Goal: Use online tool/utility: Utilize a website feature to perform a specific function

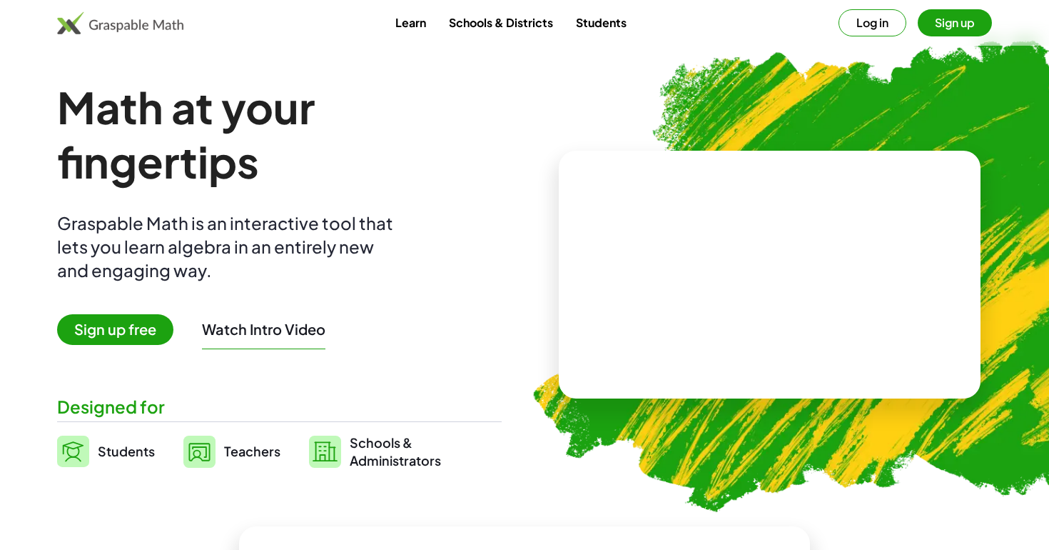
click at [946, 28] on button "Sign up" at bounding box center [955, 22] width 74 height 27
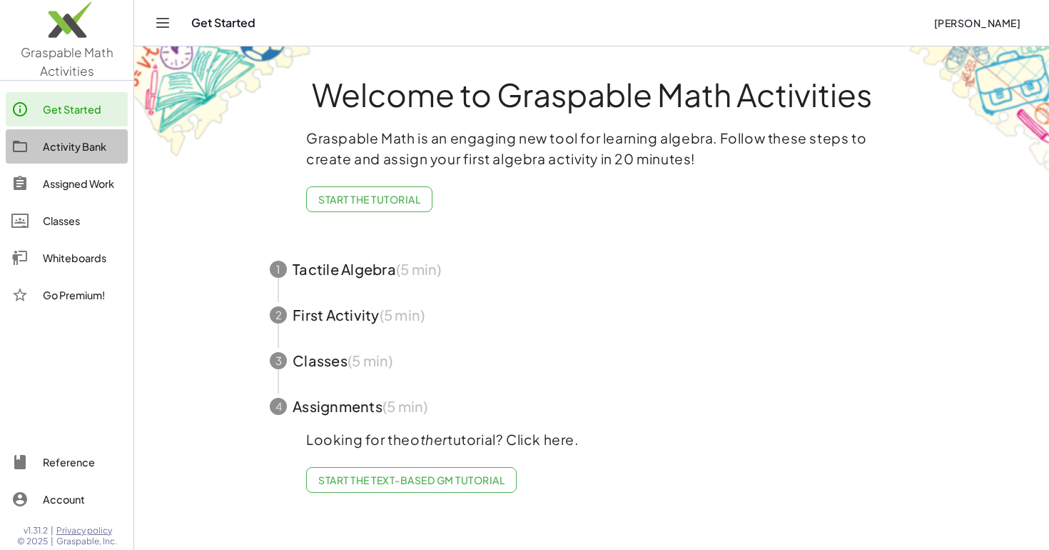
click at [58, 140] on div "Activity Bank" at bounding box center [82, 146] width 79 height 17
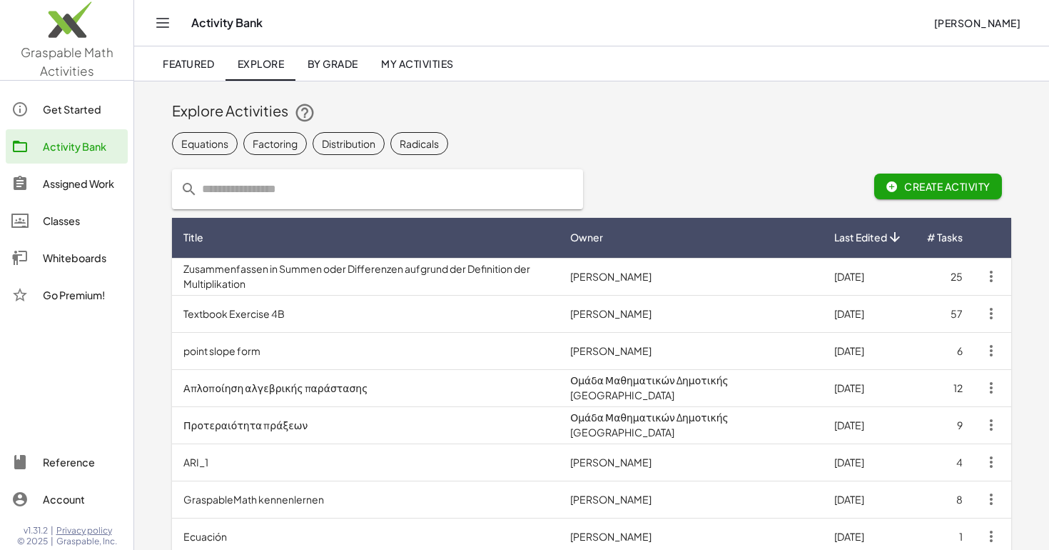
click at [80, 51] on img at bounding box center [66, 23] width 133 height 61
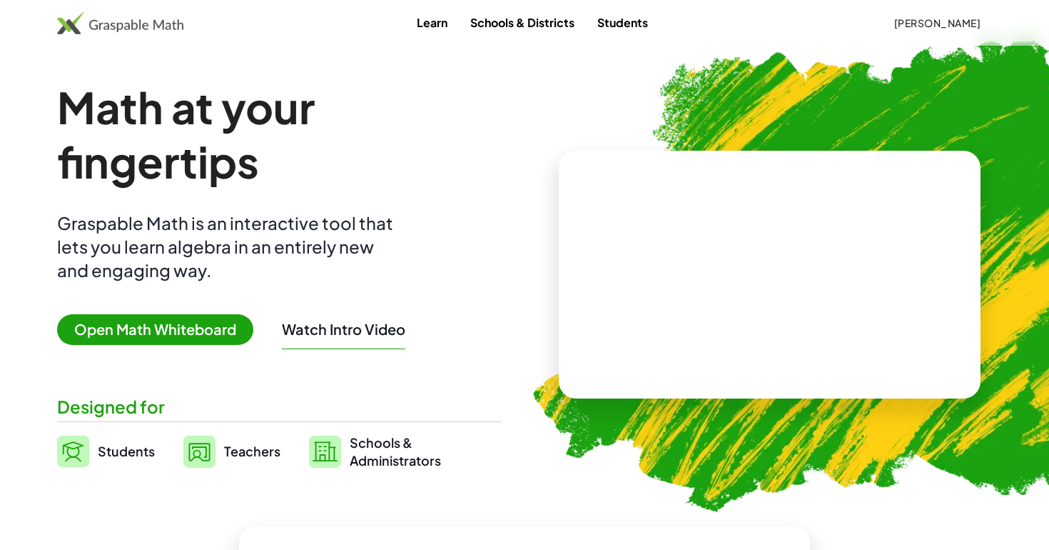
click at [190, 333] on span "Open Math Whiteboard" at bounding box center [155, 329] width 196 height 31
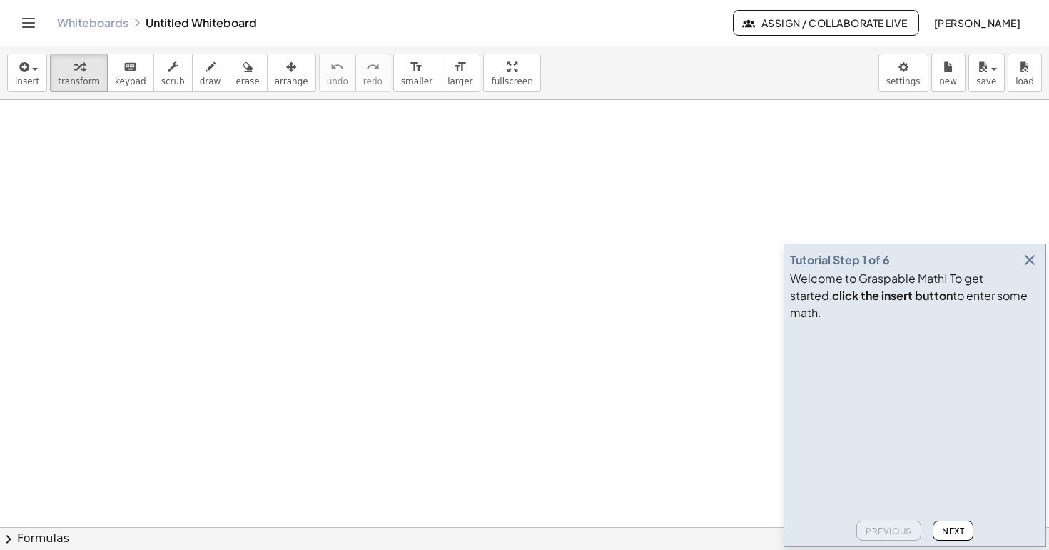
click at [1027, 268] on icon "button" at bounding box center [1029, 259] width 17 height 17
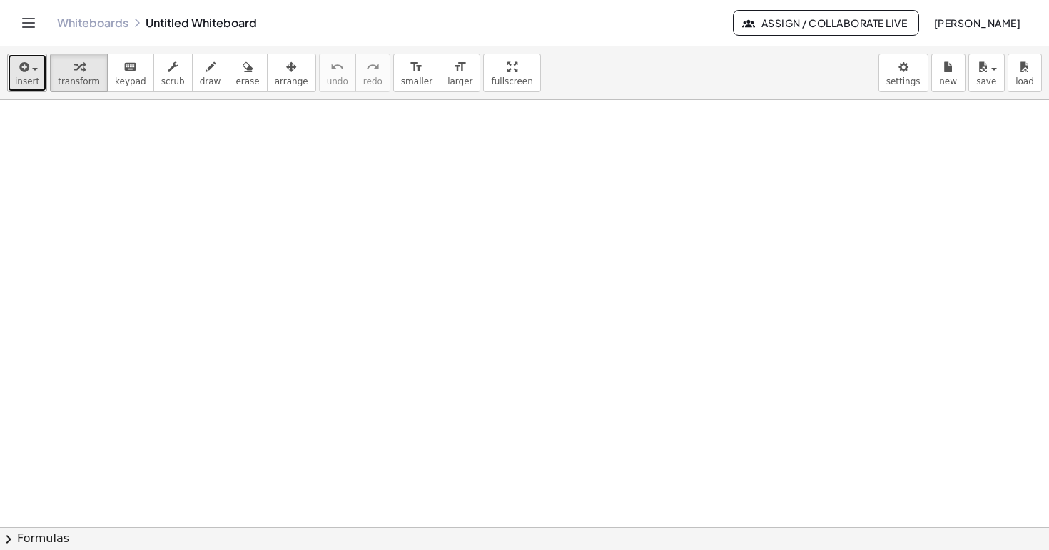
click at [34, 69] on span "button" at bounding box center [35, 69] width 6 height 3
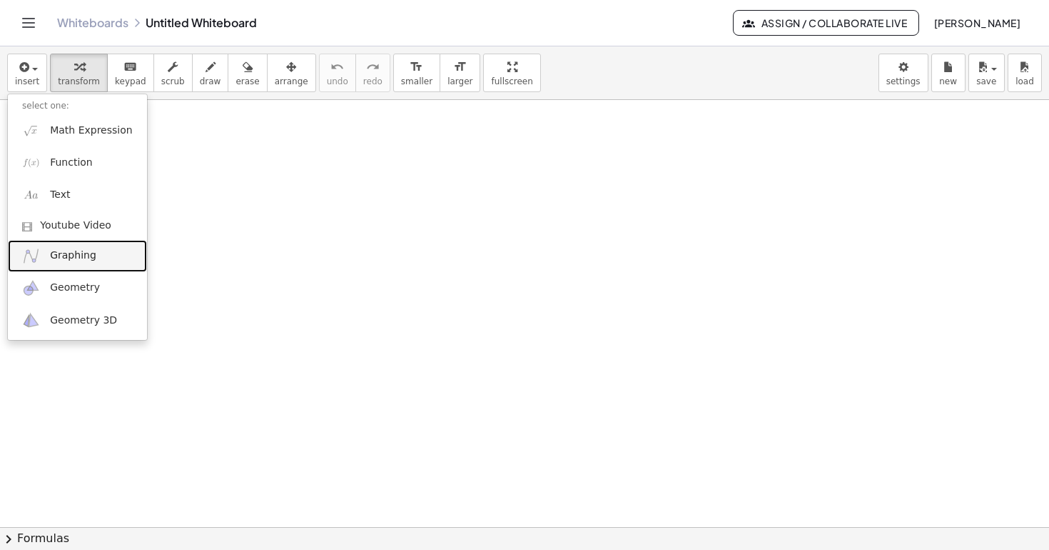
click at [78, 255] on span "Graphing" at bounding box center [73, 255] width 46 height 14
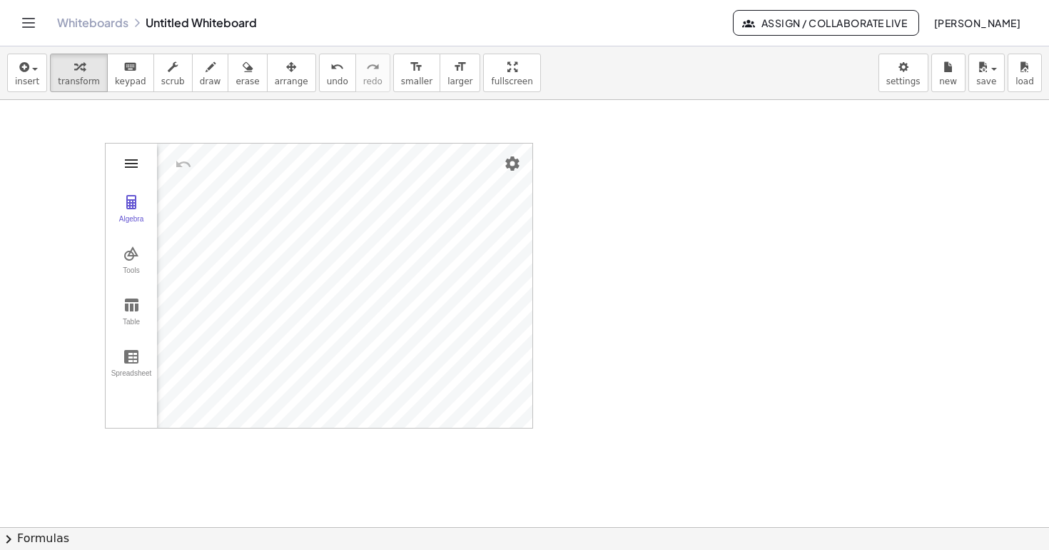
click at [133, 171] on img "Graphing Calculator" at bounding box center [131, 163] width 17 height 17
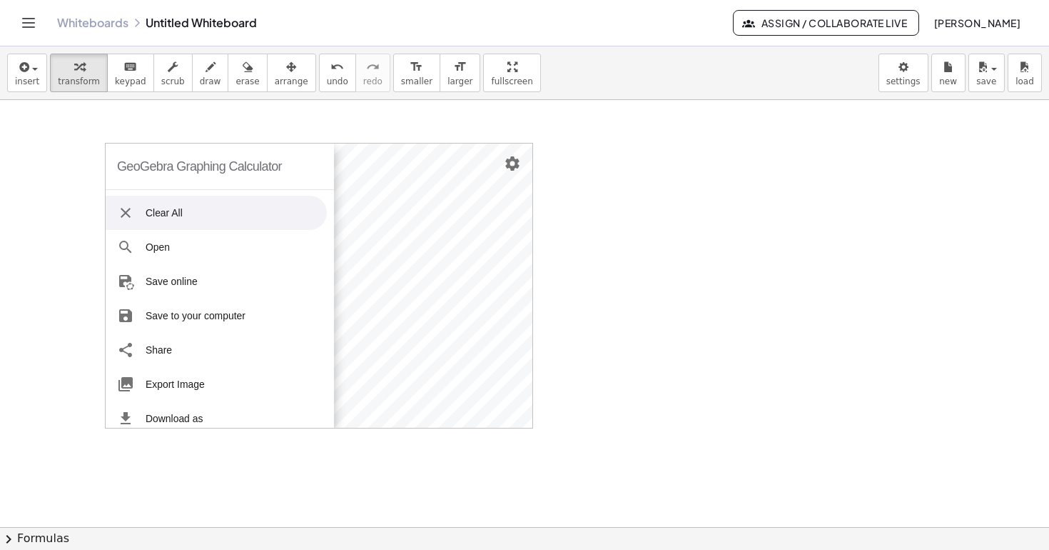
click at [133, 171] on div "GeoGebra Graphing Calculator" at bounding box center [199, 166] width 165 height 46
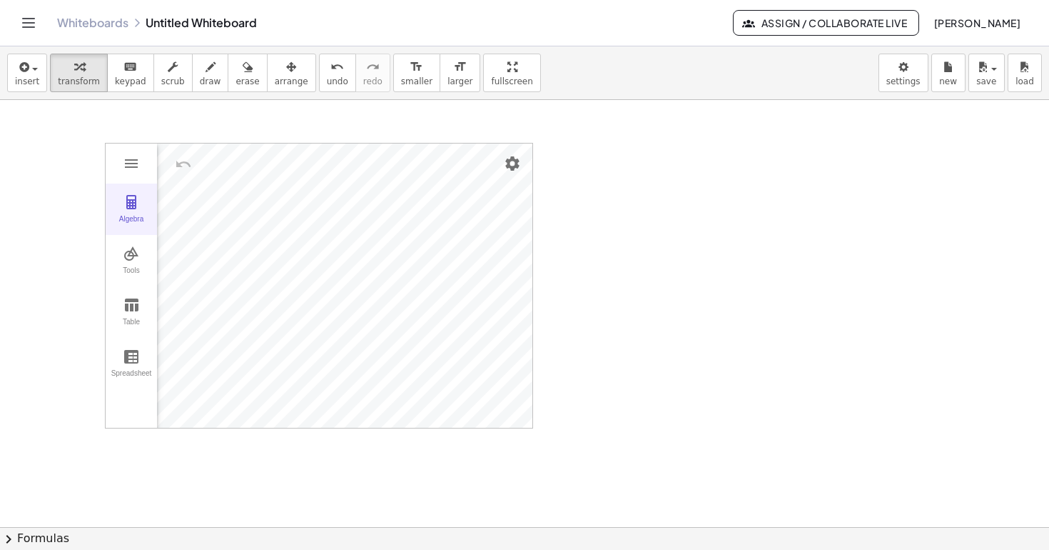
click at [135, 211] on button "Algebra" at bounding box center [131, 208] width 51 height 51
click at [213, 169] on li "Expression" at bounding box center [240, 164] width 136 height 23
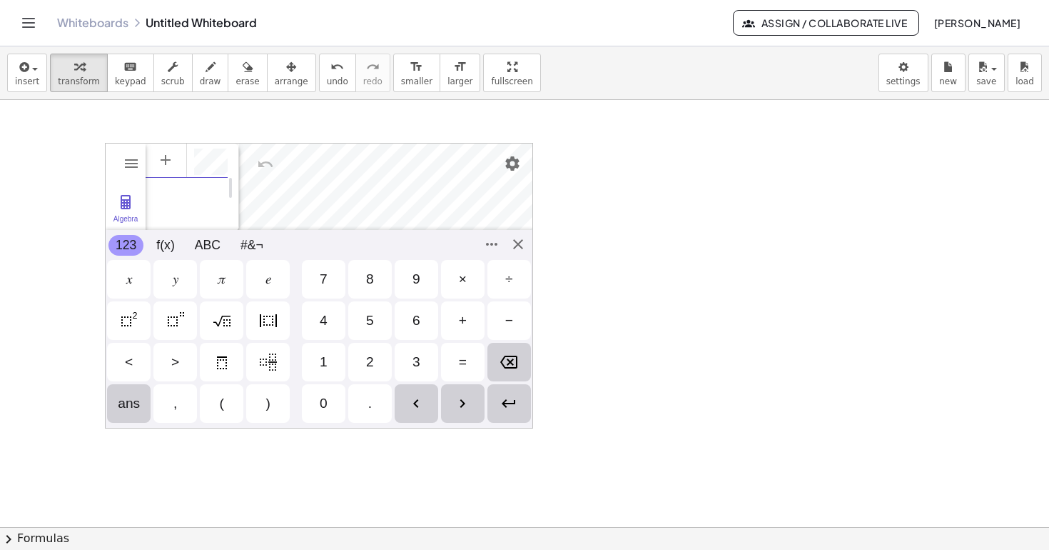
scroll to position [0, 16]
click at [521, 244] on div "GeoGebra Graphing Calculator Clear All Open Save online Save to your computer S…" at bounding box center [319, 286] width 428 height 286
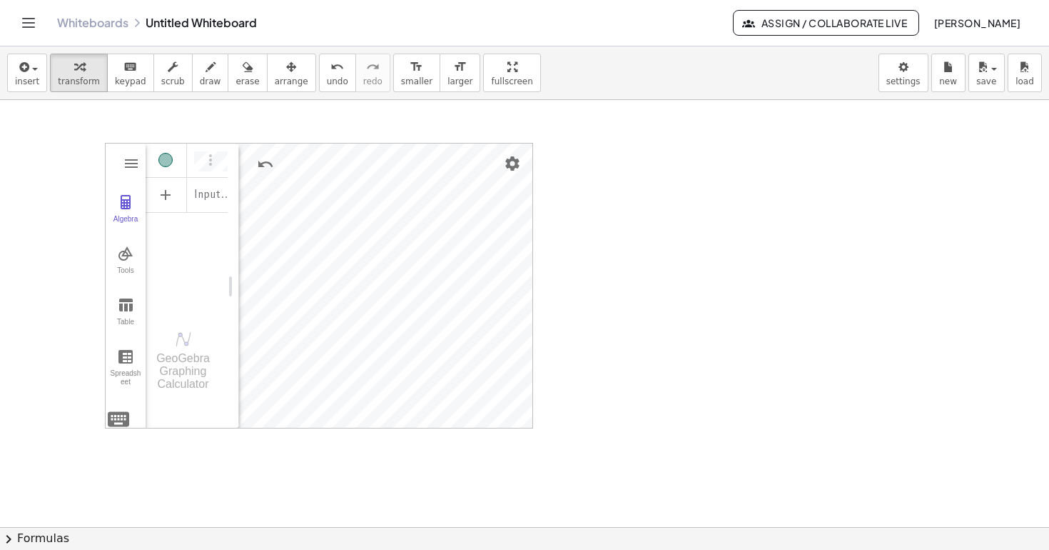
drag, startPoint x: 534, startPoint y: 410, endPoint x: 564, endPoint y: 404, distance: 30.5
click at [564, 404] on div at bounding box center [524, 527] width 1049 height 854
drag, startPoint x: 535, startPoint y: 327, endPoint x: 572, endPoint y: 326, distance: 37.1
click at [572, 326] on div at bounding box center [524, 527] width 1049 height 854
click at [205, 161] on img "Options" at bounding box center [210, 159] width 17 height 17
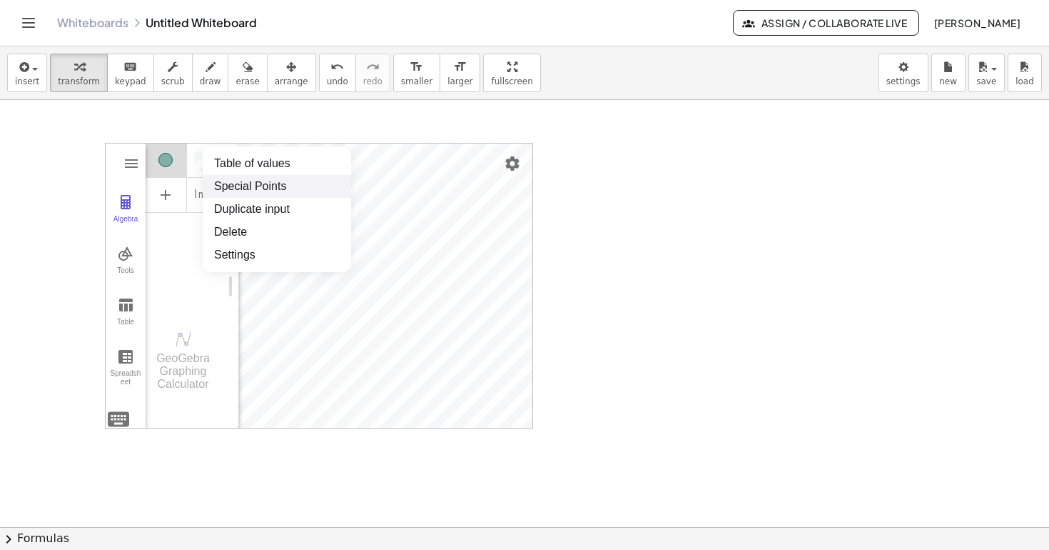
click at [182, 245] on div "Input…" at bounding box center [187, 226] width 82 height 168
click at [223, 158] on div "Algebra" at bounding box center [215, 160] width 26 height 34
click at [223, 161] on div "Algebra" at bounding box center [215, 160] width 26 height 34
click at [226, 158] on div "Algebra" at bounding box center [215, 160] width 26 height 34
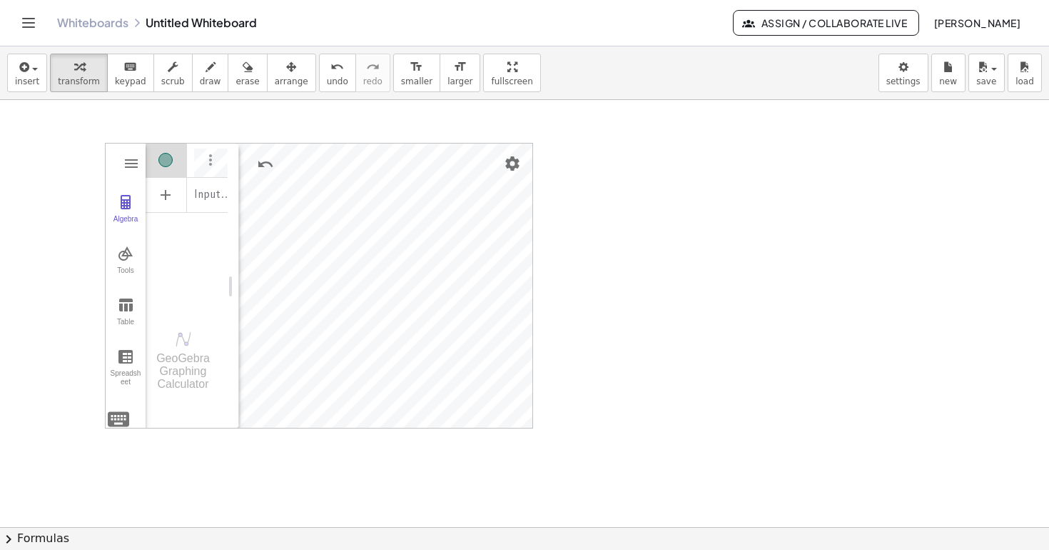
scroll to position [8, 0]
click at [197, 162] on div "Algebra" at bounding box center [187, 160] width 82 height 34
click at [31, 76] on span "insert" at bounding box center [27, 81] width 24 height 10
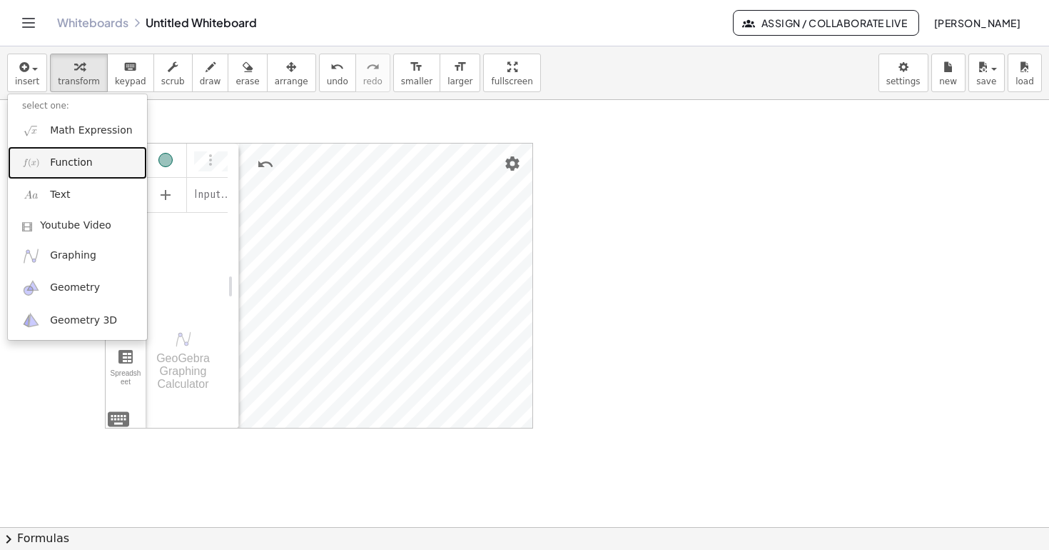
click at [60, 173] on link "Function" at bounding box center [77, 162] width 139 height 32
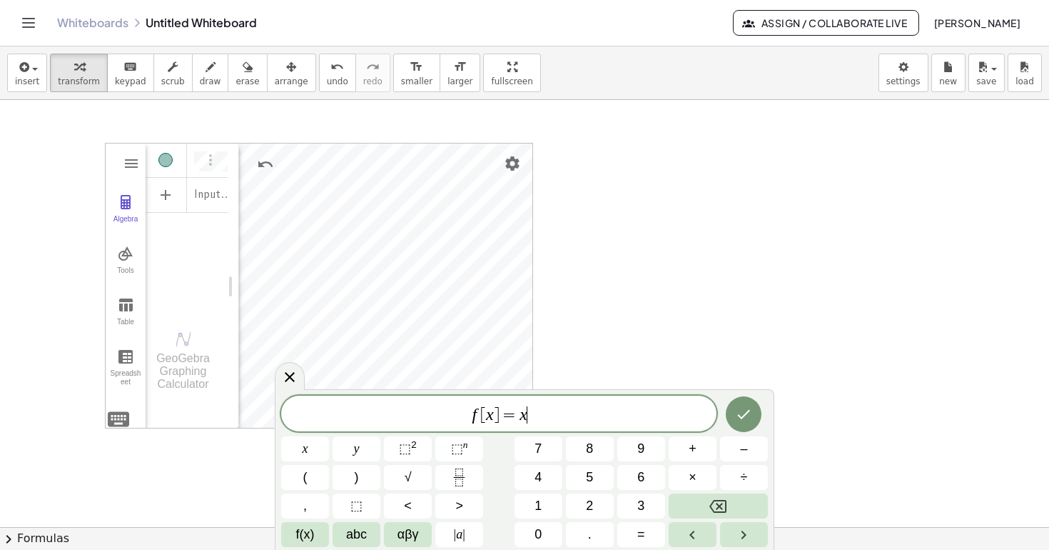
click at [587, 417] on span "f [ x ] = x ​" at bounding box center [498, 415] width 435 height 20
click at [742, 413] on icon "Done" at bounding box center [744, 411] width 13 height 9
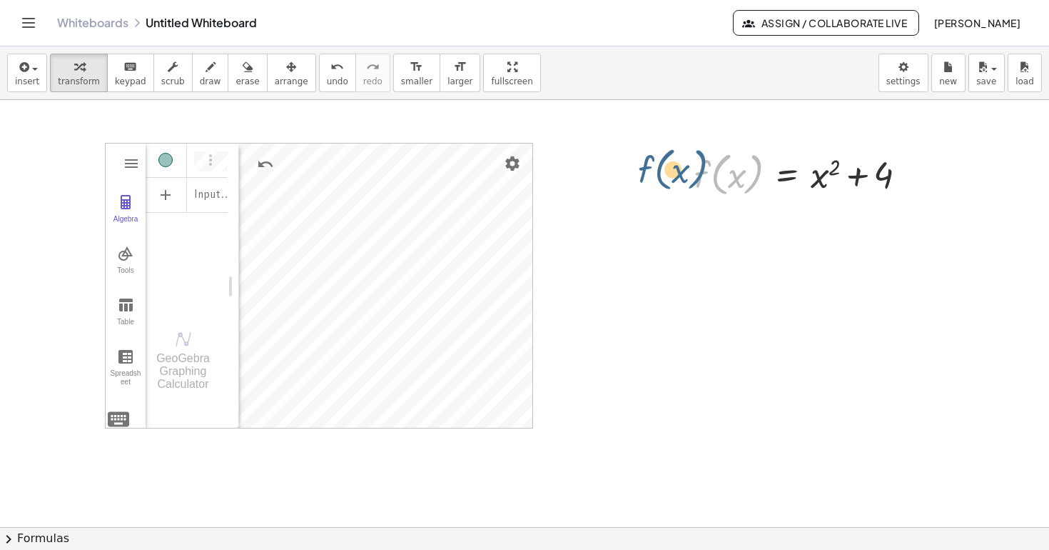
drag, startPoint x: 754, startPoint y: 185, endPoint x: 697, endPoint y: 180, distance: 56.6
click at [697, 180] on div at bounding box center [806, 173] width 238 height 54
drag, startPoint x: 845, startPoint y: 176, endPoint x: 821, endPoint y: 170, distance: 24.9
click at [821, 170] on div at bounding box center [806, 173] width 238 height 54
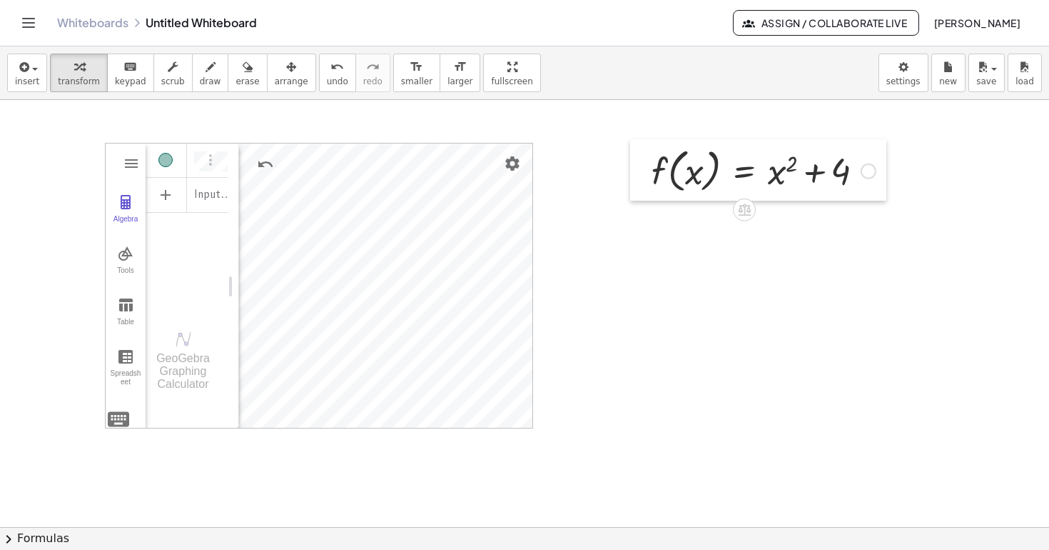
drag, startPoint x: 691, startPoint y: 148, endPoint x: 642, endPoint y: 150, distance: 48.6
click at [642, 150] on div at bounding box center [640, 169] width 21 height 61
click at [689, 297] on div at bounding box center [524, 527] width 1049 height 854
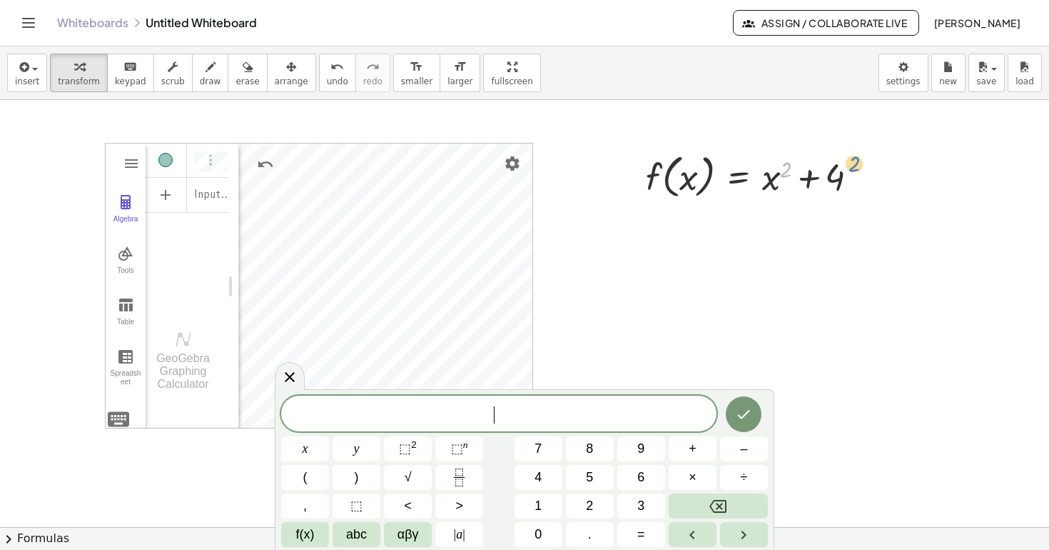
drag, startPoint x: 784, startPoint y: 174, endPoint x: 857, endPoint y: 163, distance: 73.0
click at [857, 163] on div at bounding box center [758, 175] width 238 height 54
click at [672, 182] on div at bounding box center [758, 175] width 238 height 54
click at [722, 178] on div at bounding box center [758, 175] width 238 height 54
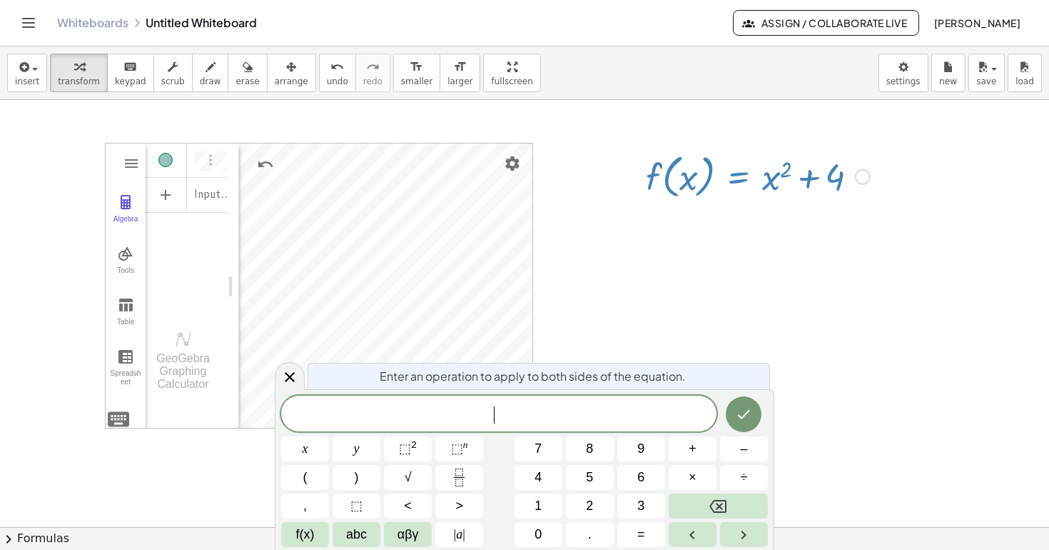
click at [784, 178] on div at bounding box center [758, 175] width 238 height 54
click at [509, 420] on span "​" at bounding box center [498, 415] width 435 height 20
click at [288, 378] on icon at bounding box center [290, 377] width 10 height 10
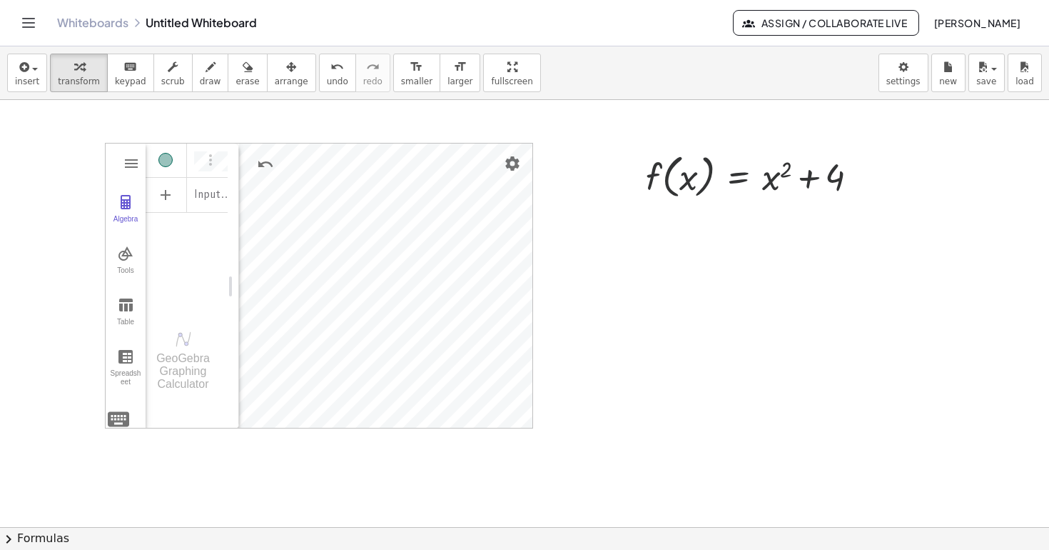
click at [684, 358] on div at bounding box center [524, 527] width 1049 height 854
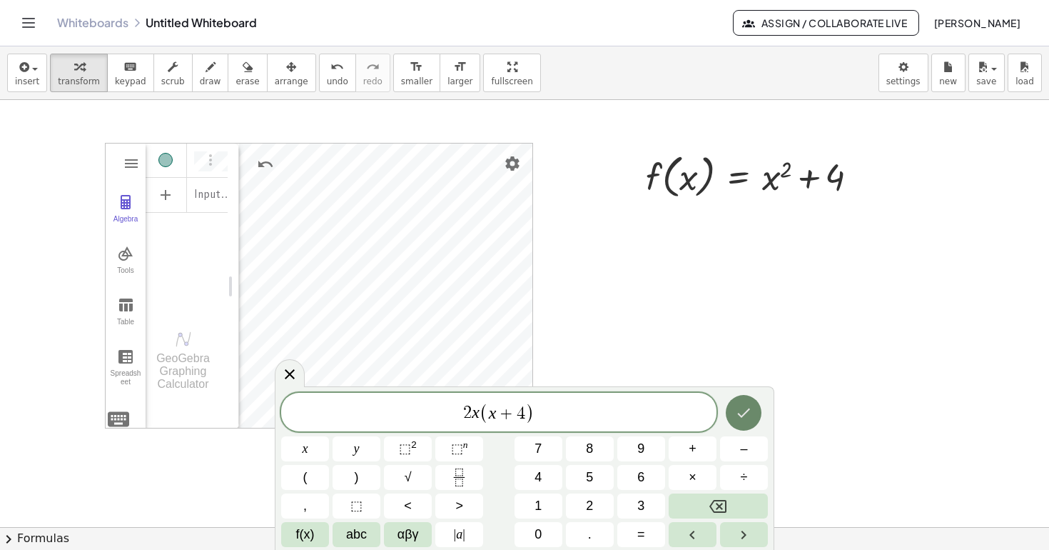
click at [749, 415] on icon "Done" at bounding box center [743, 412] width 17 height 17
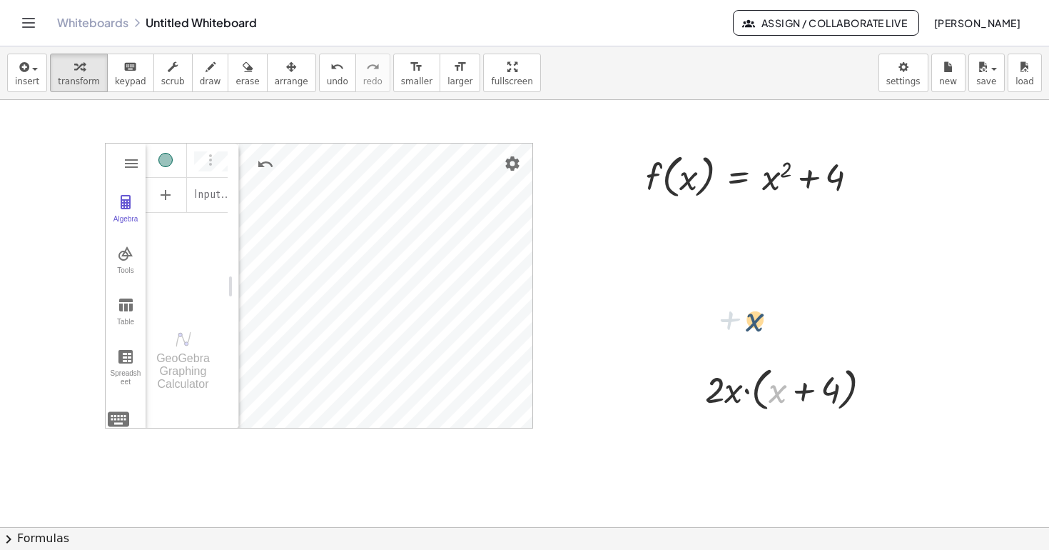
drag, startPoint x: 772, startPoint y: 390, endPoint x: 737, endPoint y: 298, distance: 98.1
drag, startPoint x: 705, startPoint y: 341, endPoint x: 877, endPoint y: 449, distance: 203.0
click at [877, 448] on div at bounding box center [524, 527] width 1049 height 854
drag, startPoint x: 822, startPoint y: 406, endPoint x: 819, endPoint y: 439, distance: 33.0
click at [817, 433] on div "GeoGebra Graphing Calculator Clear All Open Save online Save to your computer S…" at bounding box center [524, 527] width 1049 height 854
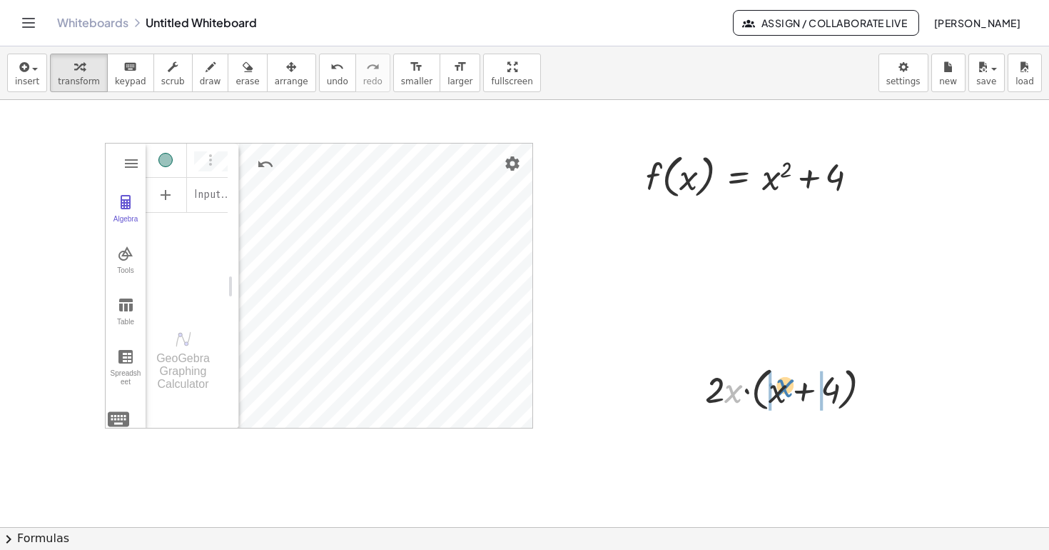
drag, startPoint x: 731, startPoint y: 390, endPoint x: 779, endPoint y: 386, distance: 48.7
click at [779, 386] on div at bounding box center [794, 388] width 192 height 54
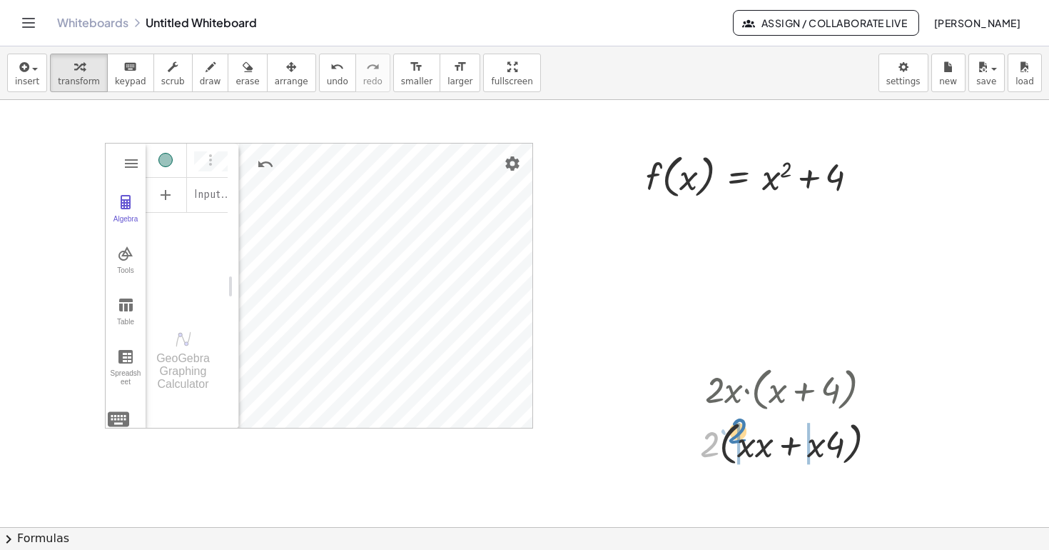
drag, startPoint x: 710, startPoint y: 444, endPoint x: 738, endPoint y: 444, distance: 28.6
click at [747, 444] on div at bounding box center [794, 442] width 192 height 49
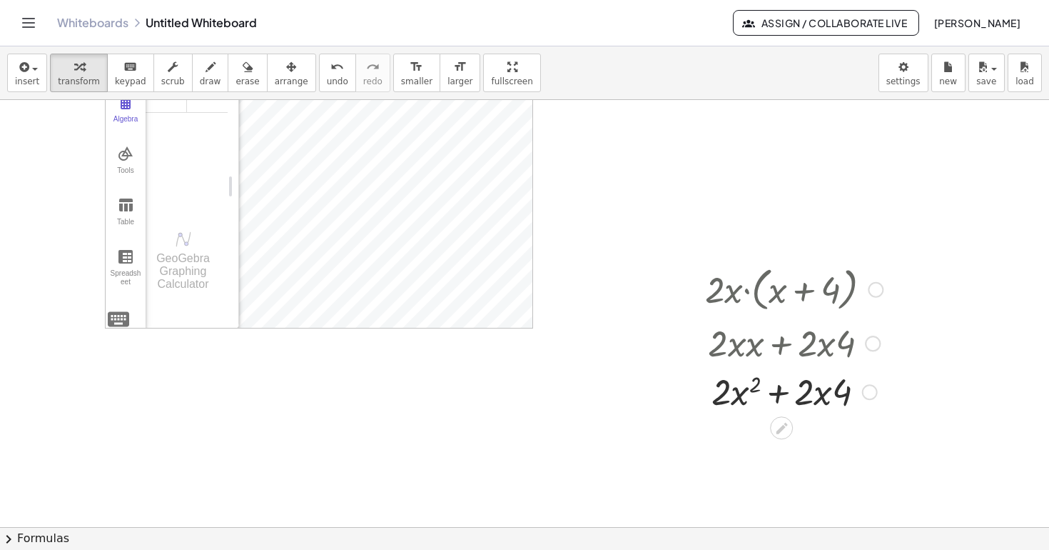
scroll to position [143, 0]
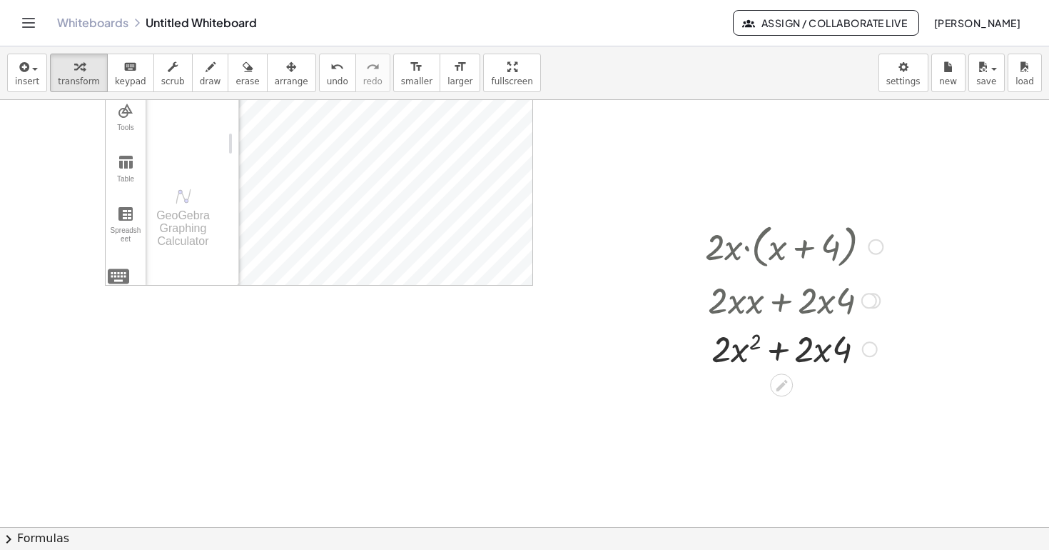
click at [822, 362] on div at bounding box center [794, 347] width 192 height 49
click at [823, 352] on div at bounding box center [794, 347] width 192 height 49
click at [811, 346] on div at bounding box center [794, 347] width 192 height 49
drag, startPoint x: 817, startPoint y: 358, endPoint x: 681, endPoint y: 350, distance: 136.6
drag, startPoint x: 817, startPoint y: 405, endPoint x: 675, endPoint y: 412, distance: 141.5
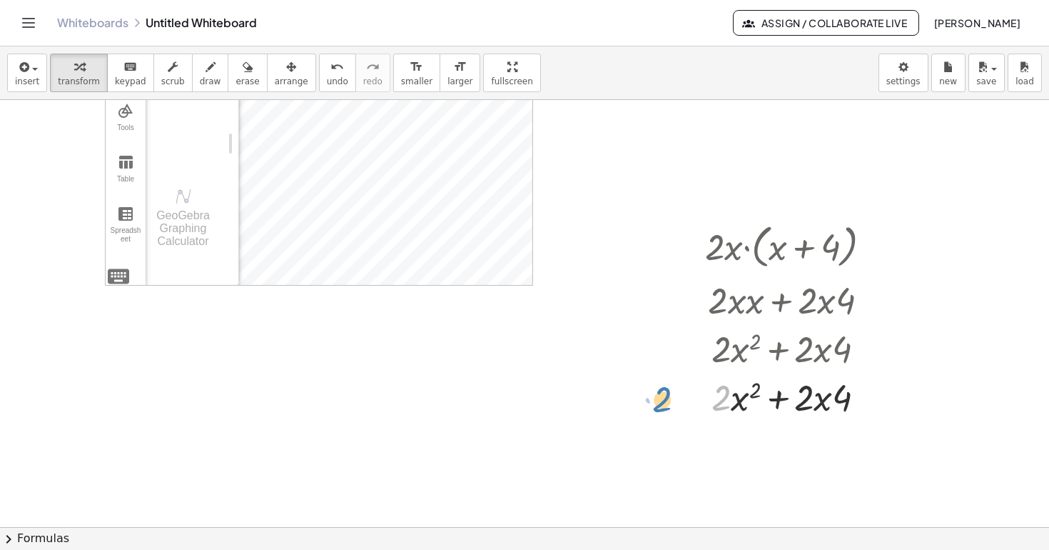
drag, startPoint x: 721, startPoint y: 404, endPoint x: 647, endPoint y: 408, distance: 73.6
click at [348, 297] on div "GeoGebra Graphing Calculator Clear All Open Save online Save to your computer S…" at bounding box center [524, 384] width 1049 height 854
click at [221, 264] on div "Input… GeoGebra Graphing Calculator" at bounding box center [187, 144] width 82 height 286
click at [247, 334] on div "GeoGebra Graphing Calculator Clear All Open Save online Save to your computer S…" at bounding box center [524, 384] width 1049 height 854
drag, startPoint x: 111, startPoint y: 140, endPoint x: 114, endPoint y: 223, distance: 83.6
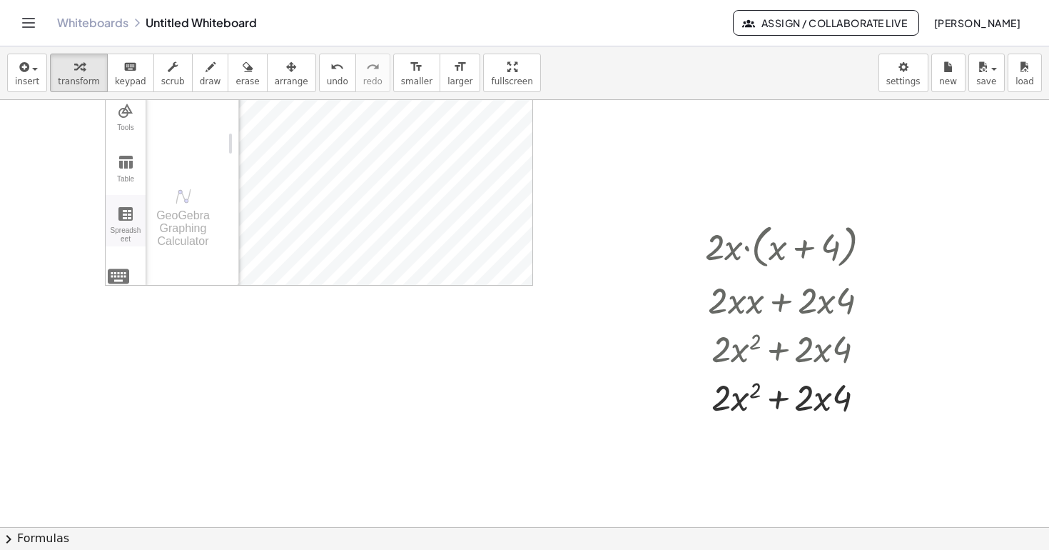
click at [113, 223] on div "Algebra Tools Table Spreadsheet" at bounding box center [126, 144] width 40 height 206
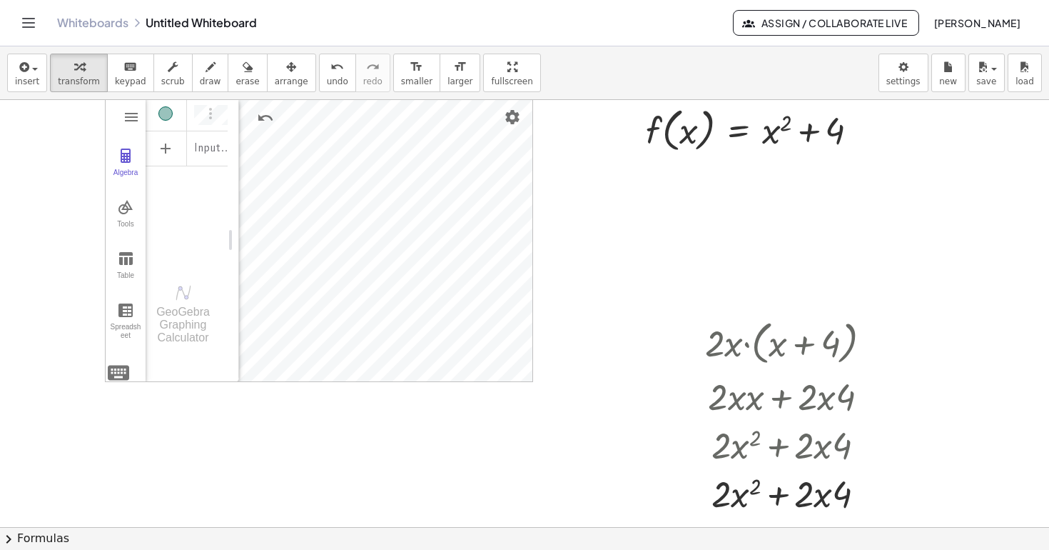
scroll to position [0, 0]
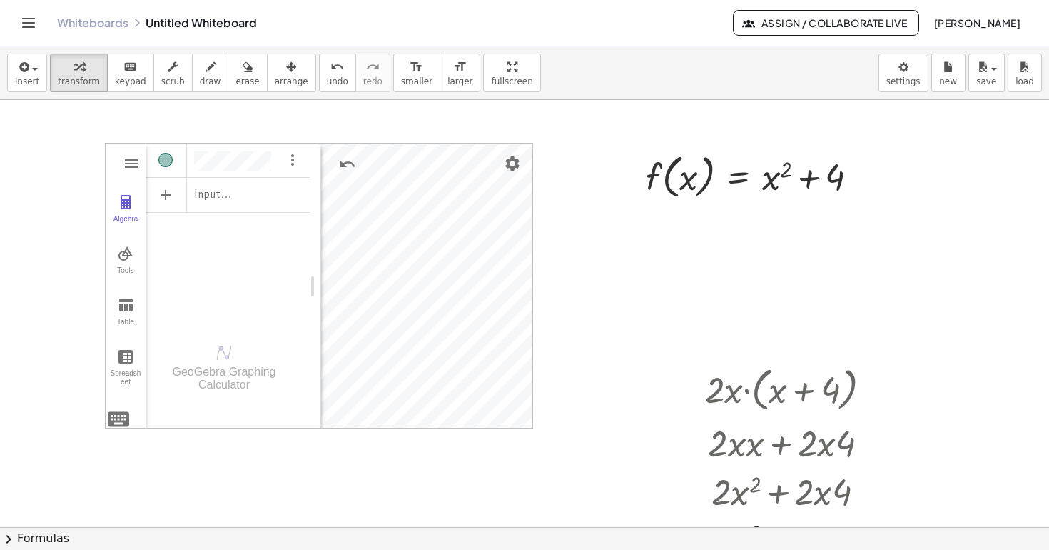
drag, startPoint x: 237, startPoint y: 278, endPoint x: 319, endPoint y: 280, distance: 82.1
drag, startPoint x: 533, startPoint y: 286, endPoint x: 547, endPoint y: 286, distance: 14.3
click at [547, 286] on div at bounding box center [524, 527] width 1049 height 854
click at [125, 257] on img "Graphing Calculator" at bounding box center [125, 253] width 17 height 17
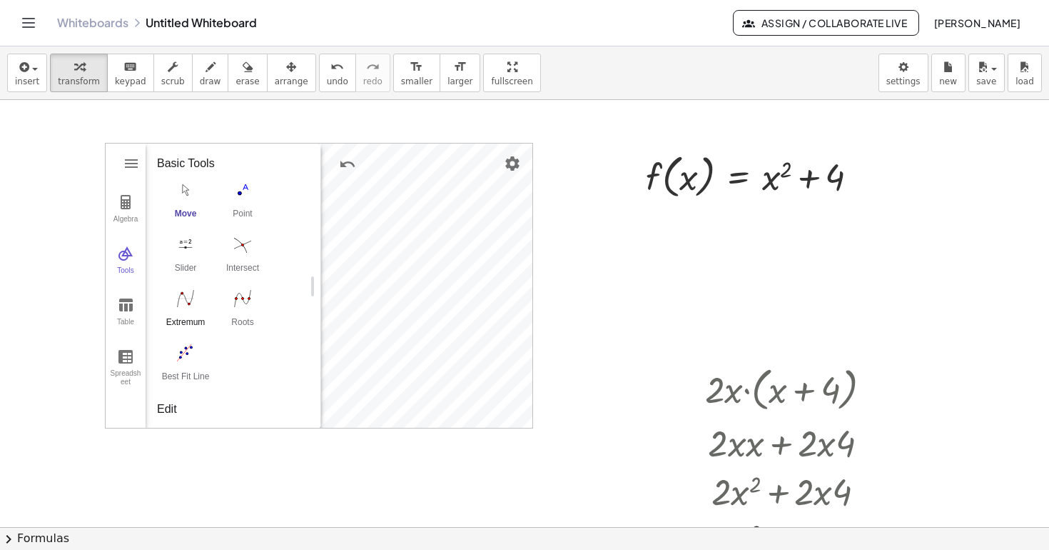
click at [187, 310] on button "Extremum" at bounding box center [185, 311] width 57 height 51
click at [283, 396] on img "Move. Drag or select object" at bounding box center [284, 403] width 34 height 34
click at [348, 165] on img "Undo" at bounding box center [347, 164] width 17 height 17
click at [239, 247] on img "Intersect. Select intersection or two objects successively" at bounding box center [242, 244] width 57 height 23
click at [291, 408] on button "Move. Drag or select object" at bounding box center [284, 403] width 34 height 34
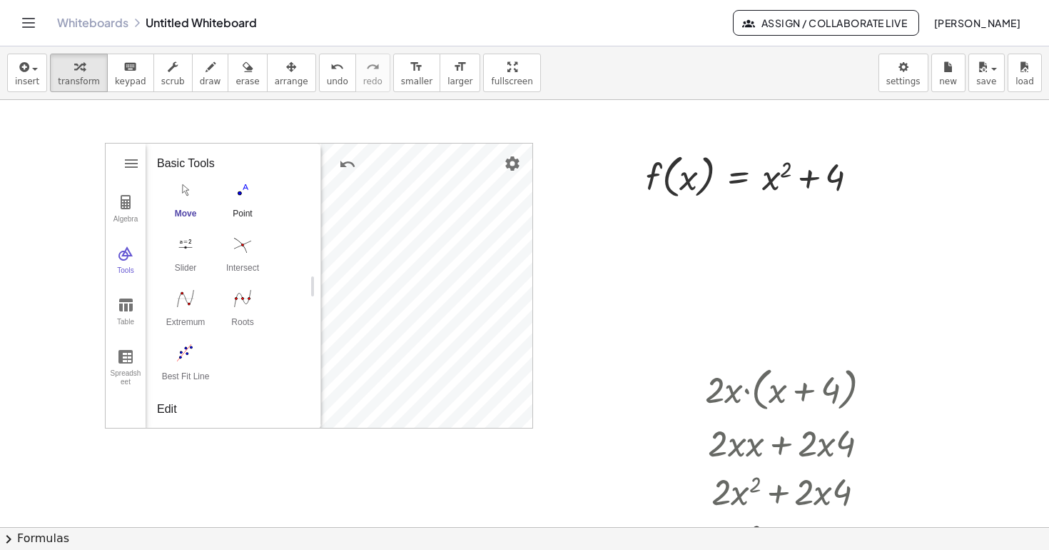
click at [241, 210] on div "Point" at bounding box center [242, 218] width 57 height 20
click at [342, 163] on img "Undo" at bounding box center [347, 164] width 17 height 17
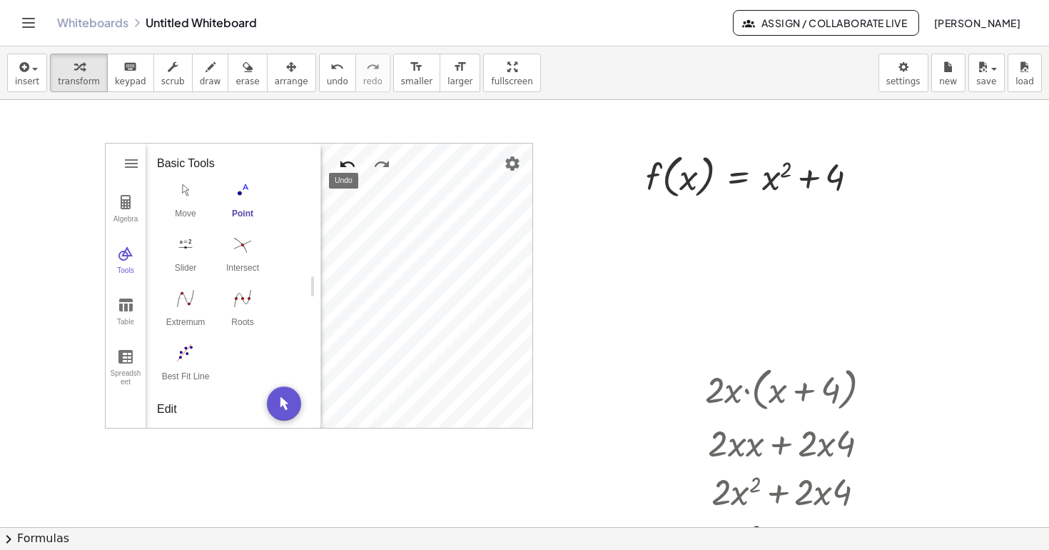
click at [342, 163] on img "Undo" at bounding box center [347, 164] width 17 height 17
click at [123, 217] on div "Algebra" at bounding box center [125, 225] width 34 height 20
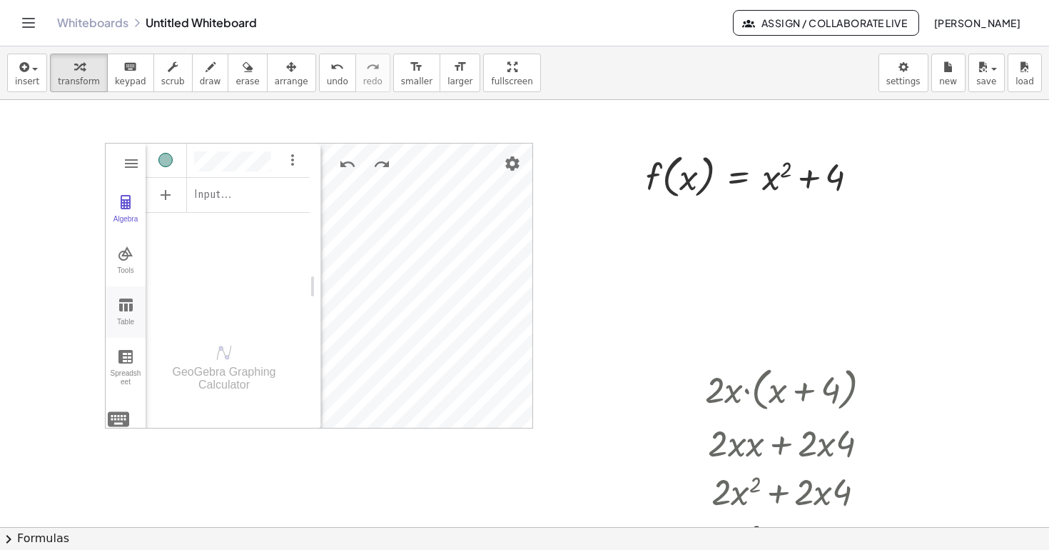
click at [120, 307] on img "Graphing Calculator" at bounding box center [125, 304] width 17 height 17
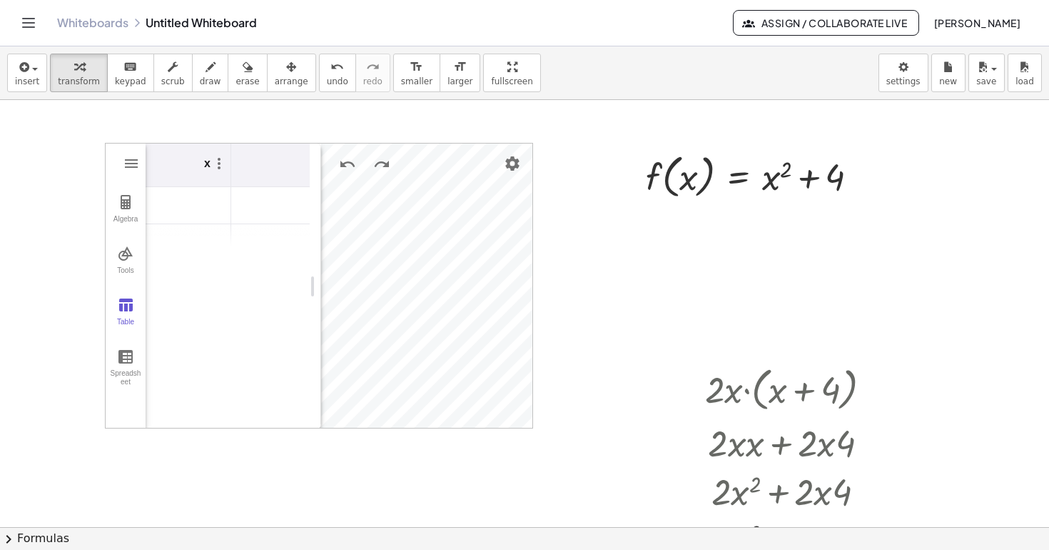
click at [258, 173] on th "Graphing Calculator" at bounding box center [274, 165] width 86 height 44
click at [211, 165] on img "Graphing Calculator" at bounding box center [219, 163] width 17 height 17
click at [190, 253] on div "Graphing Calculator" at bounding box center [183, 242] width 74 height 23
click at [197, 212] on td "Graphing Calculator" at bounding box center [189, 205] width 86 height 37
click at [213, 244] on td "Graphing Calculator" at bounding box center [189, 242] width 86 height 37
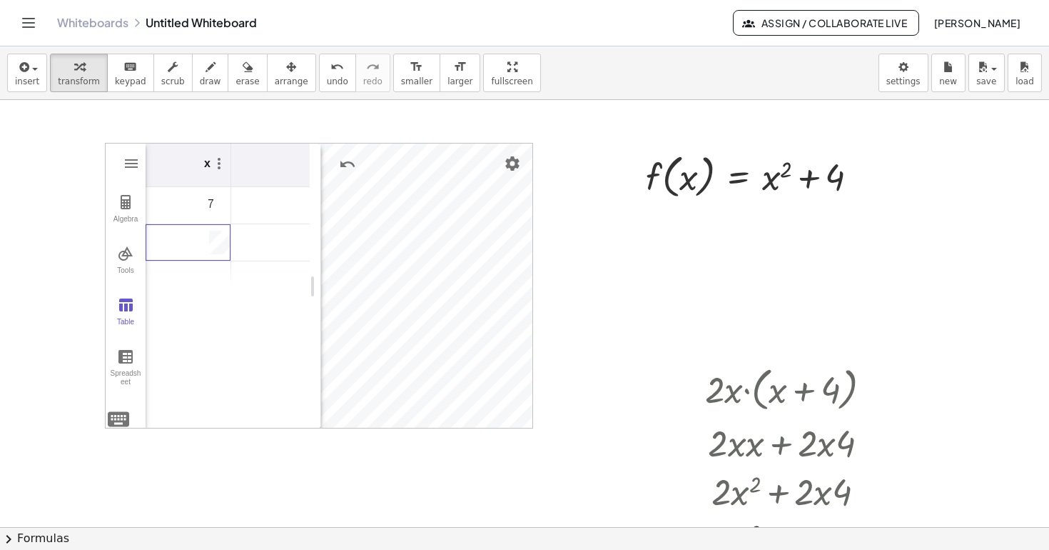
scroll to position [0, 7]
click at [254, 211] on td "Graphing Calculator" at bounding box center [267, 205] width 86 height 37
click at [256, 170] on th "Graphing Calculator" at bounding box center [267, 165] width 86 height 44
click at [128, 365] on button "Spreadsheet" at bounding box center [126, 363] width 40 height 51
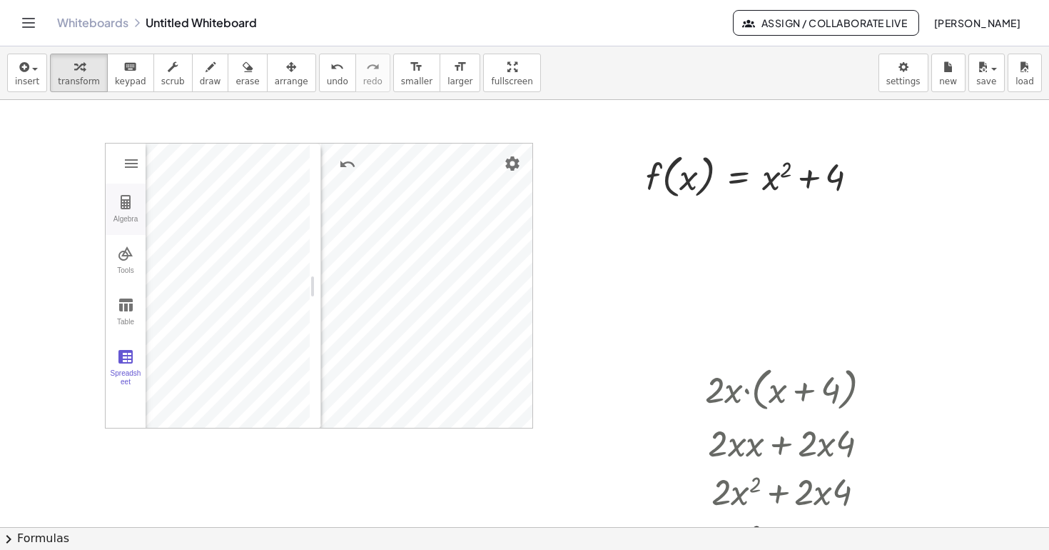
click at [122, 208] on img "Graphing Calculator" at bounding box center [125, 201] width 17 height 17
click at [29, 79] on span "insert" at bounding box center [27, 81] width 24 height 10
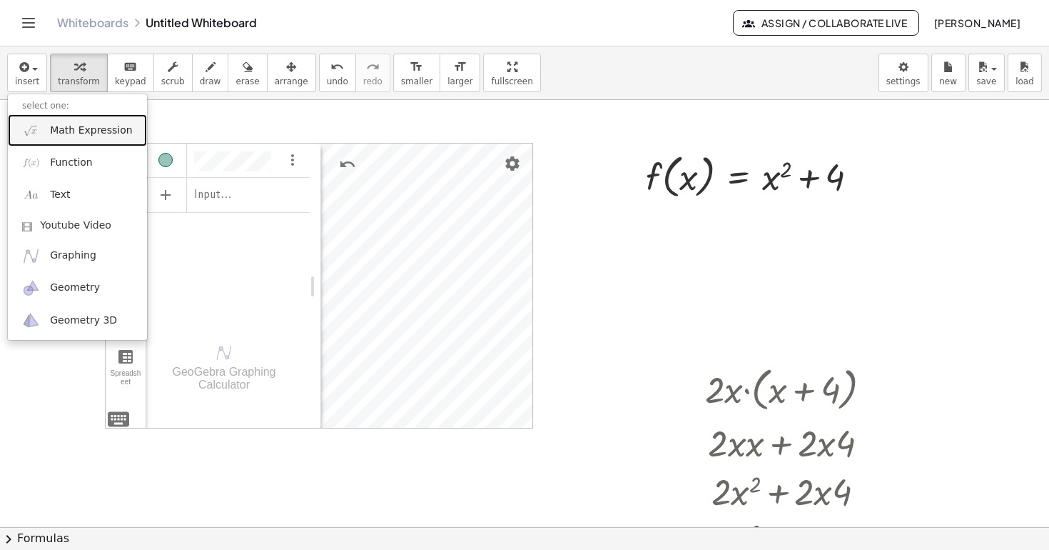
click at [73, 135] on span "Math Expression" at bounding box center [91, 130] width 82 height 14
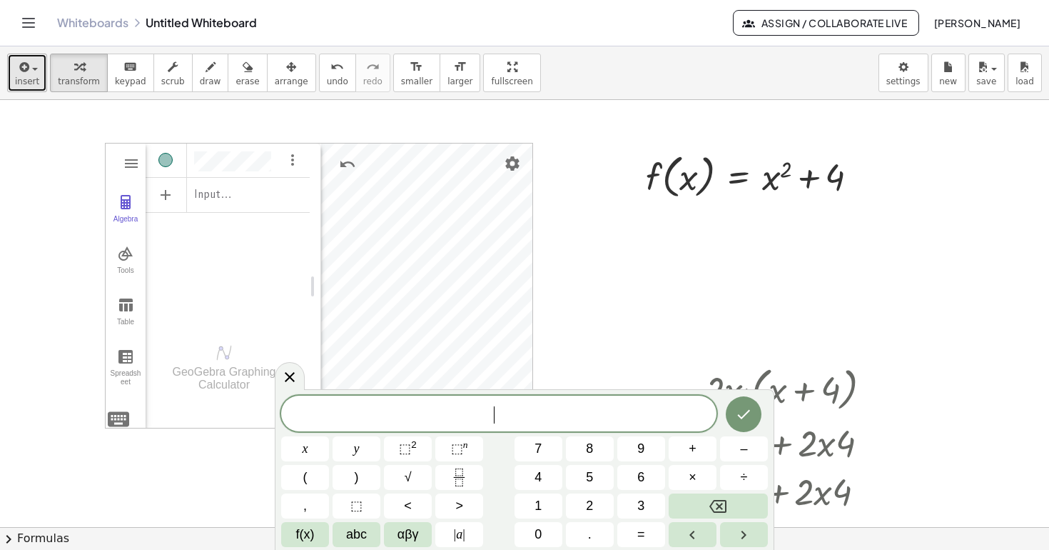
click at [35, 78] on span "insert" at bounding box center [27, 81] width 24 height 10
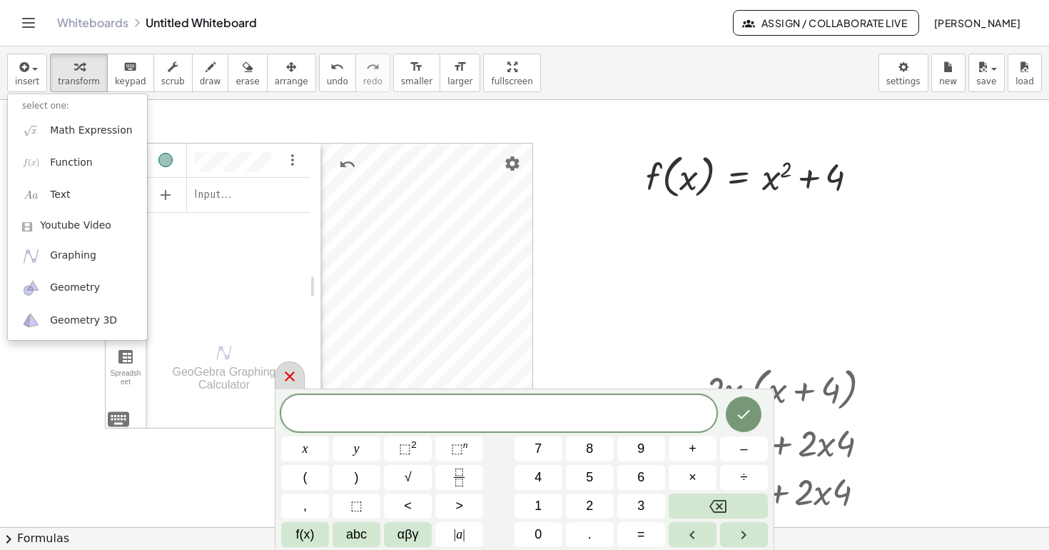
click at [288, 380] on icon at bounding box center [289, 376] width 17 height 17
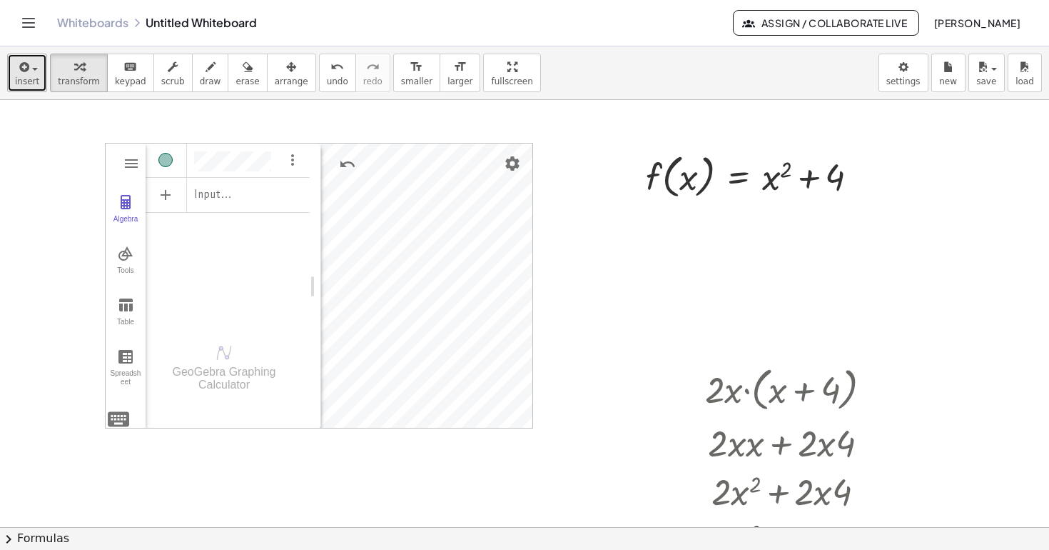
click at [34, 74] on div "button" at bounding box center [27, 66] width 24 height 17
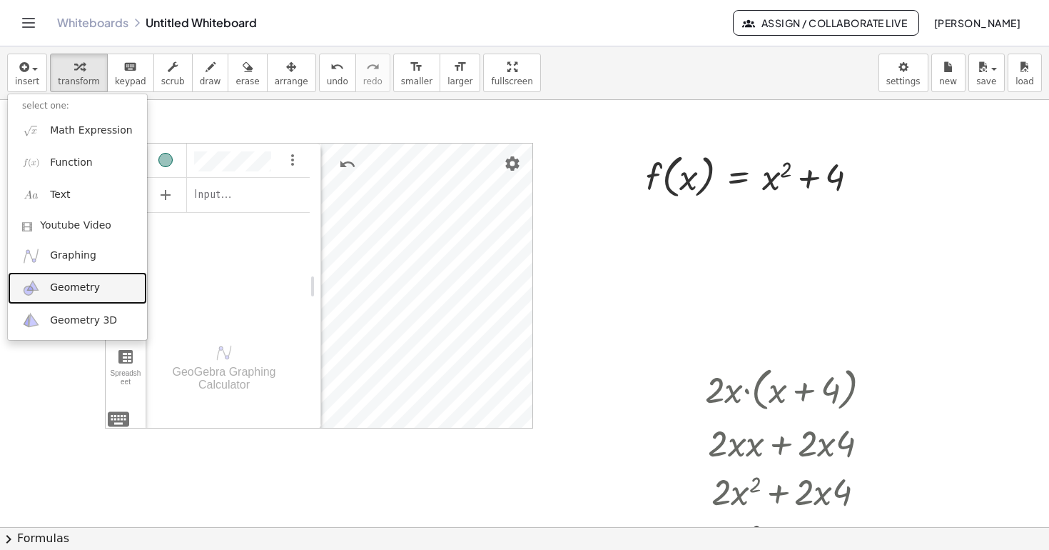
click at [66, 294] on span "Geometry" at bounding box center [75, 288] width 50 height 14
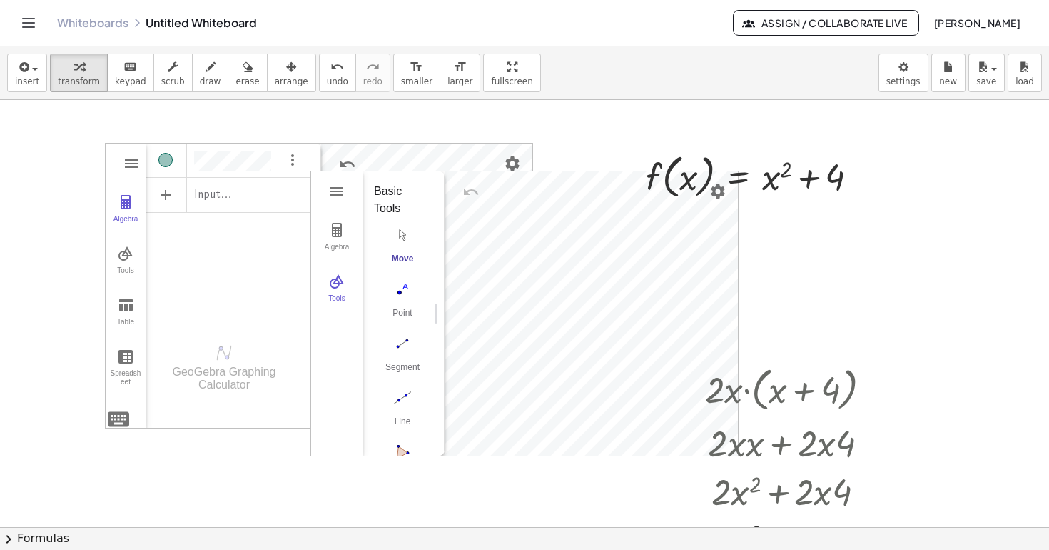
click at [420, 175] on div "Algebra Tools GeoGebra Geometry Basic Tools Move Point Segment Line Polygon Cir…" at bounding box center [524, 313] width 427 height 284
click at [331, 176] on div "Algebra Tools" at bounding box center [336, 313] width 51 height 284
drag, startPoint x: 335, startPoint y: 183, endPoint x: 310, endPoint y: 163, distance: 33.0
click at [310, 163] on div "GeoGebra Graphing Calculator Clear All Open Save online Save to your computer S…" at bounding box center [524, 527] width 1049 height 854
click at [334, 188] on img "Geometry" at bounding box center [336, 191] width 17 height 17
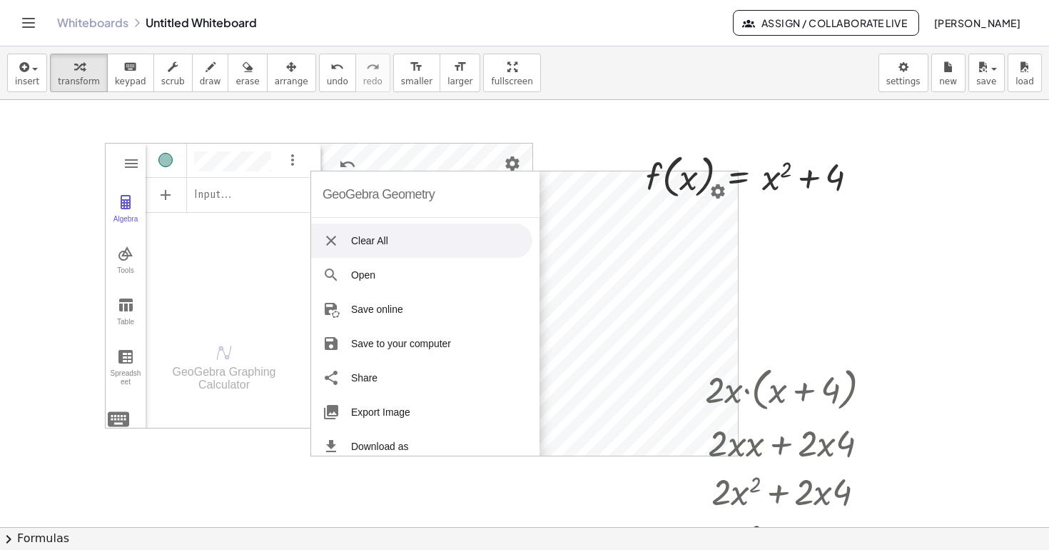
click at [351, 196] on div "GeoGebra Geometry" at bounding box center [379, 194] width 112 height 46
click at [522, 194] on div "GeoGebra Geometry" at bounding box center [425, 194] width 228 height 46
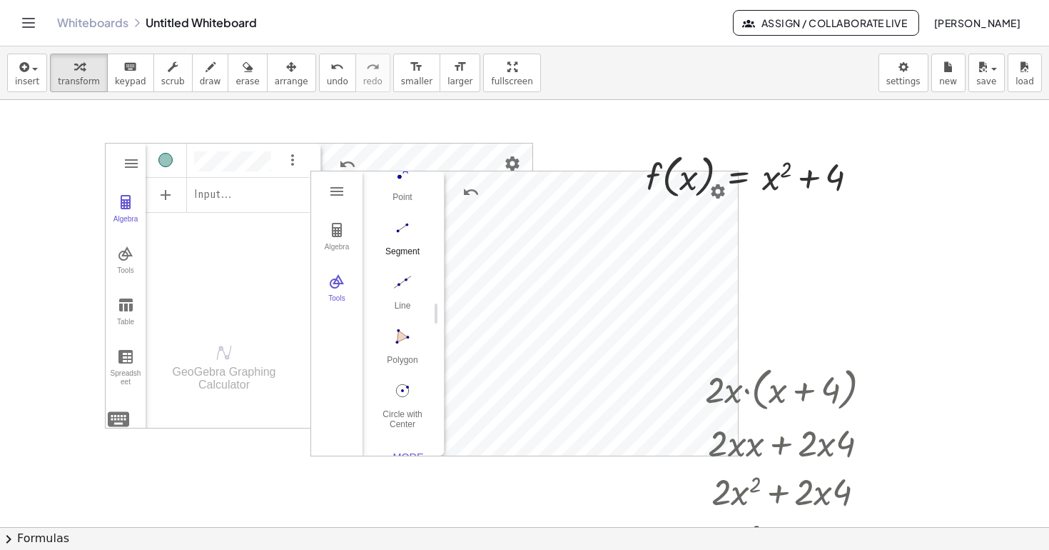
scroll to position [121, 0]
click at [406, 276] on img "Line. Select two points or positions" at bounding box center [402, 277] width 57 height 23
click at [206, 70] on icon "button" at bounding box center [211, 67] width 10 height 17
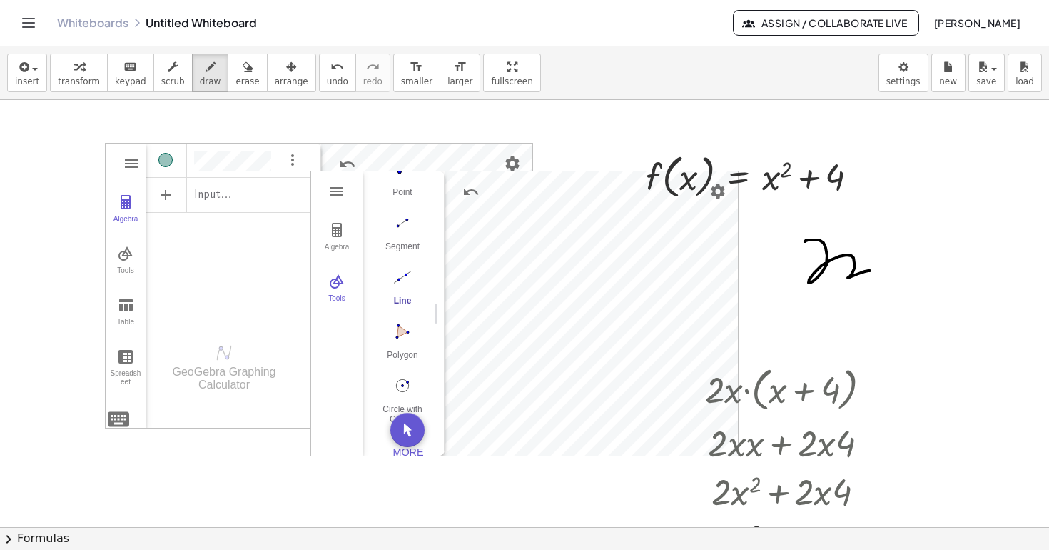
drag, startPoint x: 805, startPoint y: 241, endPoint x: 867, endPoint y: 271, distance: 69.0
click at [867, 271] on div at bounding box center [524, 527] width 1049 height 854
drag, startPoint x: 872, startPoint y: 185, endPoint x: 898, endPoint y: 242, distance: 62.9
click at [898, 241] on div at bounding box center [524, 527] width 1049 height 854
drag, startPoint x: 922, startPoint y: 191, endPoint x: 924, endPoint y: 201, distance: 10.2
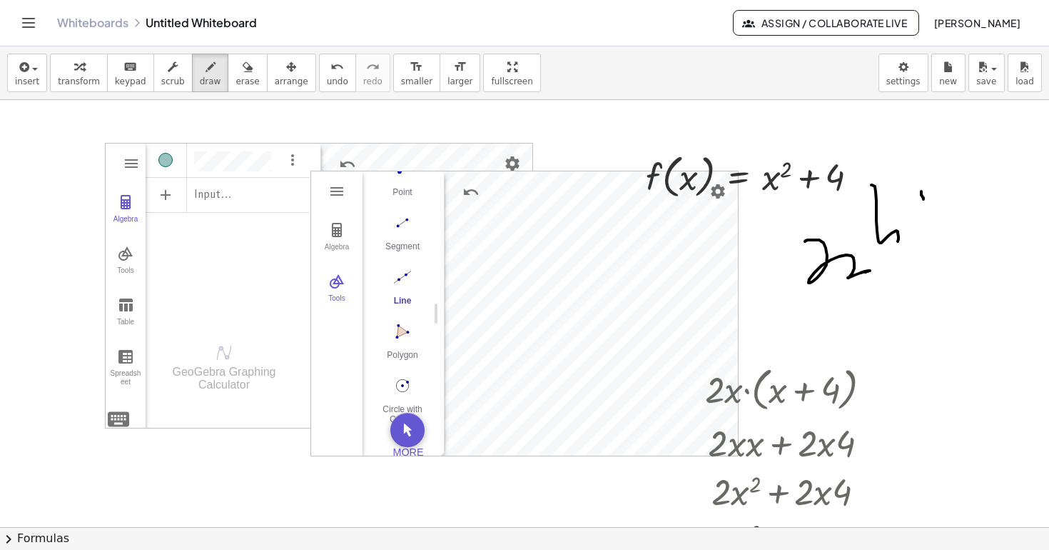
click at [924, 200] on div at bounding box center [524, 527] width 1049 height 854
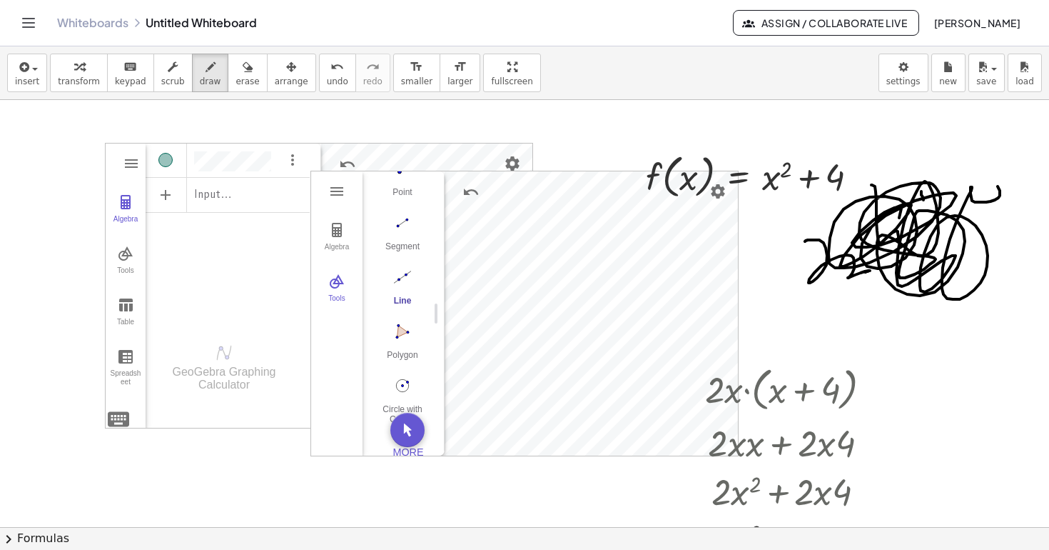
drag, startPoint x: 1000, startPoint y: 193, endPoint x: 871, endPoint y: 236, distance: 136.3
click at [867, 238] on div at bounding box center [524, 527] width 1049 height 854
click at [338, 191] on div at bounding box center [524, 527] width 1049 height 854
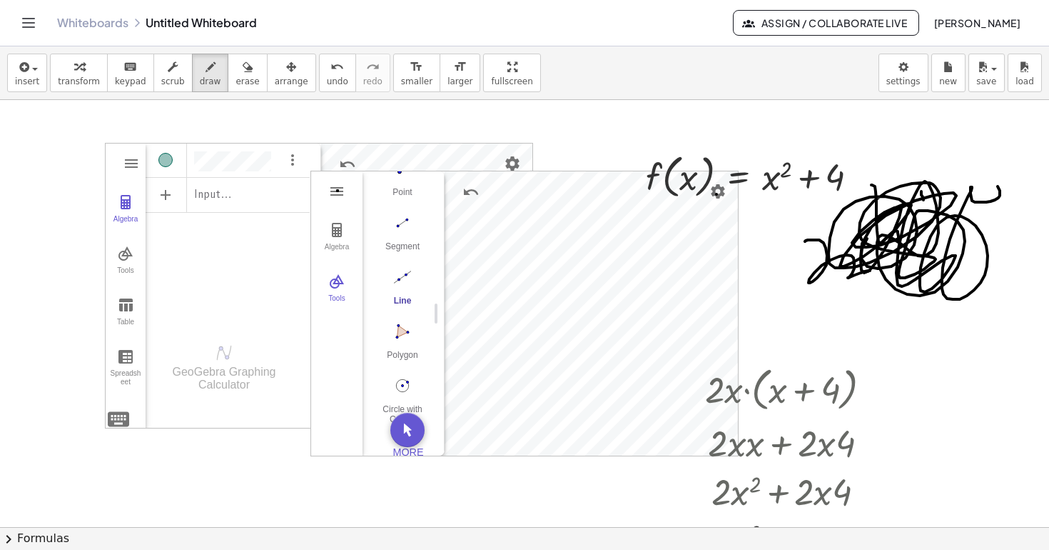
click at [717, 194] on div at bounding box center [524, 527] width 1049 height 854
click at [717, 193] on div at bounding box center [524, 527] width 1049 height 854
drag, startPoint x: 627, startPoint y: 247, endPoint x: 505, endPoint y: 348, distance: 158.2
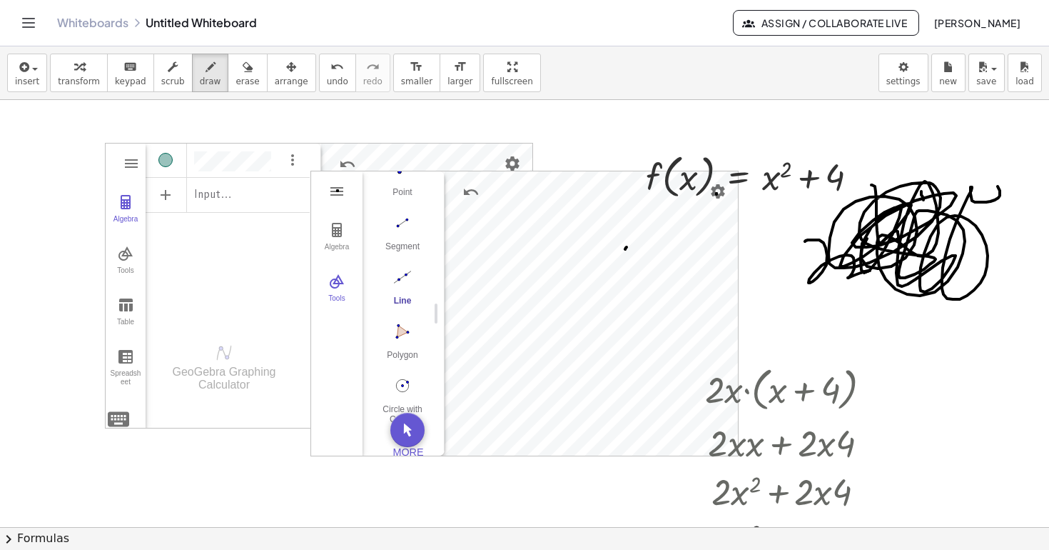
click at [504, 349] on div at bounding box center [524, 527] width 1049 height 854
click at [198, 76] on button "draw" at bounding box center [210, 73] width 37 height 39
click at [200, 76] on span "draw" at bounding box center [210, 81] width 21 height 10
click at [39, 78] on button "insert" at bounding box center [27, 73] width 40 height 39
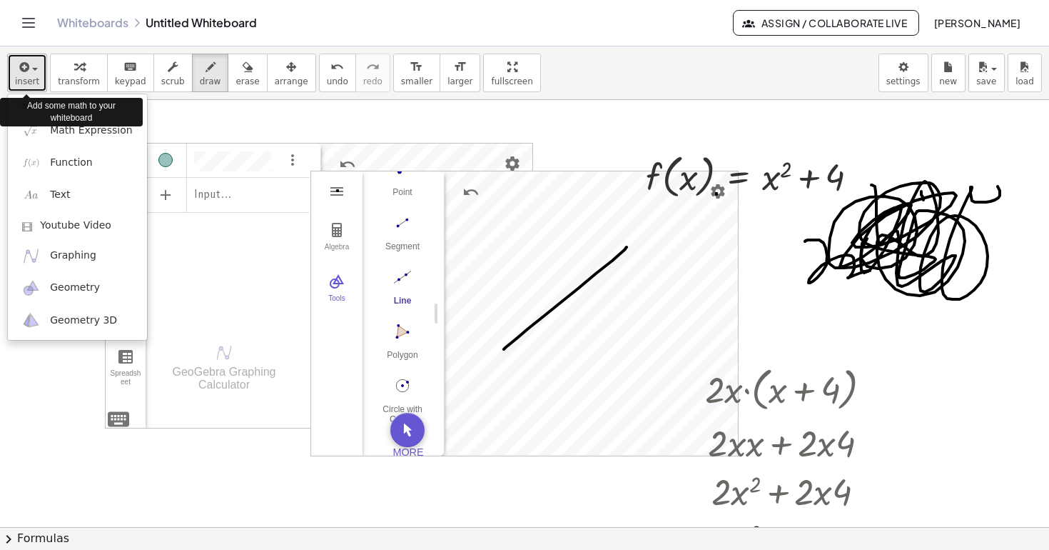
click at [39, 84] on button "insert" at bounding box center [27, 73] width 40 height 39
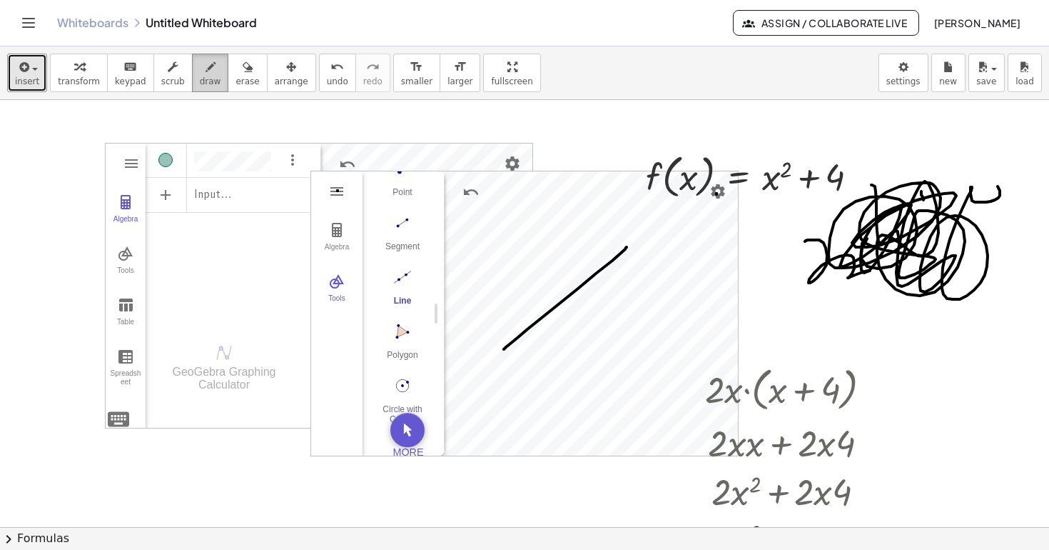
click at [206, 67] on icon "button" at bounding box center [211, 67] width 10 height 17
click at [89, 176] on div at bounding box center [524, 527] width 1049 height 854
click at [70, 194] on div at bounding box center [524, 527] width 1049 height 854
click at [200, 77] on span "draw" at bounding box center [210, 81] width 21 height 10
drag, startPoint x: 64, startPoint y: 161, endPoint x: 64, endPoint y: 198, distance: 36.4
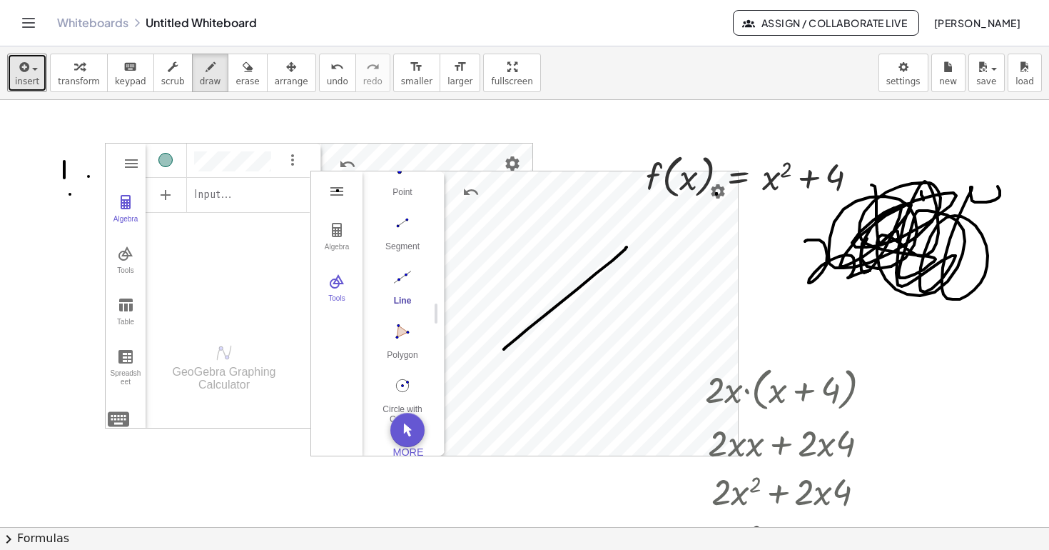
click at [64, 198] on div at bounding box center [524, 527] width 1049 height 854
click at [244, 73] on div "button" at bounding box center [248, 66] width 24 height 17
drag, startPoint x: 59, startPoint y: 166, endPoint x: 107, endPoint y: 166, distance: 48.5
click at [107, 168] on div at bounding box center [524, 527] width 1049 height 854
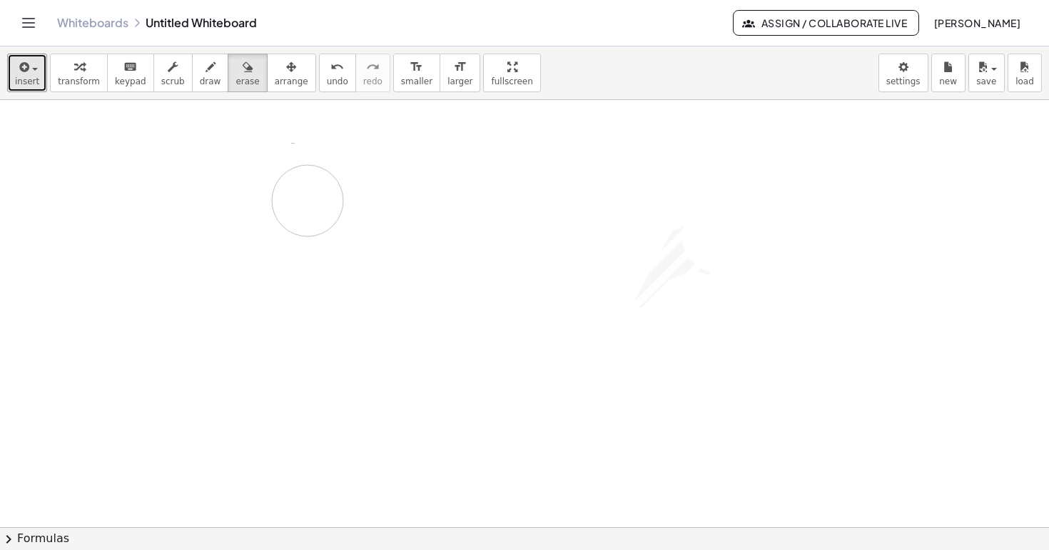
drag, startPoint x: 662, startPoint y: 196, endPoint x: 269, endPoint y: 231, distance: 394.1
click at [269, 231] on div at bounding box center [524, 527] width 1049 height 854
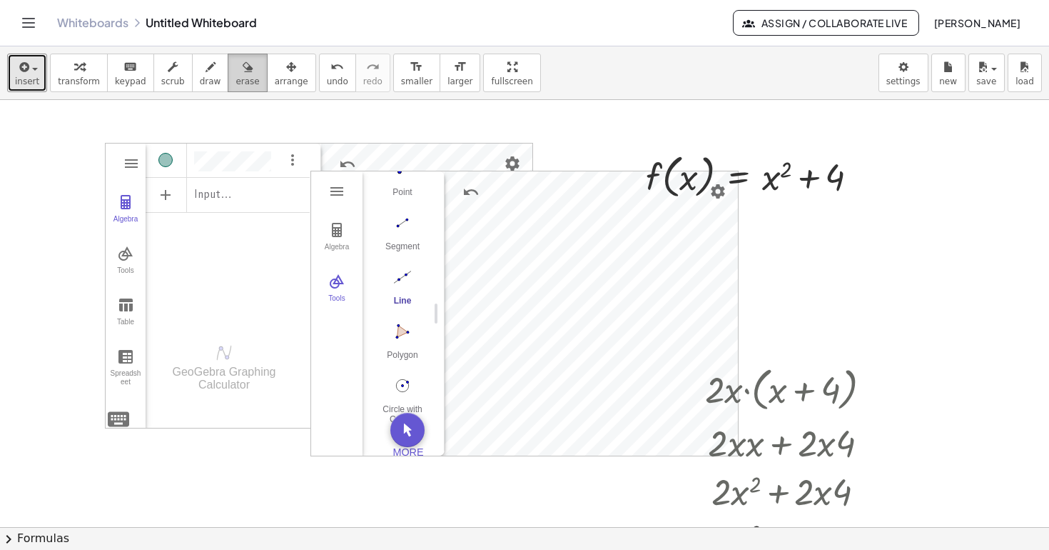
click at [244, 69] on div "button" at bounding box center [248, 66] width 24 height 17
click at [128, 82] on span "keypad" at bounding box center [130, 81] width 31 height 10
click at [66, 193] on div at bounding box center [524, 527] width 1049 height 854
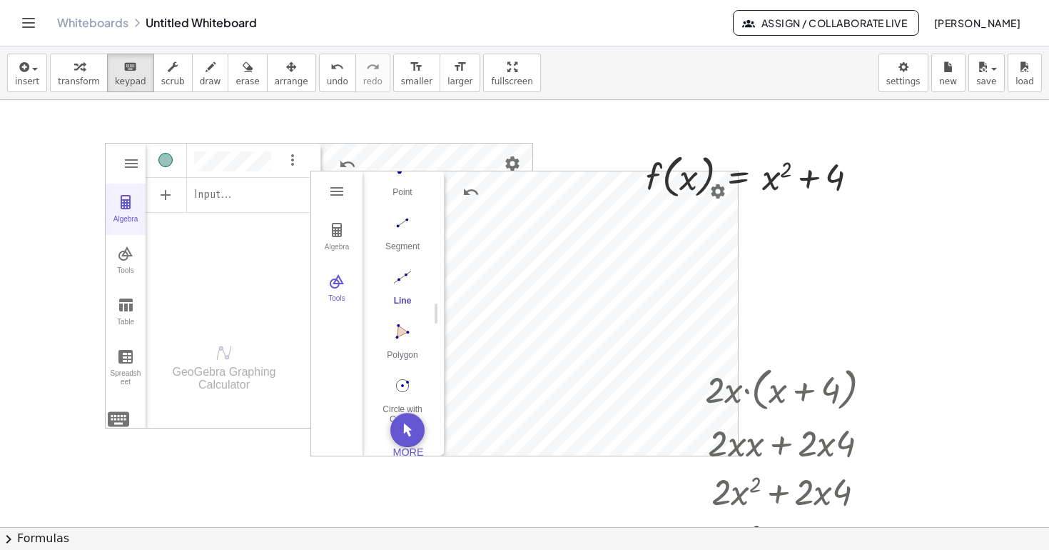
click at [141, 192] on button "Algebra" at bounding box center [126, 208] width 40 height 51
click at [126, 206] on img "Graphing Calculator" at bounding box center [125, 201] width 17 height 17
click at [121, 420] on div "GeoGebra Graphing Calculator Clear All Open Save online Save to your computer S…" at bounding box center [319, 286] width 428 height 286
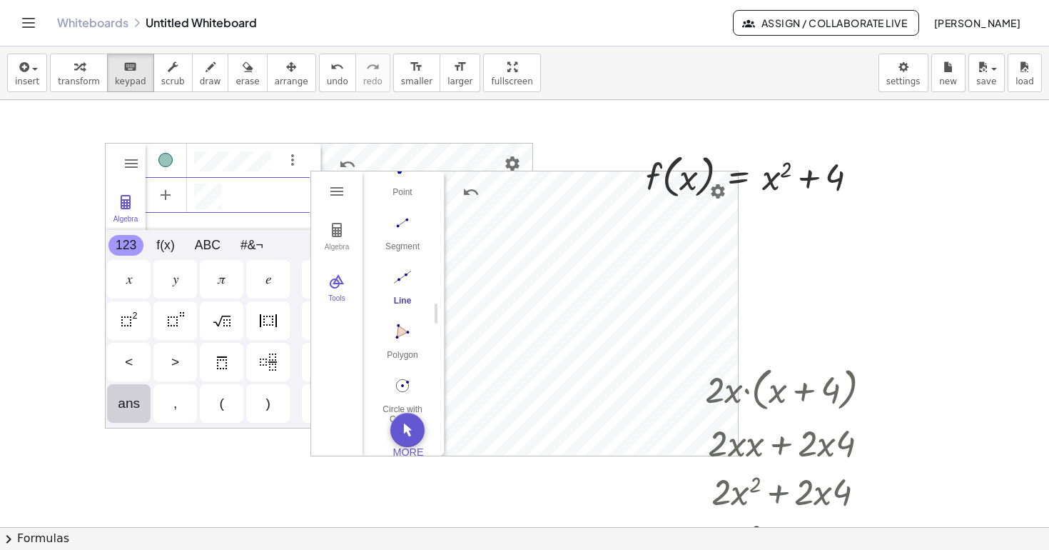
scroll to position [8, 0]
click at [206, 216] on div "GeoGebra Graphing Calculator" at bounding box center [228, 187] width 164 height 88
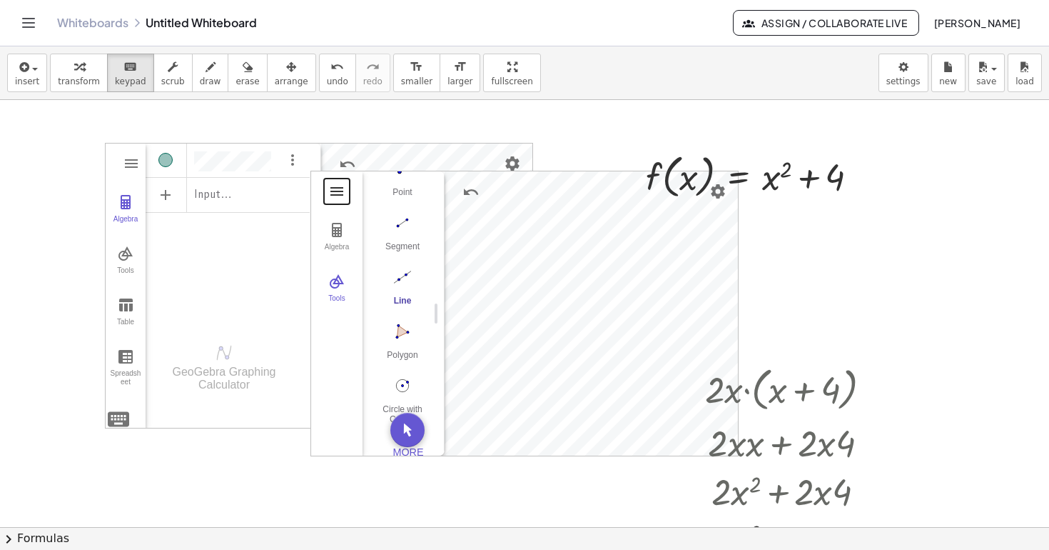
click at [344, 200] on button "Geometry" at bounding box center [337, 191] width 26 height 26
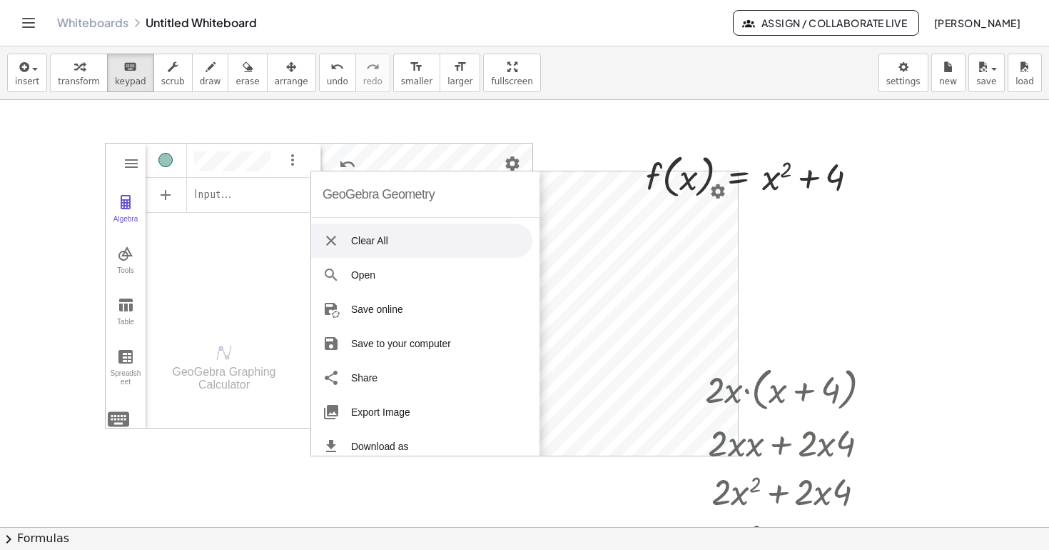
click at [345, 233] on li "Clear All" at bounding box center [421, 240] width 221 height 34
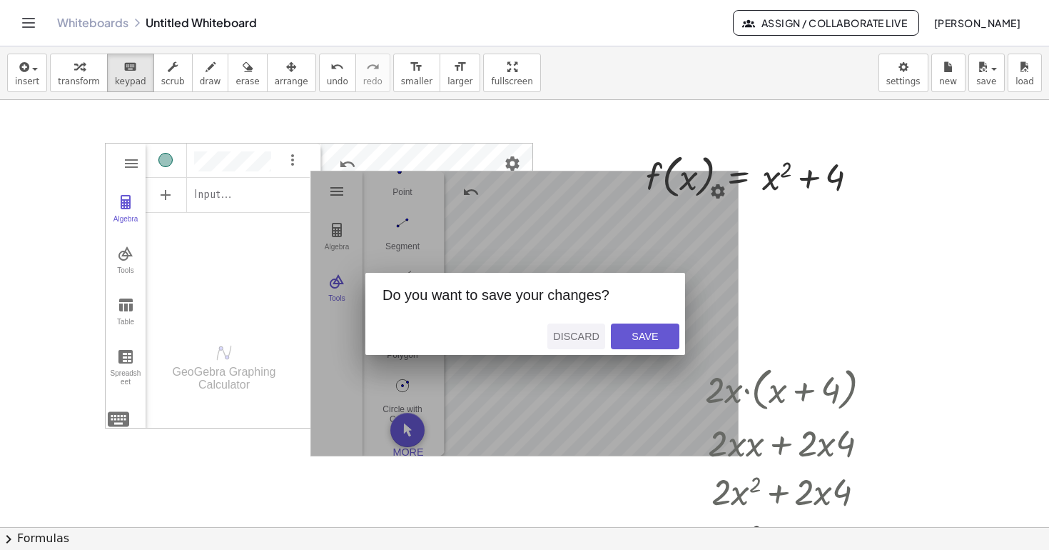
click at [579, 335] on div "Discard" at bounding box center [576, 335] width 46 height 11
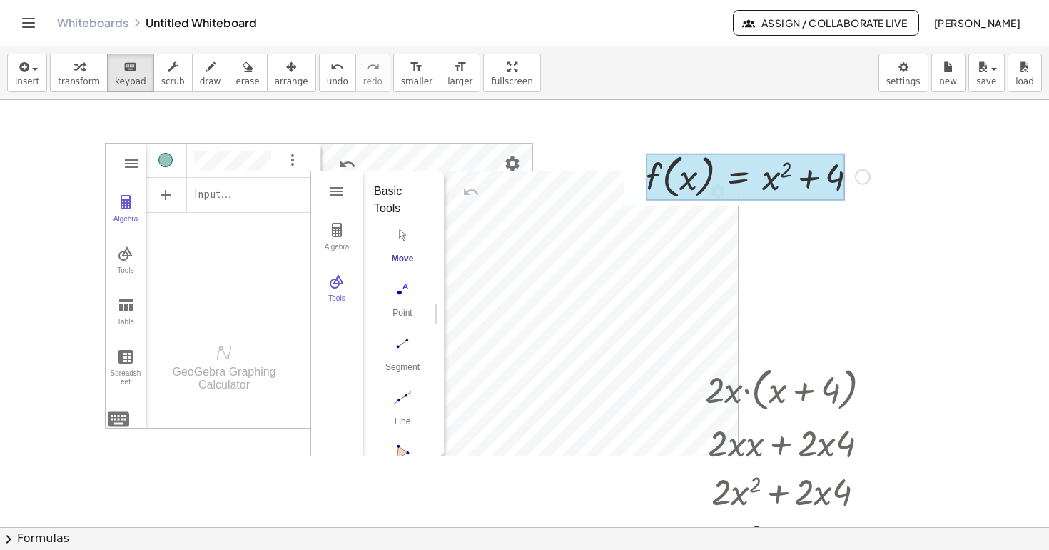
click at [738, 180] on div at bounding box center [745, 176] width 199 height 47
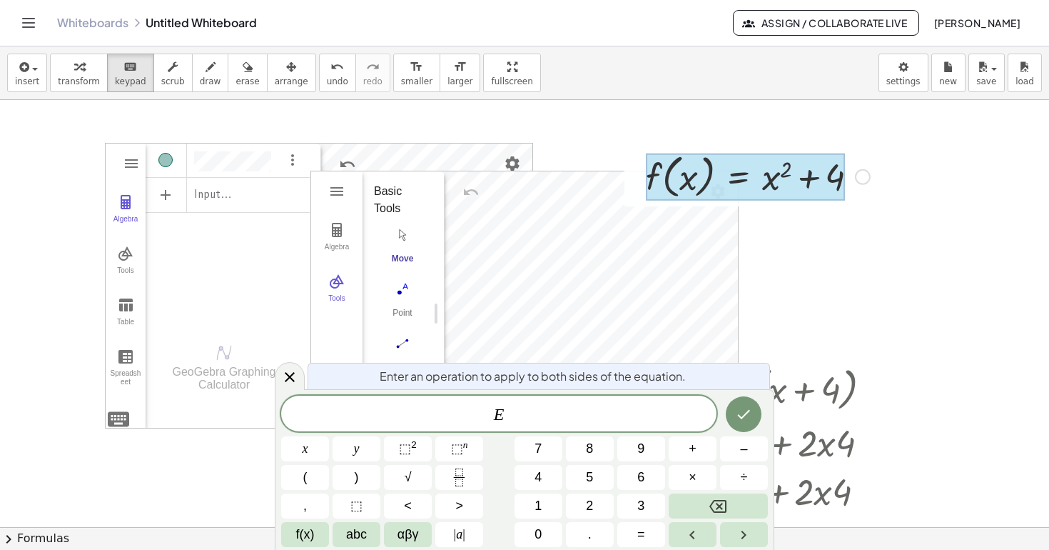
drag, startPoint x: 754, startPoint y: 131, endPoint x: 844, endPoint y: 221, distance: 127.7
click at [844, 221] on div at bounding box center [524, 527] width 1049 height 854
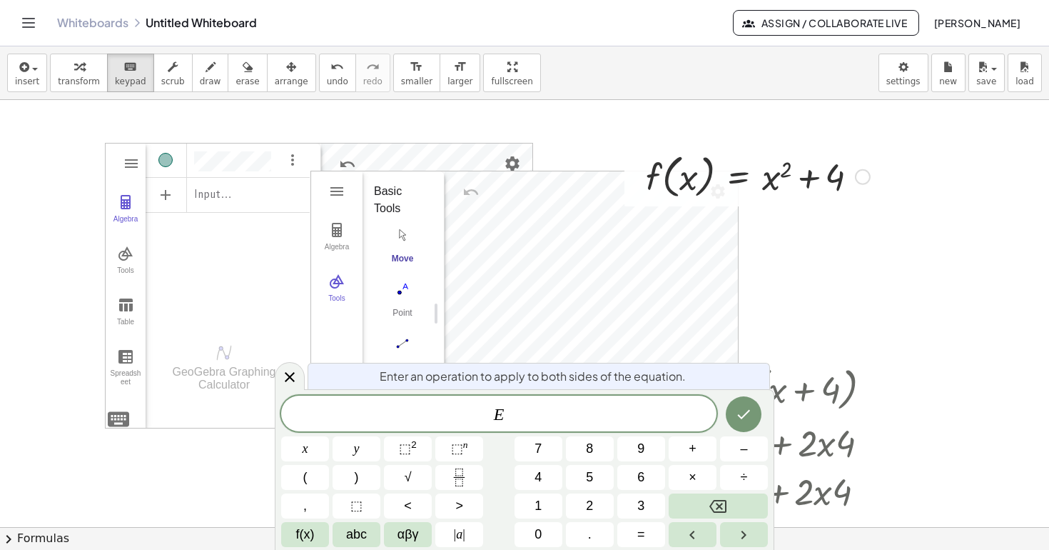
drag, startPoint x: 846, startPoint y: 214, endPoint x: 802, endPoint y: 158, distance: 70.7
click at [802, 158] on div "GeoGebra Graphing Calculator Clear All Open Save online Save to your computer S…" at bounding box center [524, 527] width 1049 height 854
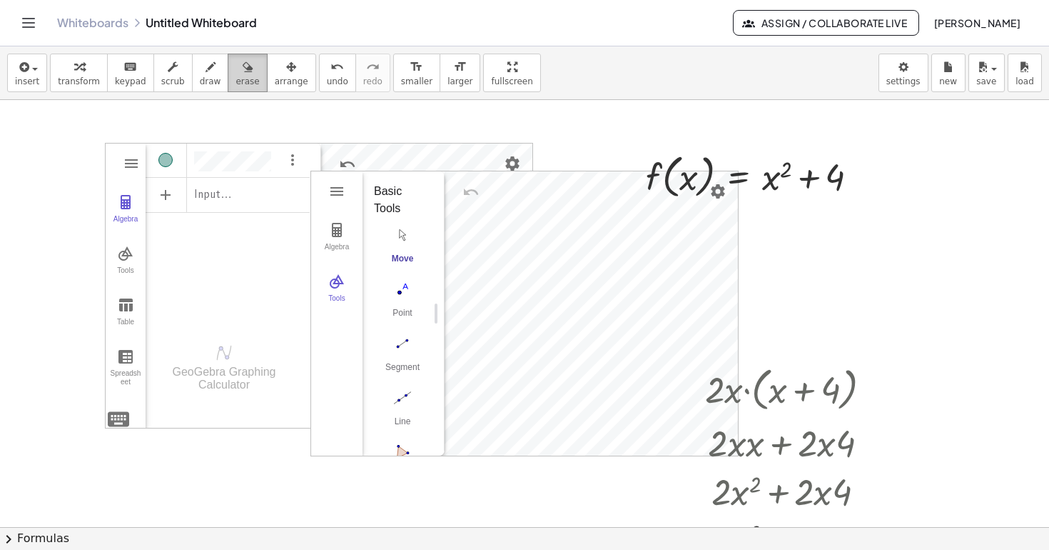
click at [246, 81] on span "erase" at bounding box center [248, 81] width 24 height 10
drag, startPoint x: 807, startPoint y: 169, endPoint x: 837, endPoint y: 221, distance: 60.5
click at [838, 223] on div at bounding box center [524, 527] width 1049 height 854
click at [802, 184] on div at bounding box center [524, 527] width 1049 height 854
click at [243, 71] on icon "button" at bounding box center [248, 67] width 10 height 17
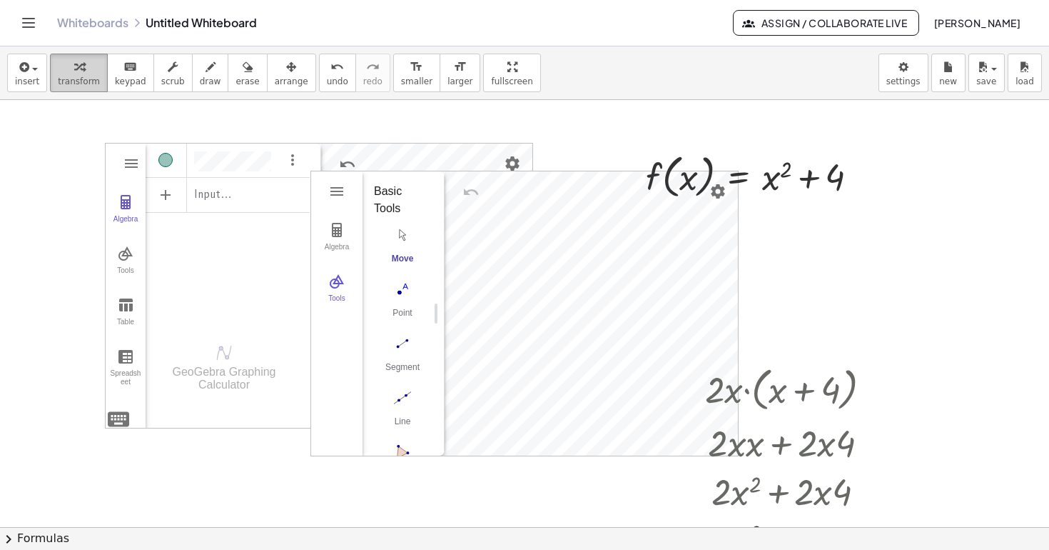
click at [96, 79] on button "transform" at bounding box center [79, 73] width 58 height 39
click at [782, 182] on div at bounding box center [758, 175] width 238 height 54
click at [714, 194] on div at bounding box center [758, 175] width 238 height 54
drag, startPoint x: 700, startPoint y: 161, endPoint x: 851, endPoint y: 220, distance: 162.2
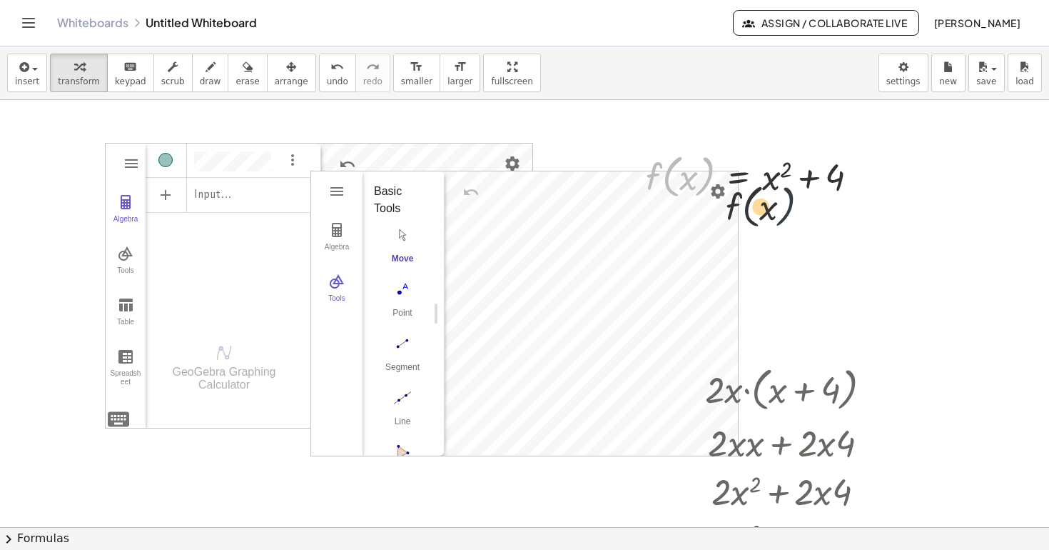
click at [851, 220] on div "GeoGebra Graphing Calculator Clear All Open Save online Save to your computer S…" at bounding box center [524, 527] width 1049 height 854
drag, startPoint x: 869, startPoint y: 133, endPoint x: 780, endPoint y: 160, distance: 92.6
click at [777, 161] on div "GeoGebra Graphing Calculator Clear All Open Save online Save to your computer S…" at bounding box center [524, 527] width 1049 height 854
click at [864, 178] on div at bounding box center [863, 177] width 16 height 16
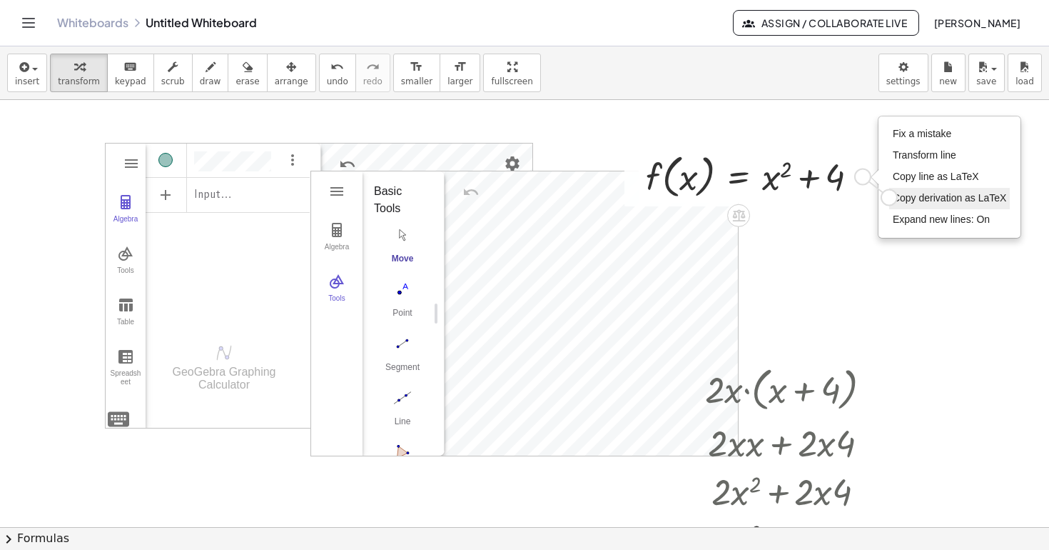
drag, startPoint x: 864, startPoint y: 178, endPoint x: 897, endPoint y: 205, distance: 42.1
click at [881, 205] on div "f ( , x ) = + x 2 + 4 Fix a mistake Transform line Copy line as LaTeX Copy deri…" at bounding box center [753, 175] width 256 height 61
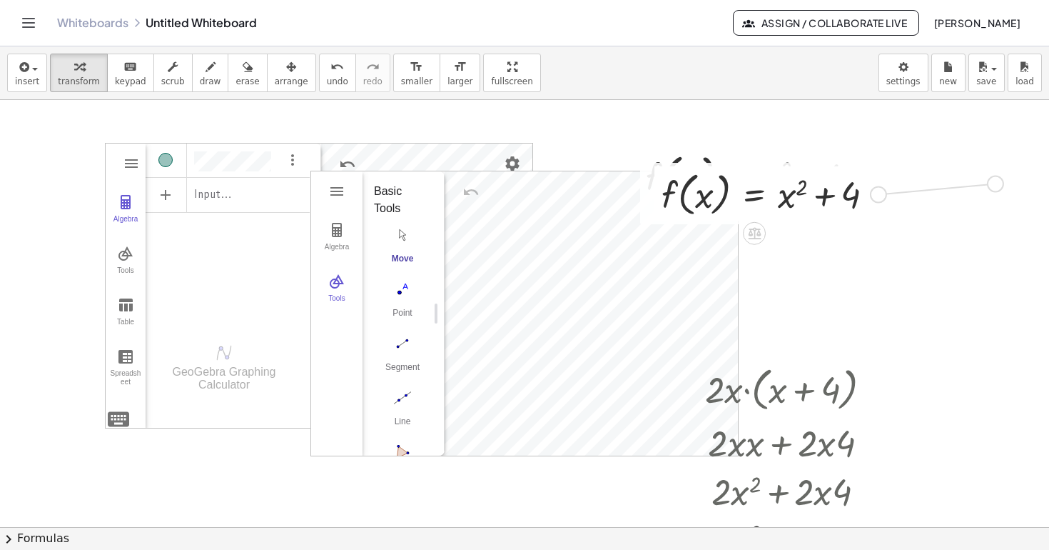
drag, startPoint x: 876, startPoint y: 197, endPoint x: 997, endPoint y: 186, distance: 121.8
click at [997, 186] on div "GeoGebra Graphing Calculator Clear All Open Save online Save to your computer S…" at bounding box center [524, 527] width 1049 height 854
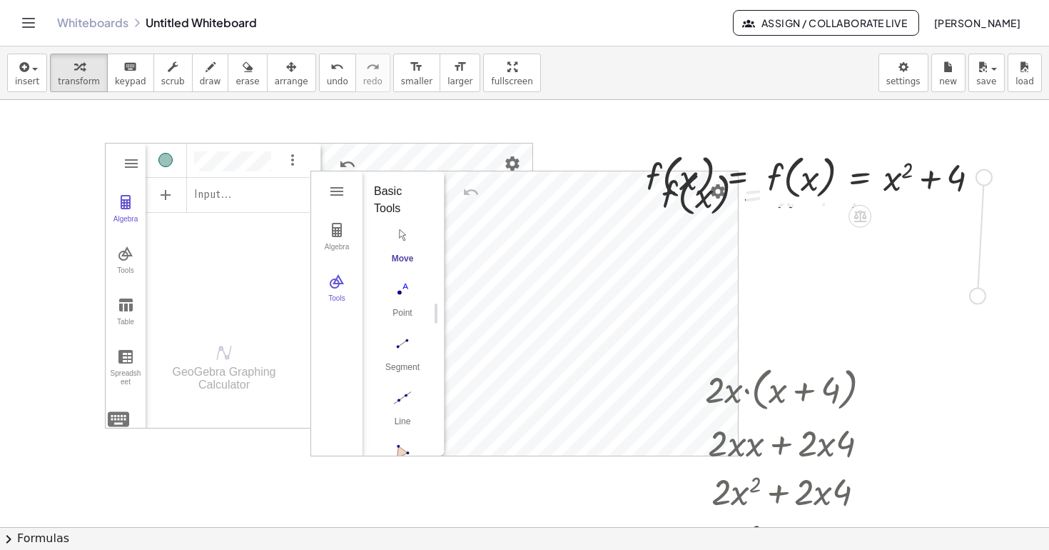
drag, startPoint x: 986, startPoint y: 180, endPoint x: 978, endPoint y: 318, distance: 138.7
click at [978, 318] on div "GeoGebra Graphing Calculator Clear All Open Save online Save to your computer S…" at bounding box center [524, 527] width 1049 height 854
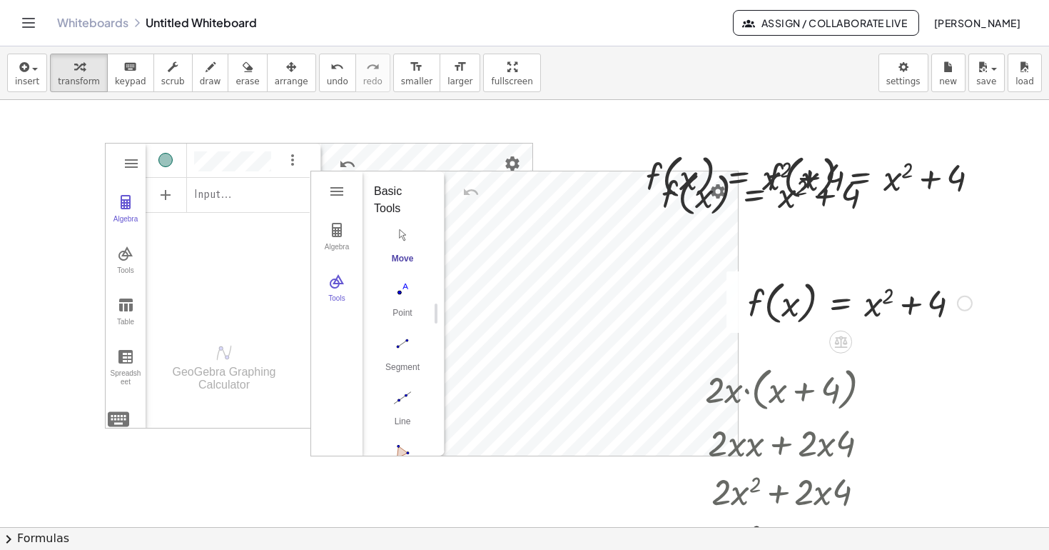
drag, startPoint x: 1009, startPoint y: 136, endPoint x: 882, endPoint y: 333, distance: 234.6
click at [882, 333] on div at bounding box center [524, 527] width 1049 height 854
click at [890, 295] on div at bounding box center [860, 302] width 238 height 54
click at [843, 340] on icon at bounding box center [840, 342] width 13 height 12
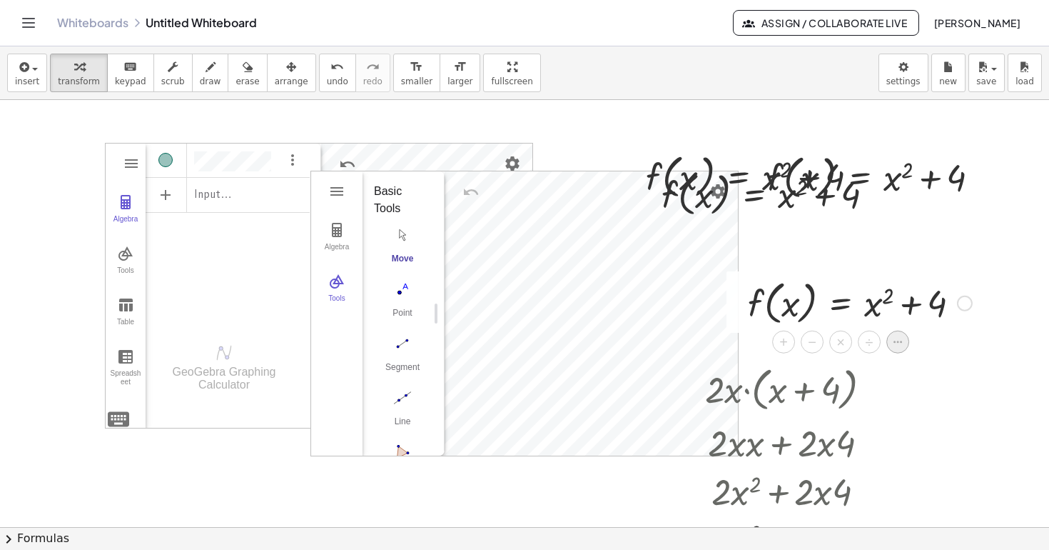
click at [897, 341] on icon at bounding box center [898, 341] width 9 height 2
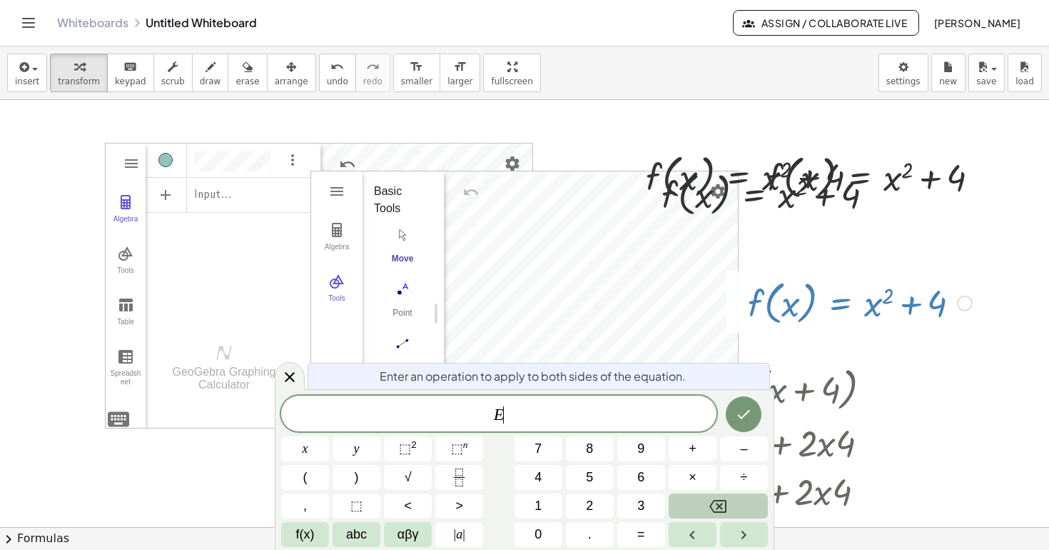
click at [708, 505] on button "Backspace" at bounding box center [718, 505] width 99 height 25
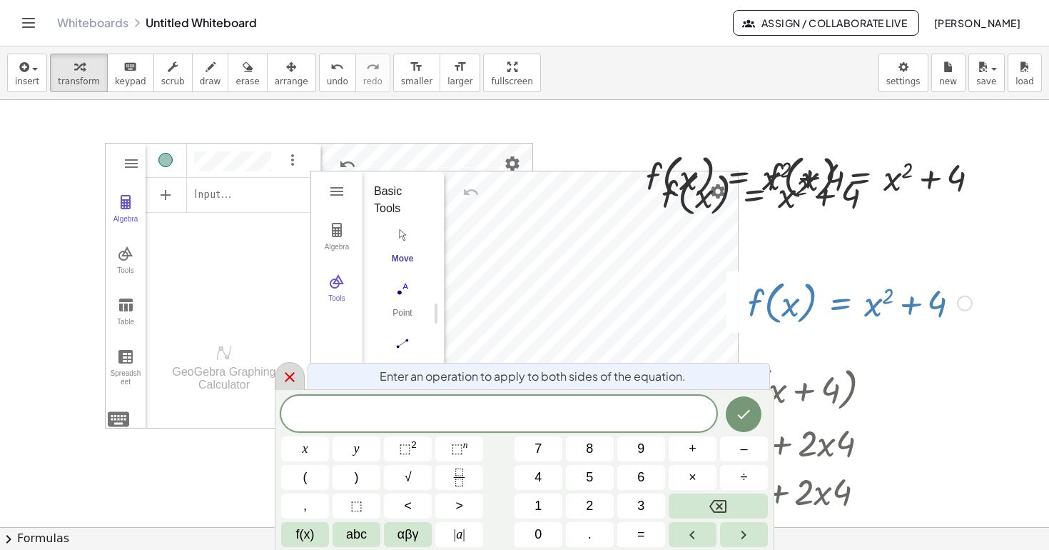
click at [288, 374] on icon at bounding box center [290, 377] width 10 height 10
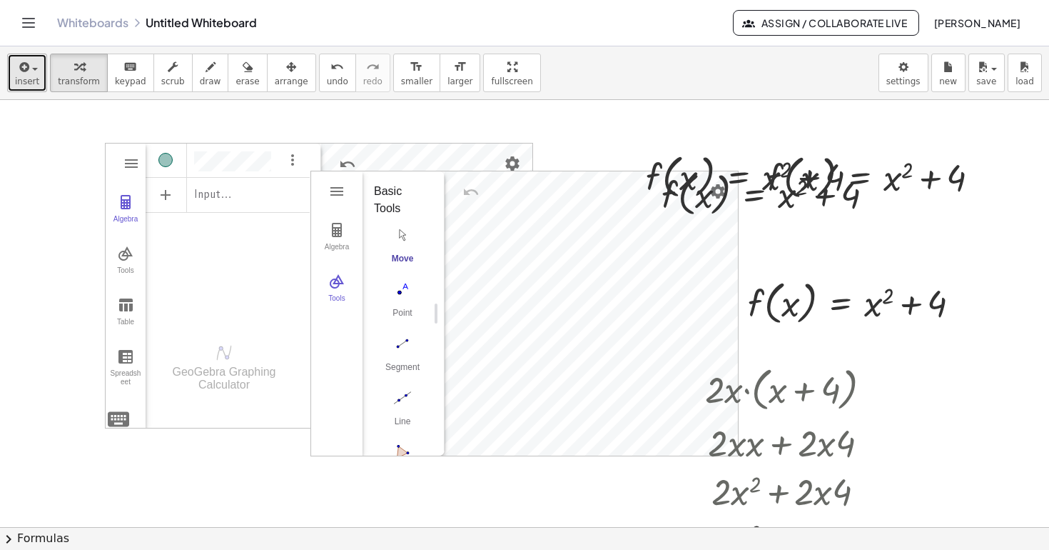
click at [38, 79] on button "insert" at bounding box center [27, 73] width 40 height 39
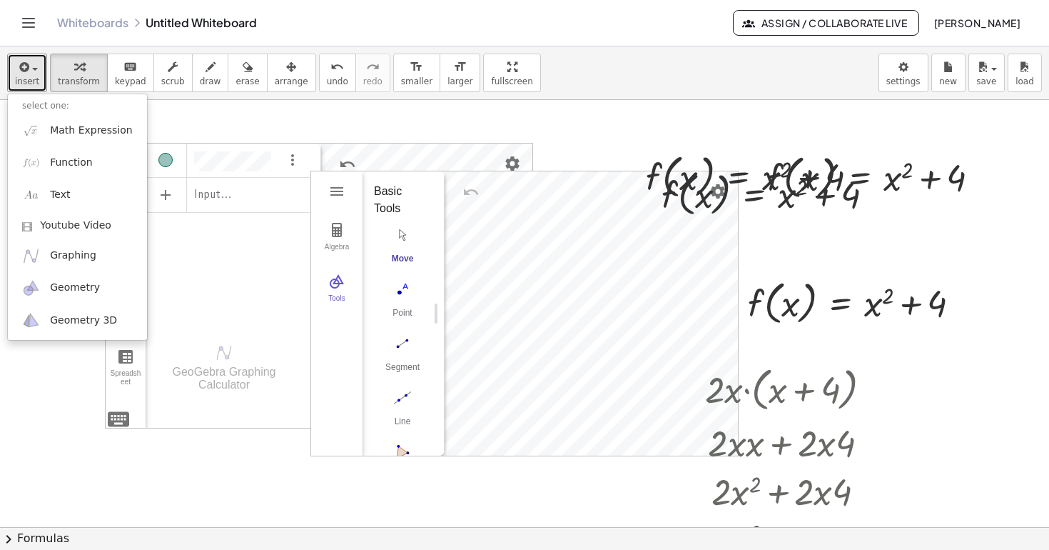
click at [66, 388] on div at bounding box center [524, 527] width 1049 height 854
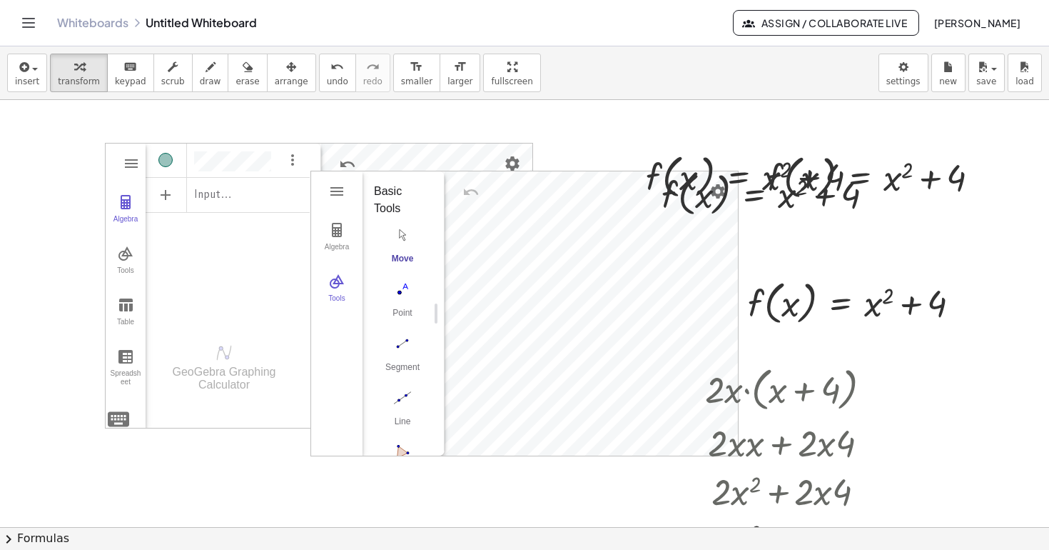
click at [190, 200] on div "Input…" at bounding box center [228, 194] width 164 height 32
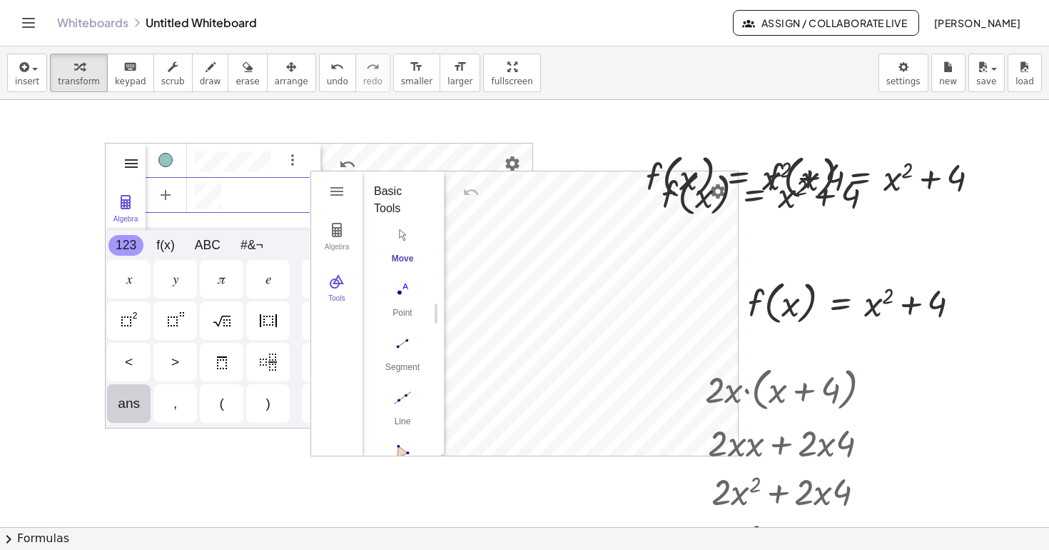
click at [129, 166] on img "Graphing Calculator" at bounding box center [131, 163] width 17 height 17
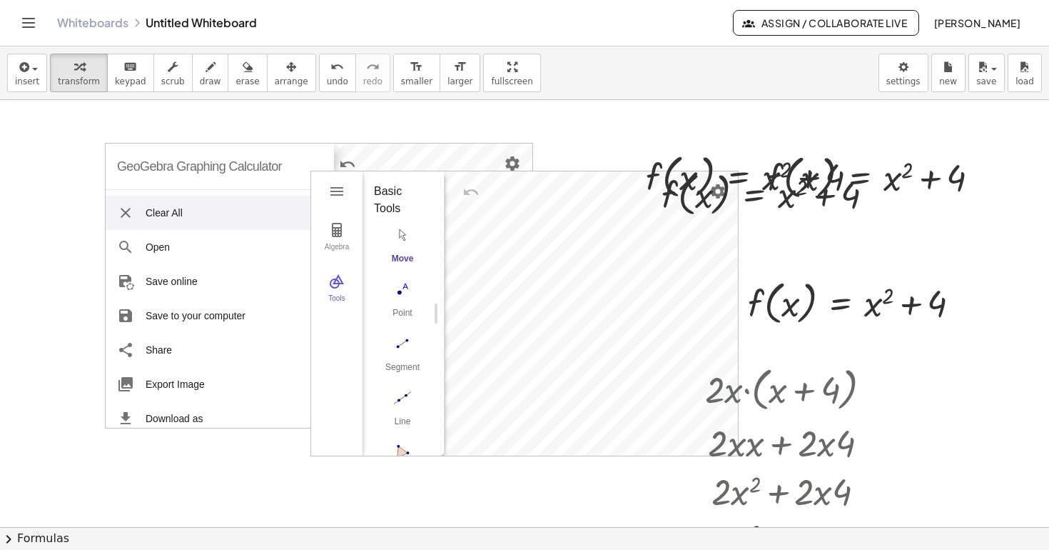
click at [154, 214] on li "Clear All" at bounding box center [216, 213] width 221 height 34
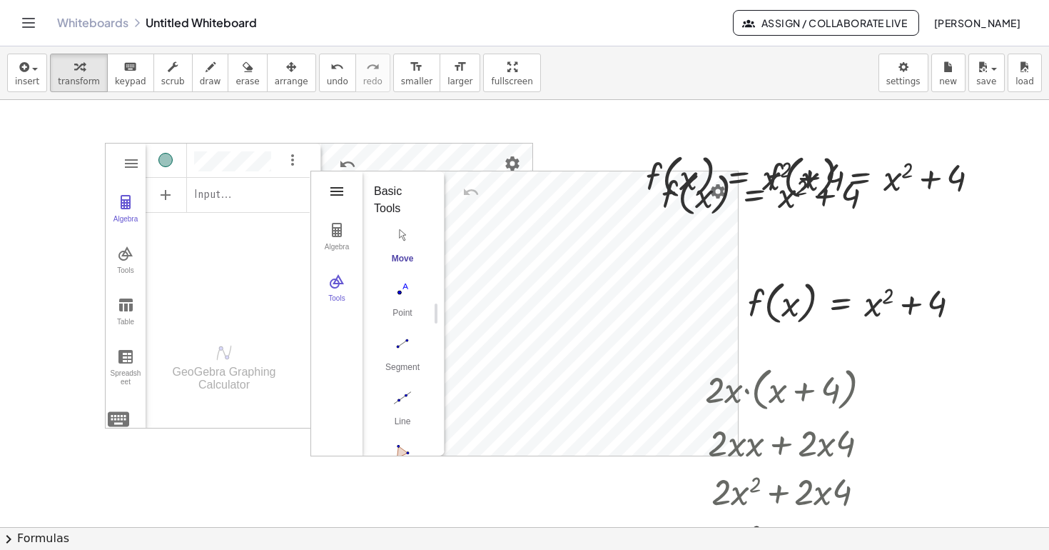
click at [341, 184] on img "Geometry" at bounding box center [336, 191] width 17 height 17
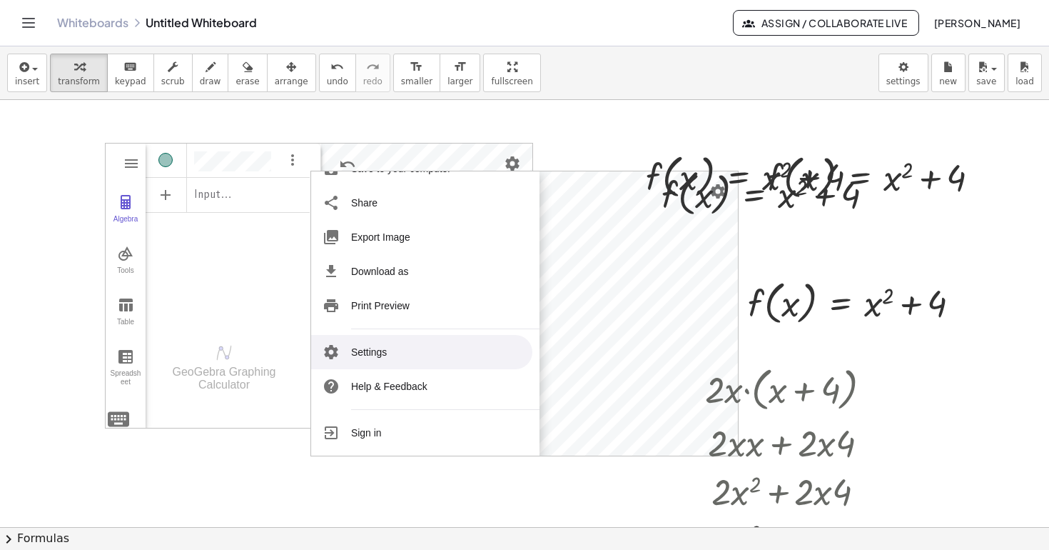
scroll to position [0, 0]
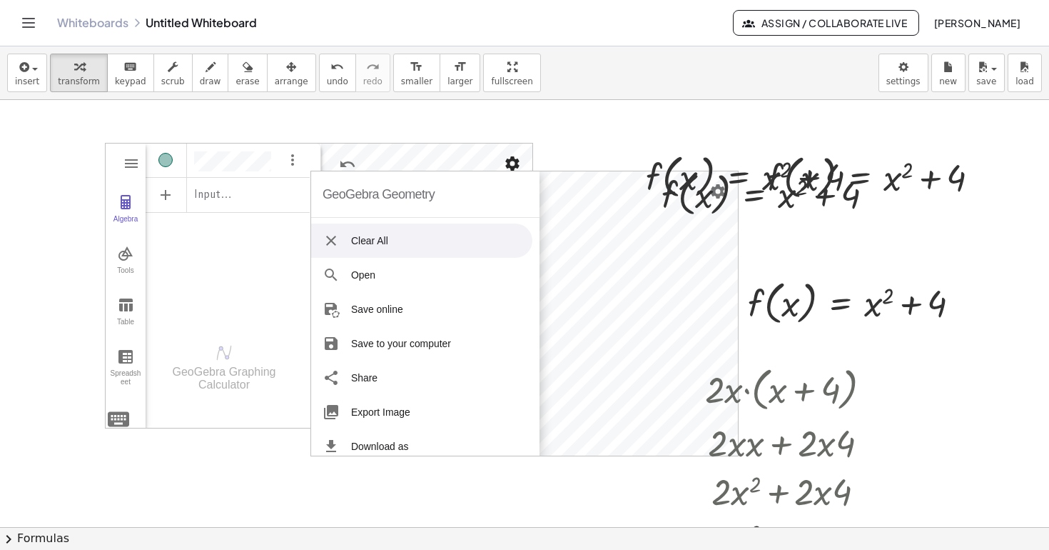
click at [513, 163] on img "Settings" at bounding box center [512, 163] width 17 height 17
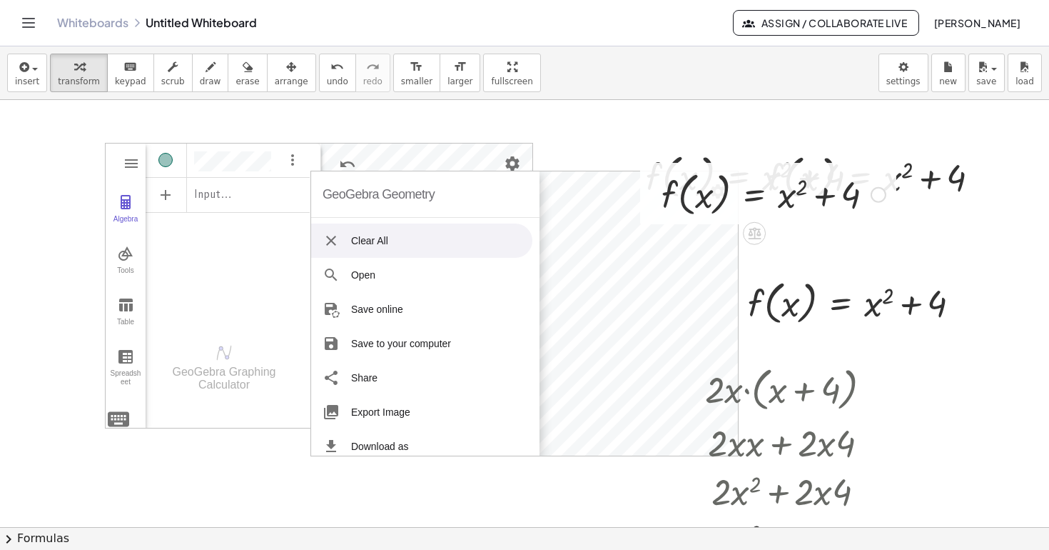
click at [717, 205] on div at bounding box center [774, 193] width 238 height 54
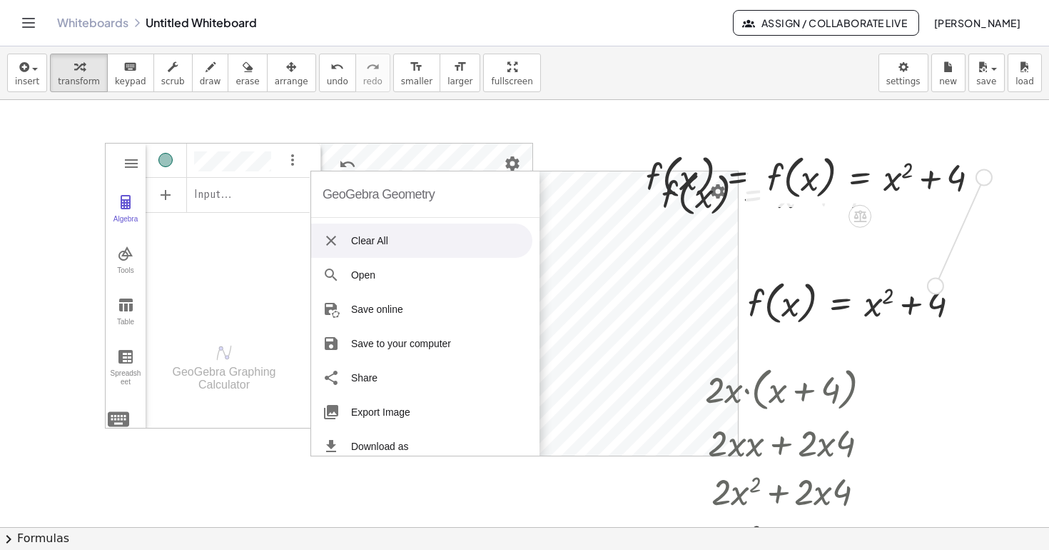
drag, startPoint x: 985, startPoint y: 177, endPoint x: 937, endPoint y: 286, distance: 118.6
click at [936, 286] on div "GeoGebra Graphing Calculator Clear All Open Save online Save to your computer S…" at bounding box center [524, 527] width 1049 height 854
click at [859, 490] on div at bounding box center [794, 490] width 192 height 49
click at [810, 490] on div at bounding box center [794, 490] width 192 height 49
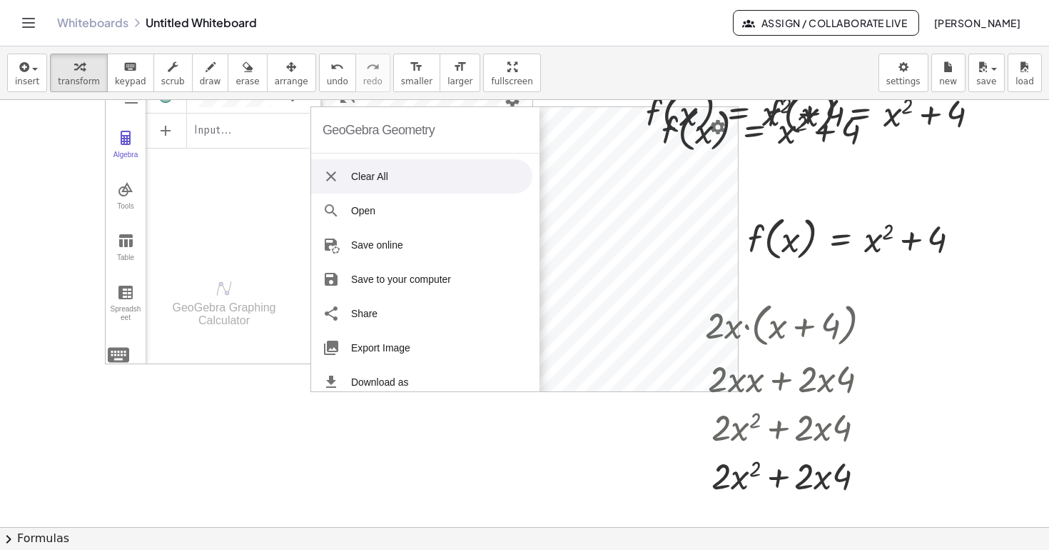
click at [333, 178] on img "Geometry" at bounding box center [331, 176] width 17 height 17
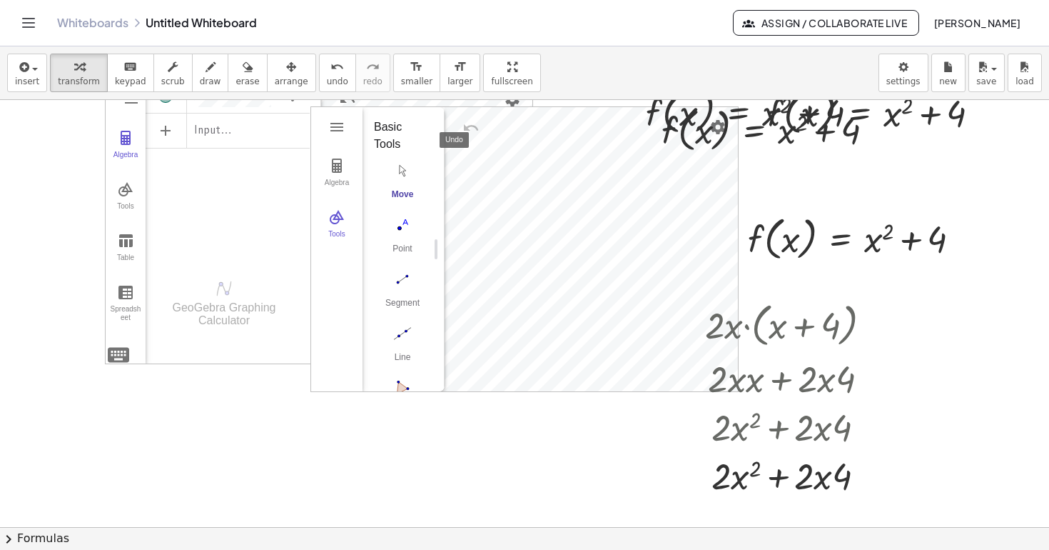
click at [475, 129] on img "Undo" at bounding box center [471, 127] width 17 height 17
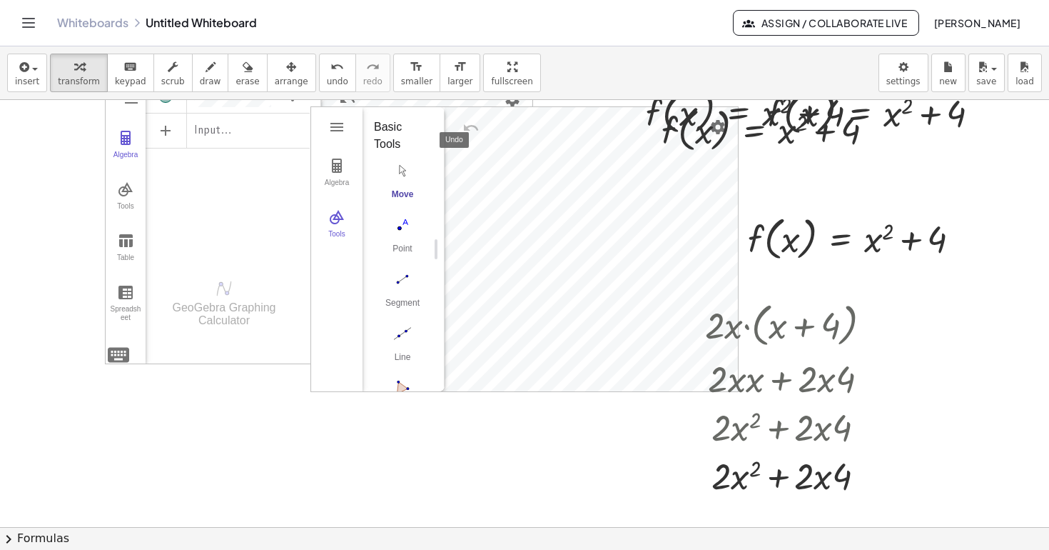
click at [475, 129] on img "Undo" at bounding box center [471, 127] width 17 height 17
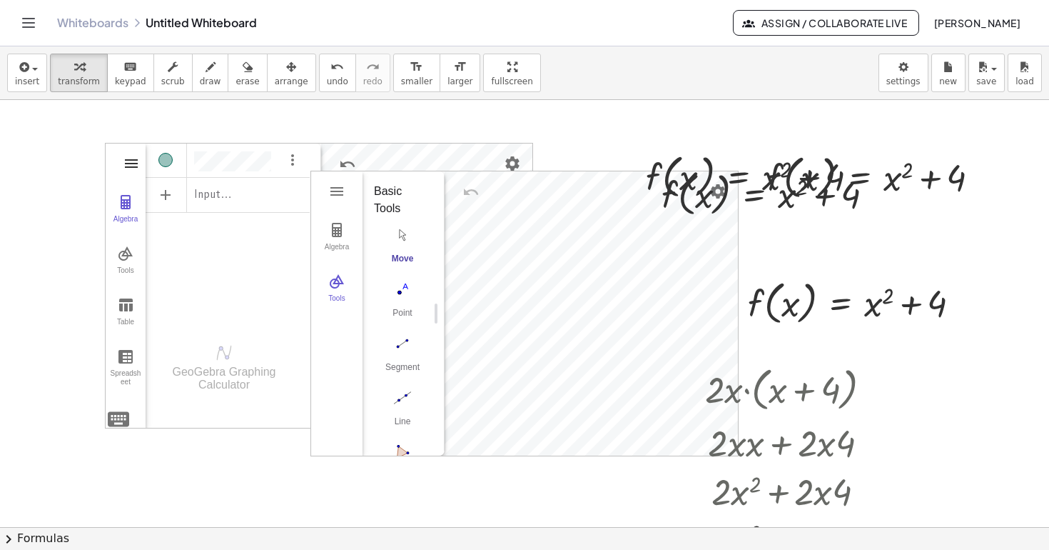
click at [133, 168] on img "Graphing Calculator" at bounding box center [131, 163] width 17 height 17
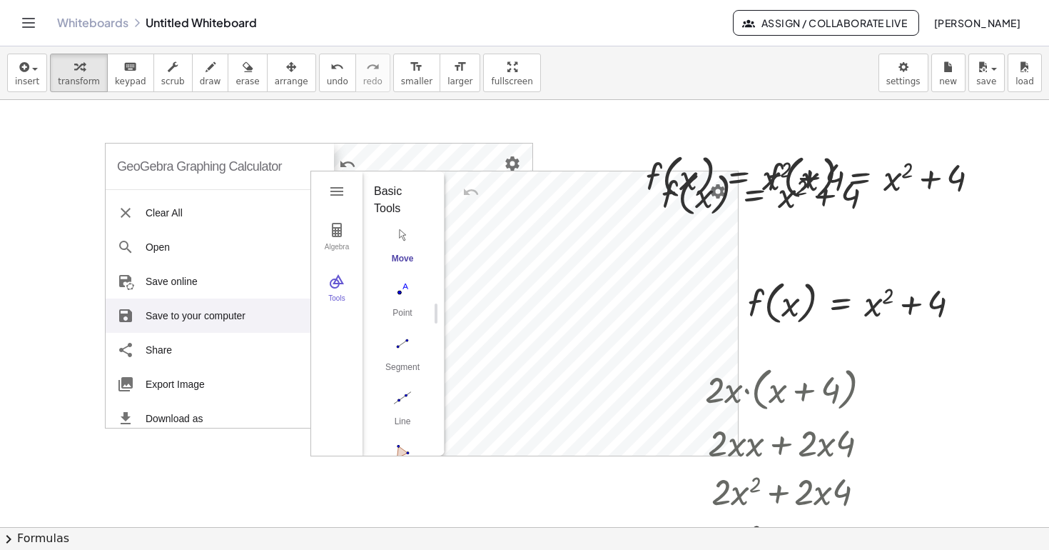
scroll to position [175, 0]
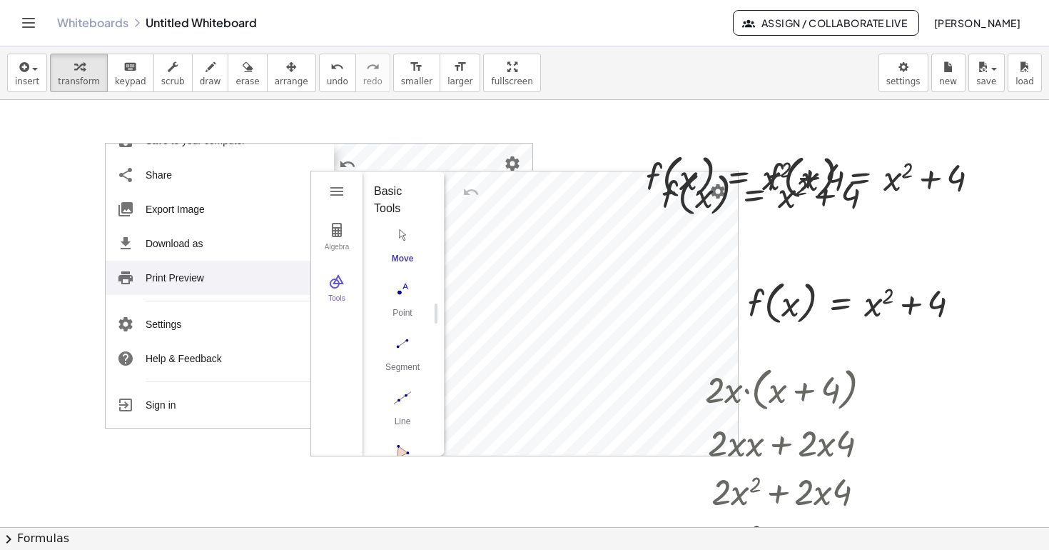
click at [59, 289] on div at bounding box center [524, 527] width 1049 height 854
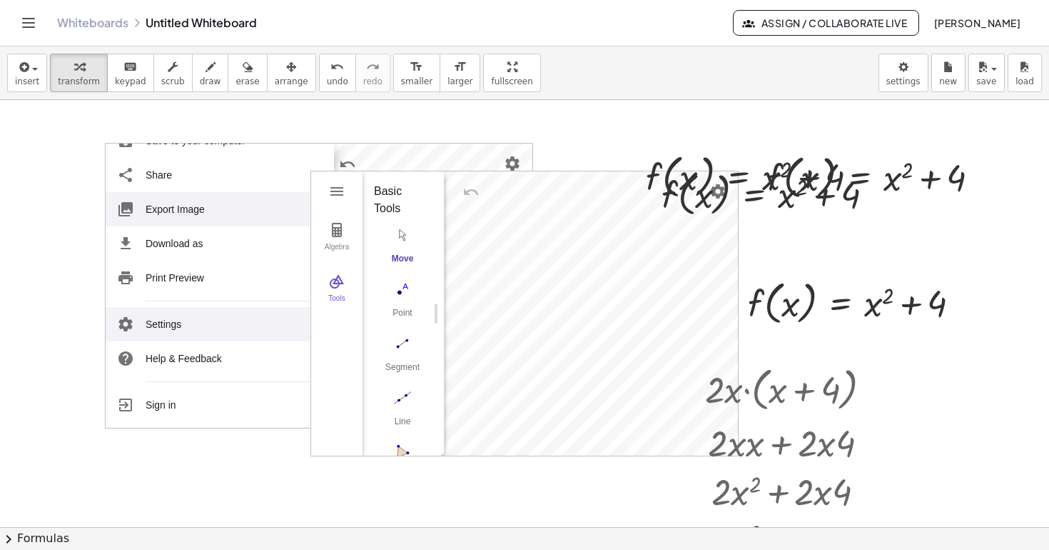
drag, startPoint x: 66, startPoint y: 176, endPoint x: 291, endPoint y: 327, distance: 271.0
click at [291, 325] on div "GeoGebra Graphing Calculator Clear All Open Save online Save to your computer S…" at bounding box center [524, 527] width 1049 height 854
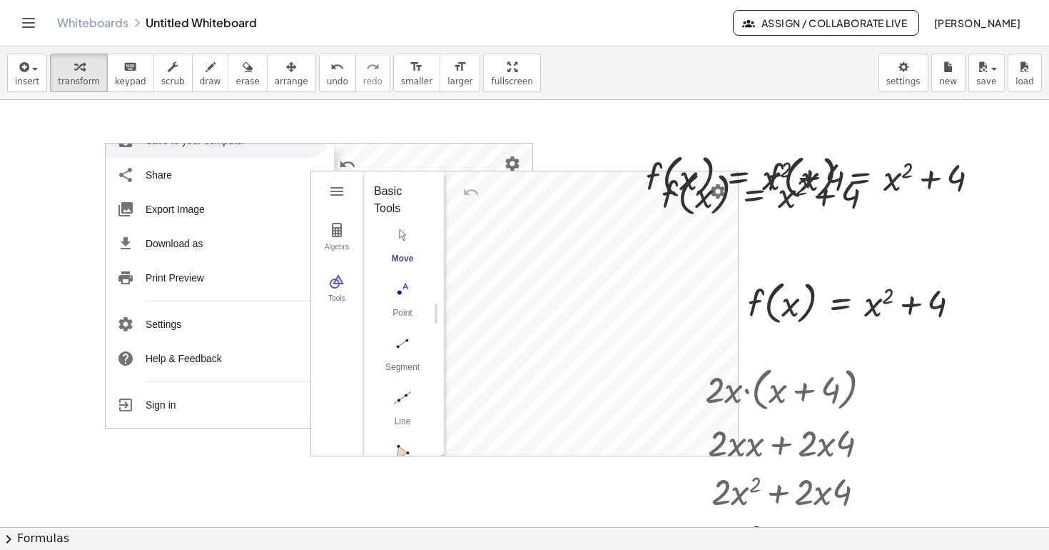
click at [116, 130] on div at bounding box center [524, 527] width 1049 height 854
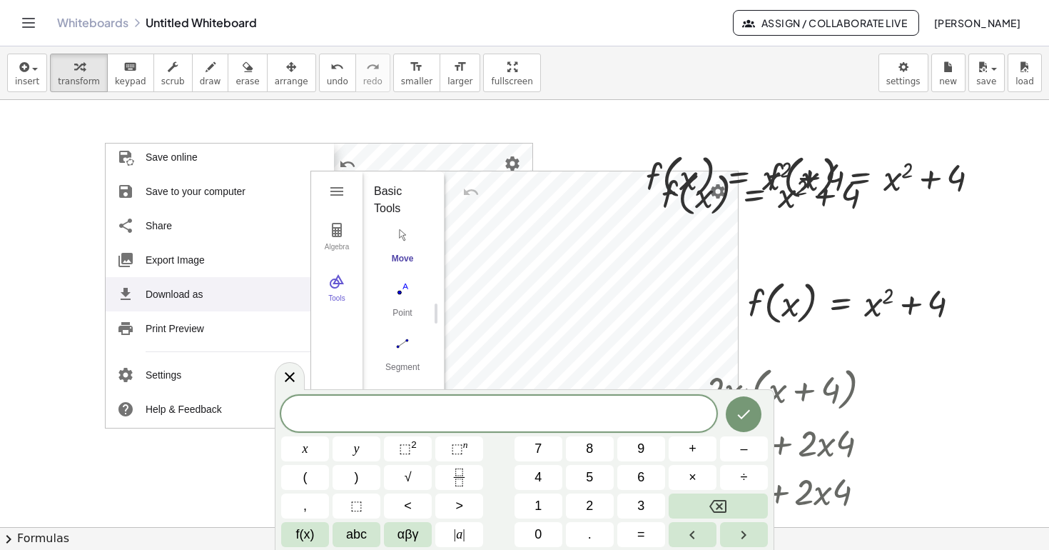
scroll to position [0, 0]
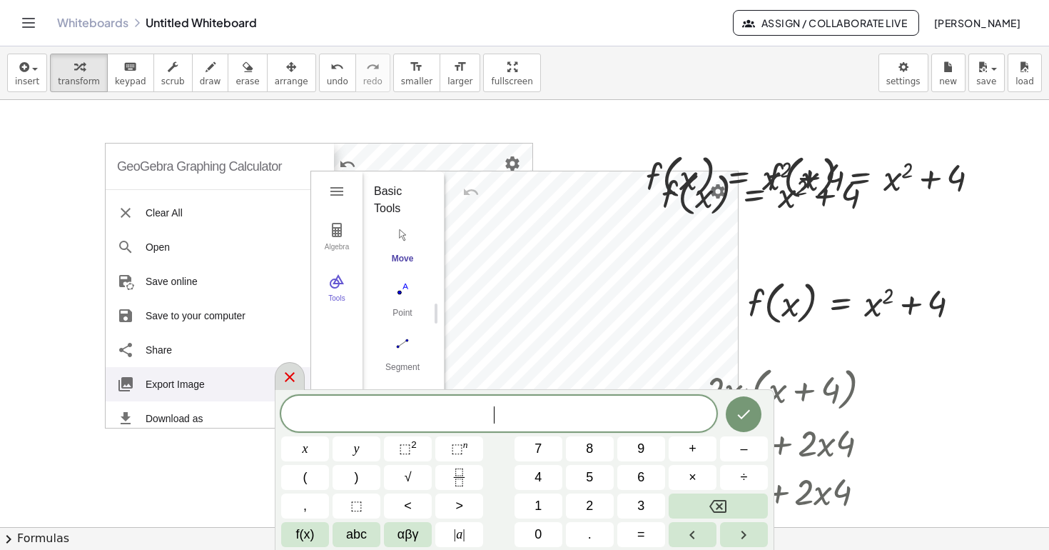
click at [293, 380] on icon at bounding box center [289, 376] width 17 height 17
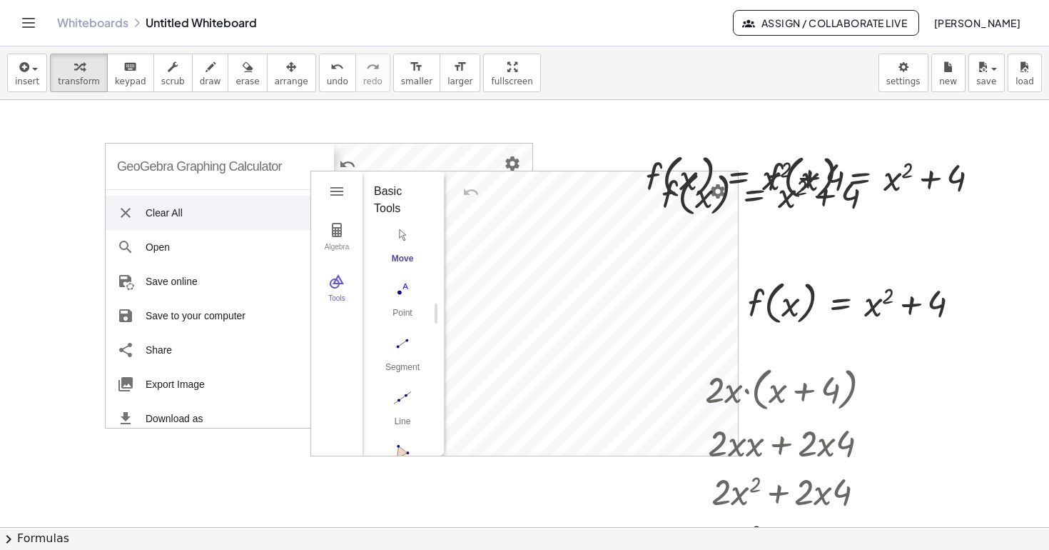
click at [30, 21] on icon "Toggle navigation" at bounding box center [28, 22] width 17 height 17
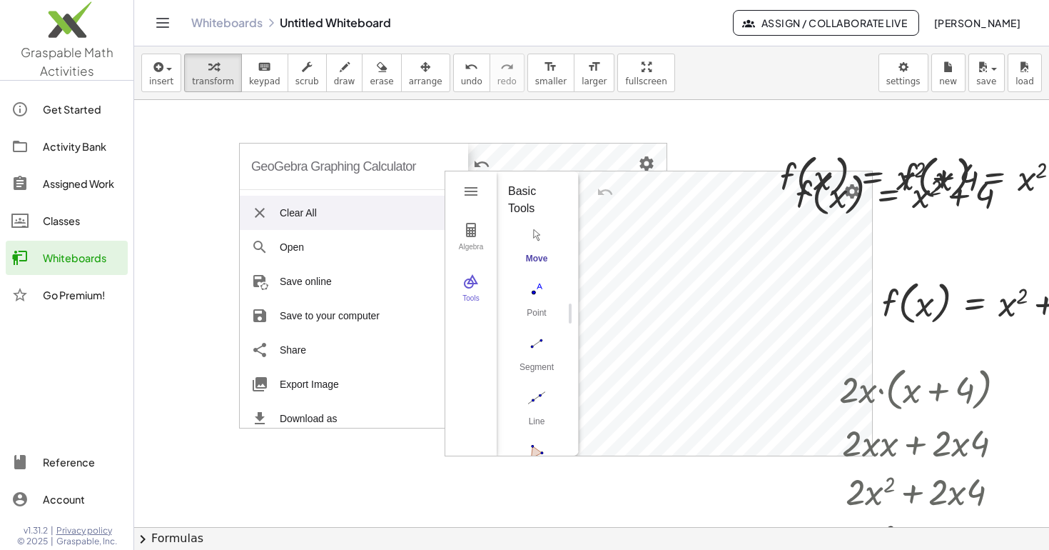
click at [221, 265] on div at bounding box center [591, 527] width 915 height 854
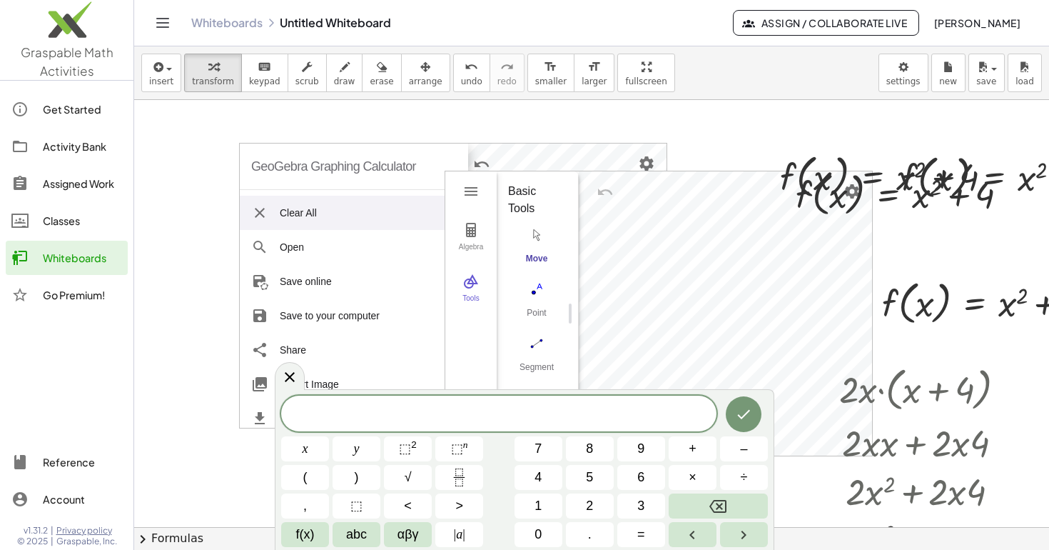
click at [221, 206] on div at bounding box center [591, 527] width 915 height 854
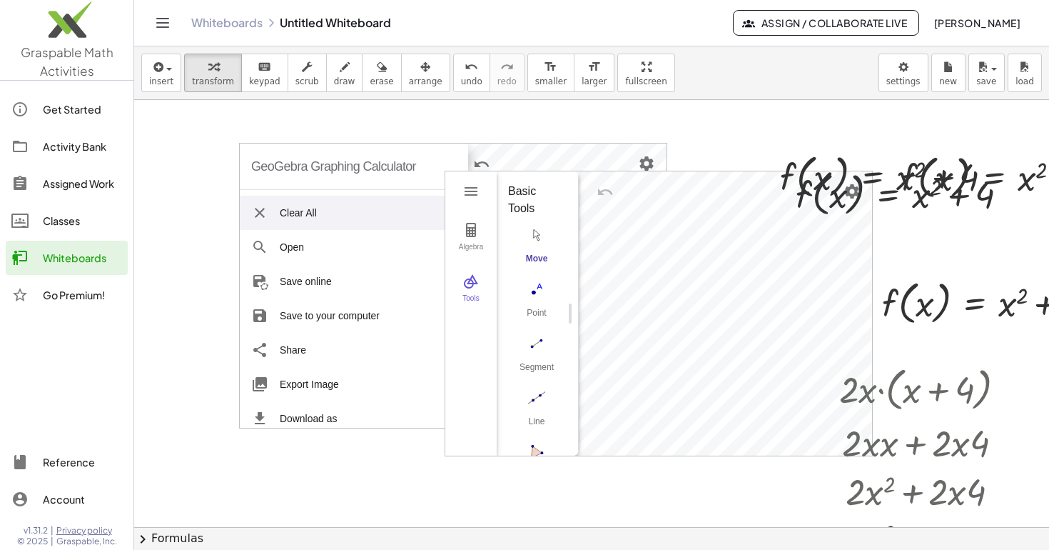
click at [215, 221] on div at bounding box center [591, 527] width 915 height 854
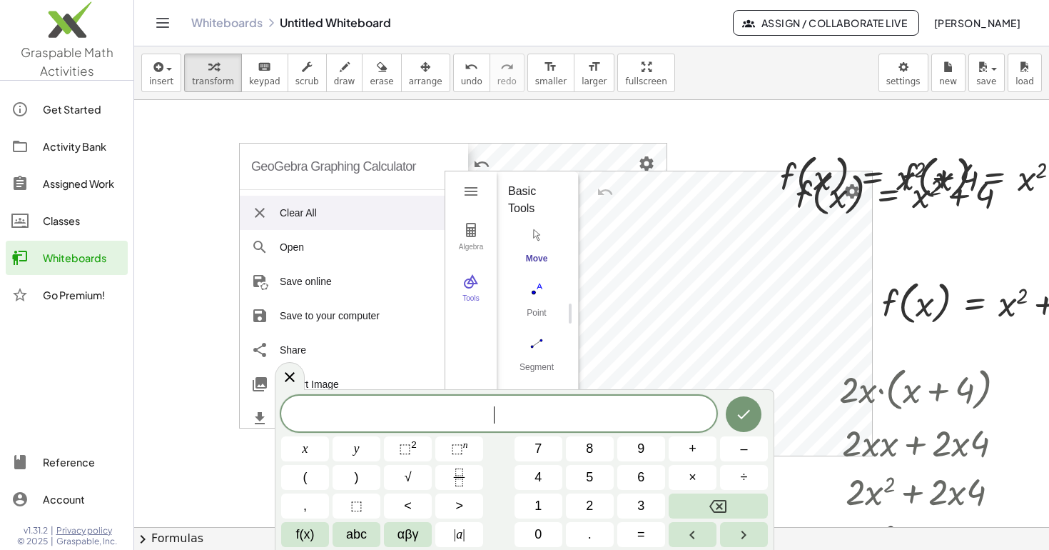
click at [215, 221] on div at bounding box center [591, 527] width 915 height 854
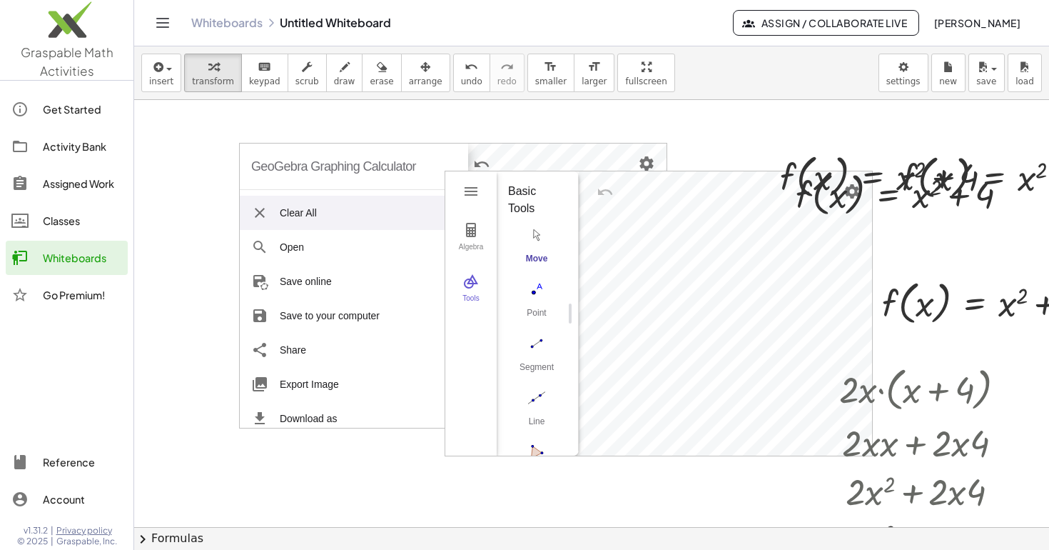
click at [166, 24] on icon "Toggle navigation" at bounding box center [162, 22] width 17 height 17
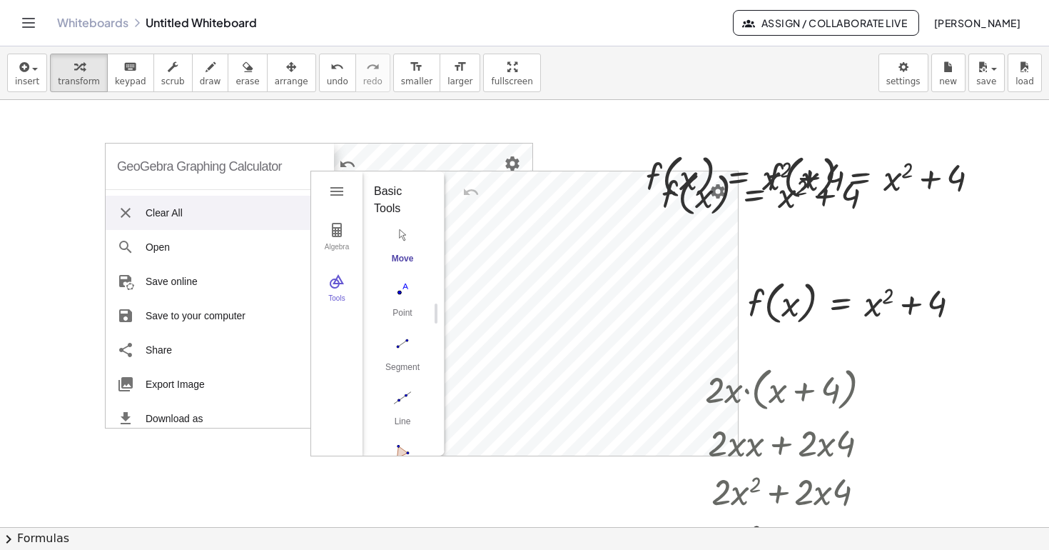
click at [9, 538] on span "chevron_right" at bounding box center [8, 538] width 17 height 17
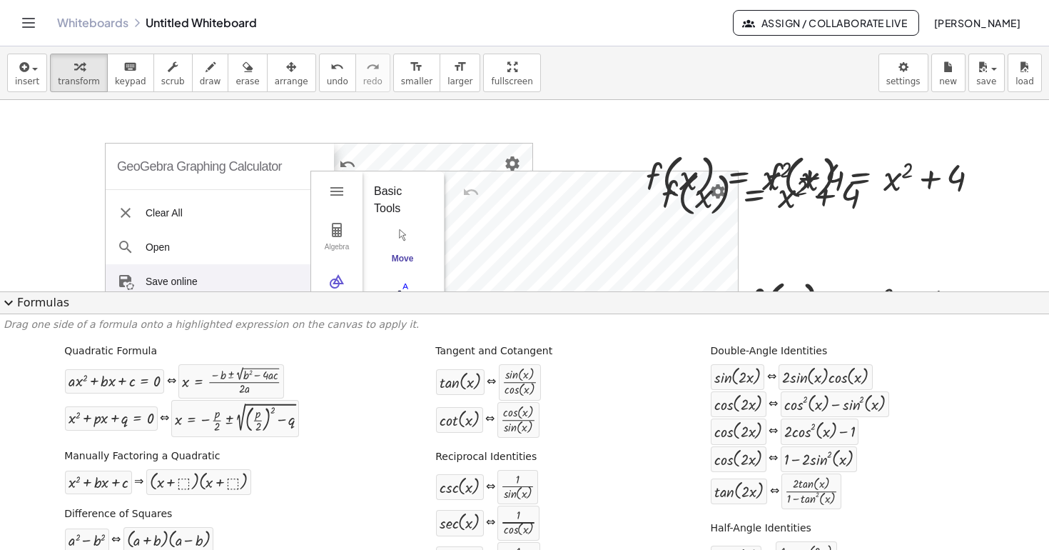
click at [46, 187] on div at bounding box center [524, 492] width 1049 height 785
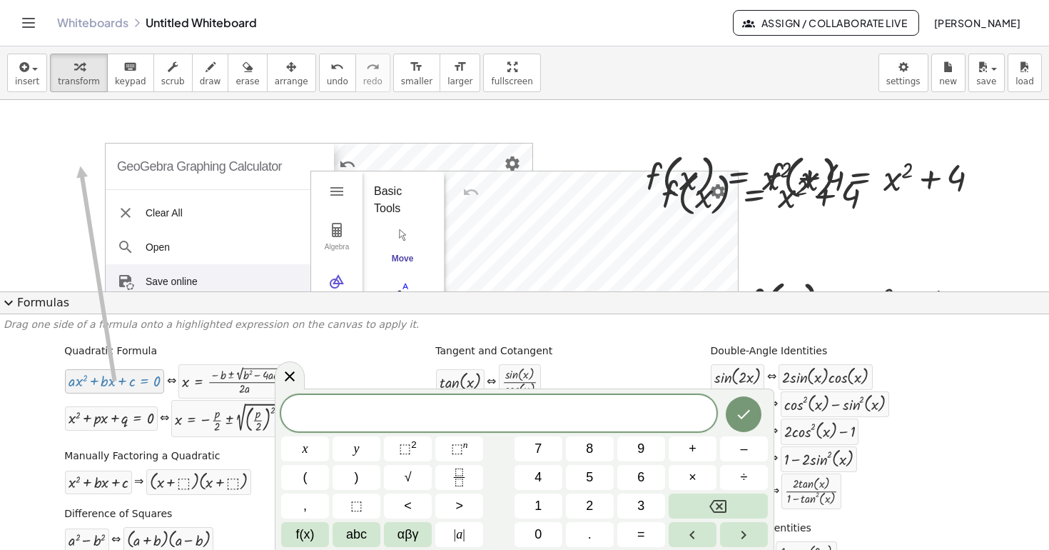
drag, startPoint x: 95, startPoint y: 385, endPoint x: 80, endPoint y: 166, distance: 219.6
click at [100, 380] on div at bounding box center [115, 381] width 92 height 16
drag, startPoint x: 100, startPoint y: 380, endPoint x: 60, endPoint y: 174, distance: 209.4
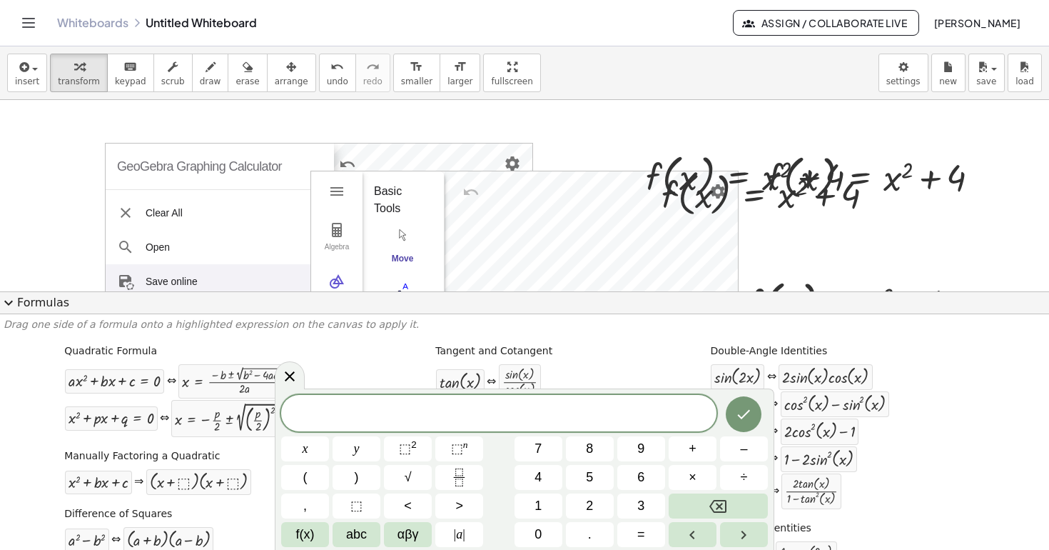
click at [8, 306] on span "expand_more" at bounding box center [8, 302] width 17 height 17
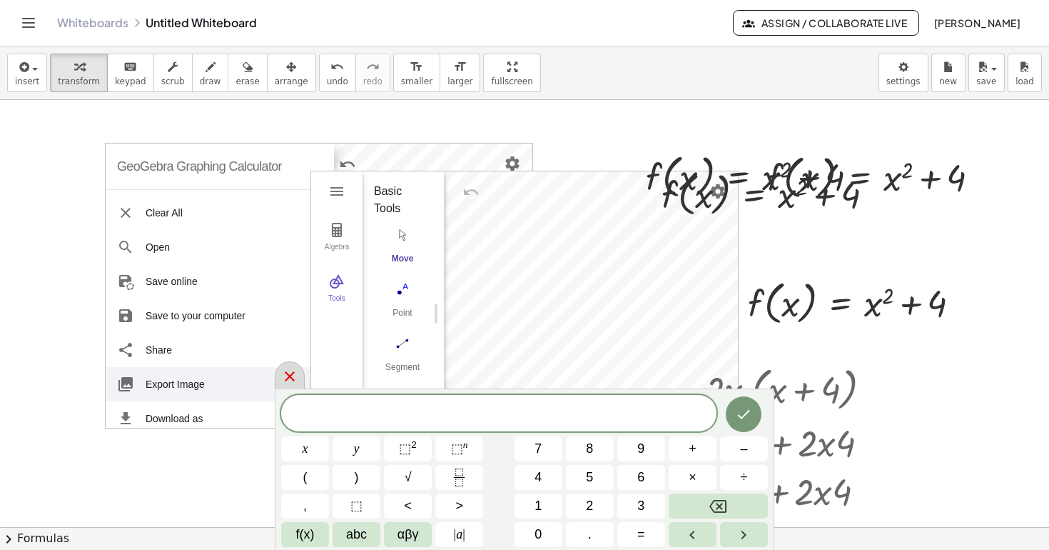
click at [289, 383] on icon at bounding box center [289, 376] width 17 height 17
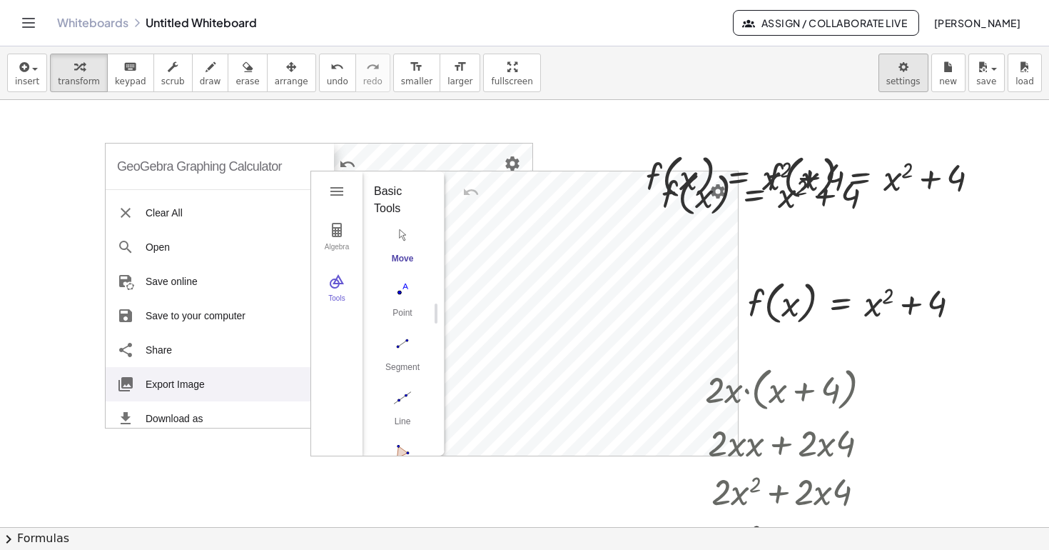
click at [904, 73] on body "Graspable Math Activities Get Started Activity Bank Assigned Work Classes White…" at bounding box center [524, 275] width 1049 height 550
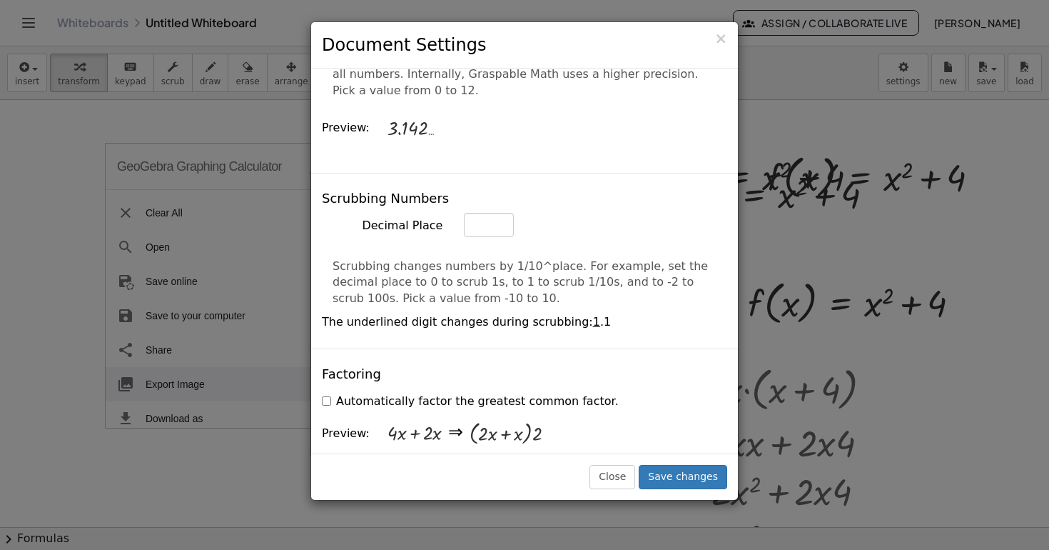
scroll to position [747, 0]
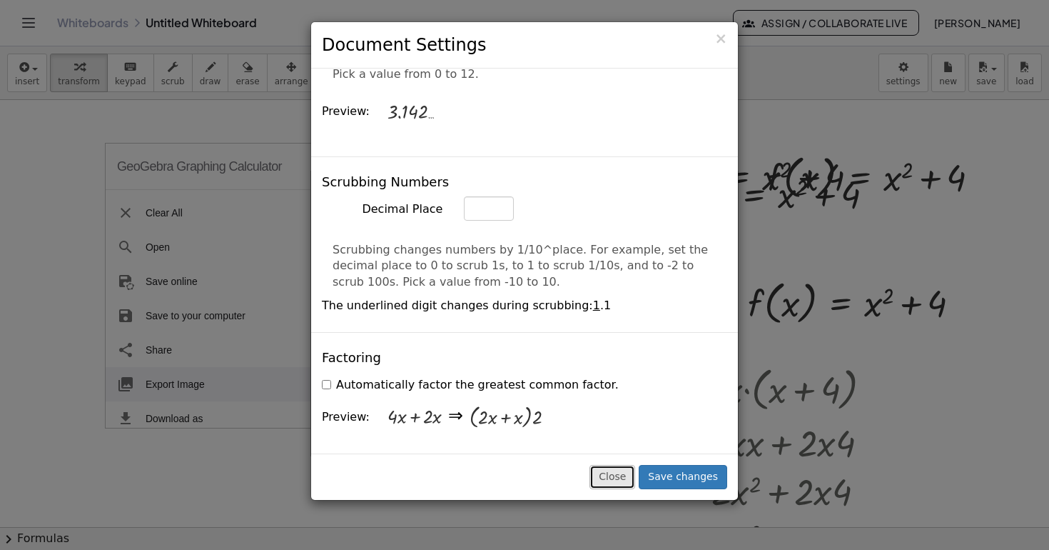
click at [628, 478] on button "Close" at bounding box center [613, 477] width 46 height 24
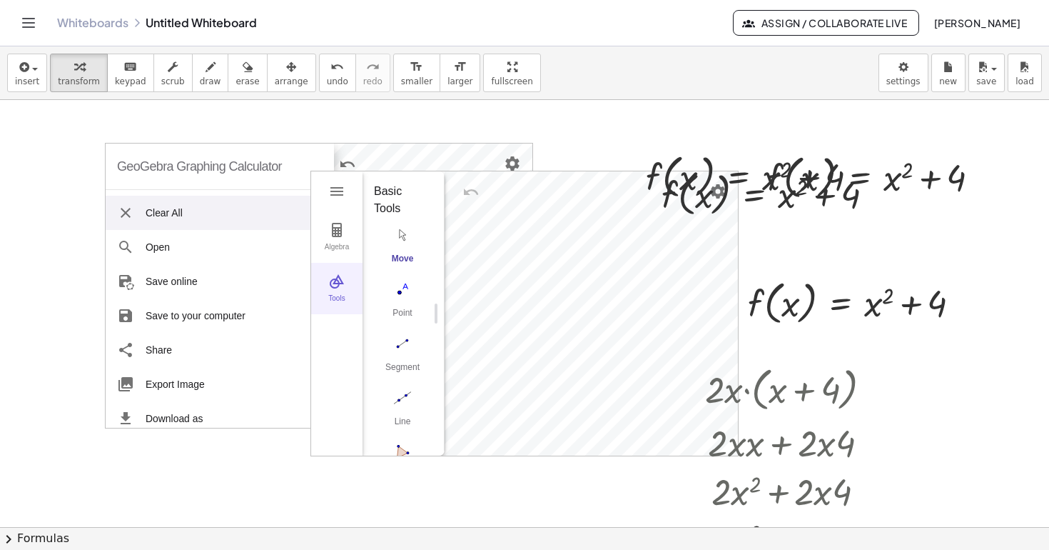
drag, startPoint x: 96, startPoint y: 135, endPoint x: 357, endPoint y: 291, distance: 304.4
click at [358, 290] on div "GeoGebra Graphing Calculator Clear All Open Save online Save to your computer S…" at bounding box center [524, 527] width 1049 height 854
click at [246, 70] on div "button" at bounding box center [248, 66] width 24 height 17
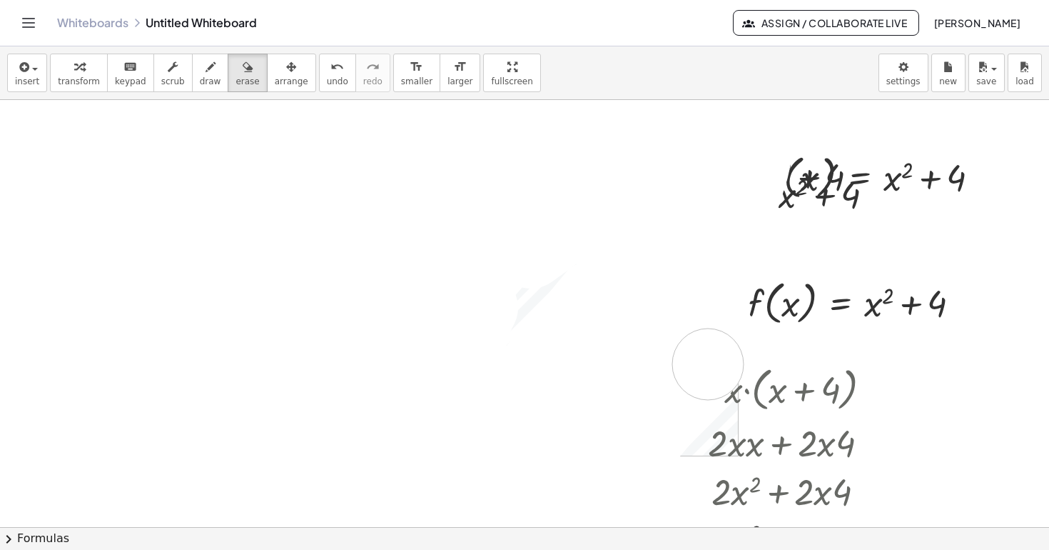
drag, startPoint x: 131, startPoint y: 194, endPoint x: 708, endPoint y: 364, distance: 601.9
click at [708, 364] on div at bounding box center [524, 527] width 1049 height 854
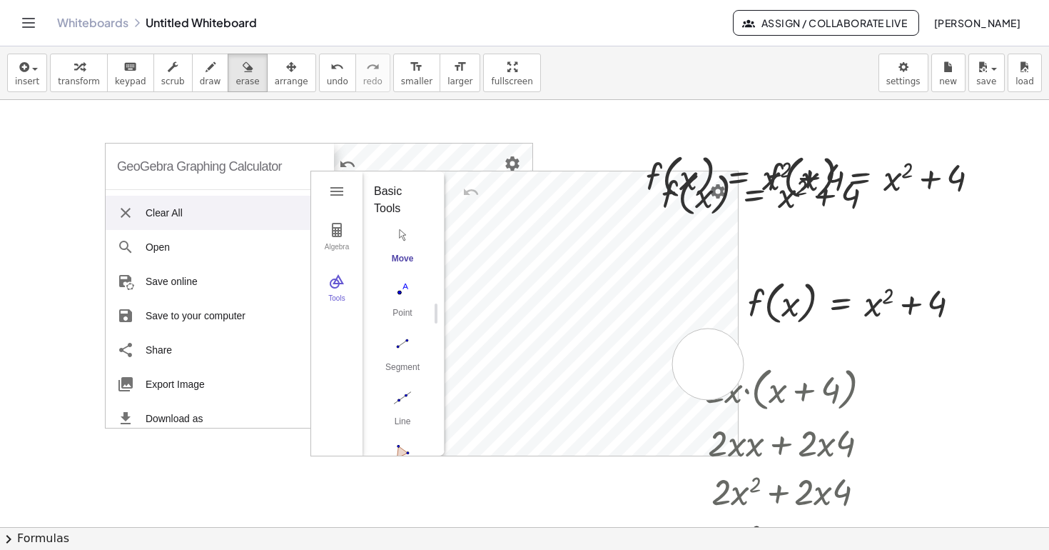
click at [709, 360] on div at bounding box center [524, 527] width 1049 height 854
click at [286, 69] on icon "button" at bounding box center [291, 67] width 10 height 17
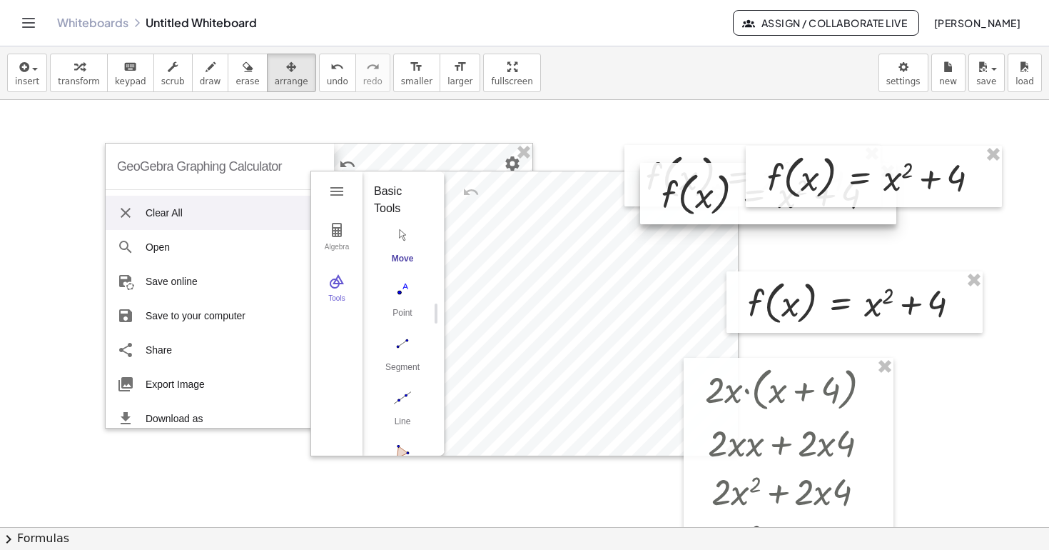
click at [707, 183] on div at bounding box center [768, 193] width 256 height 61
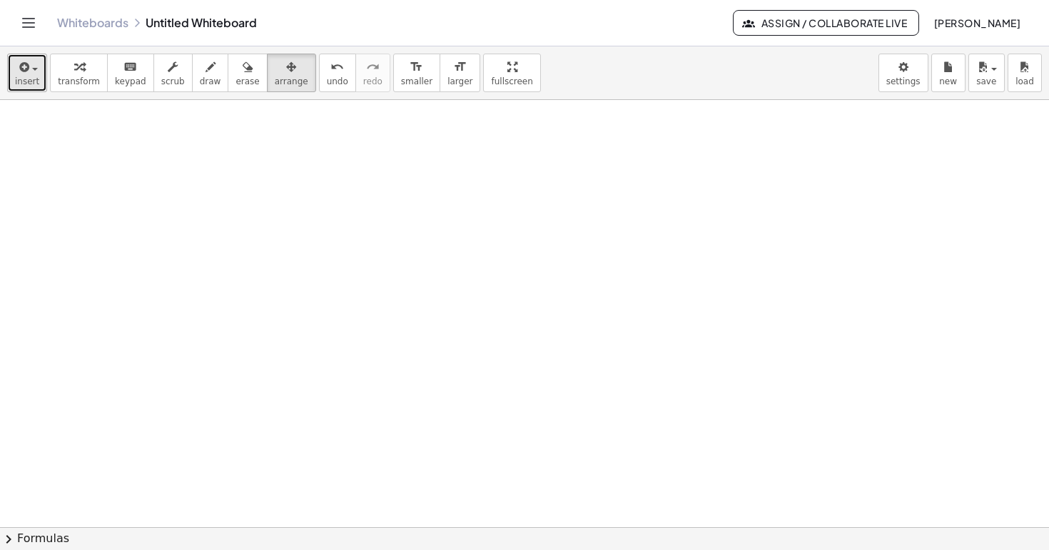
click at [15, 77] on span "insert" at bounding box center [27, 81] width 24 height 10
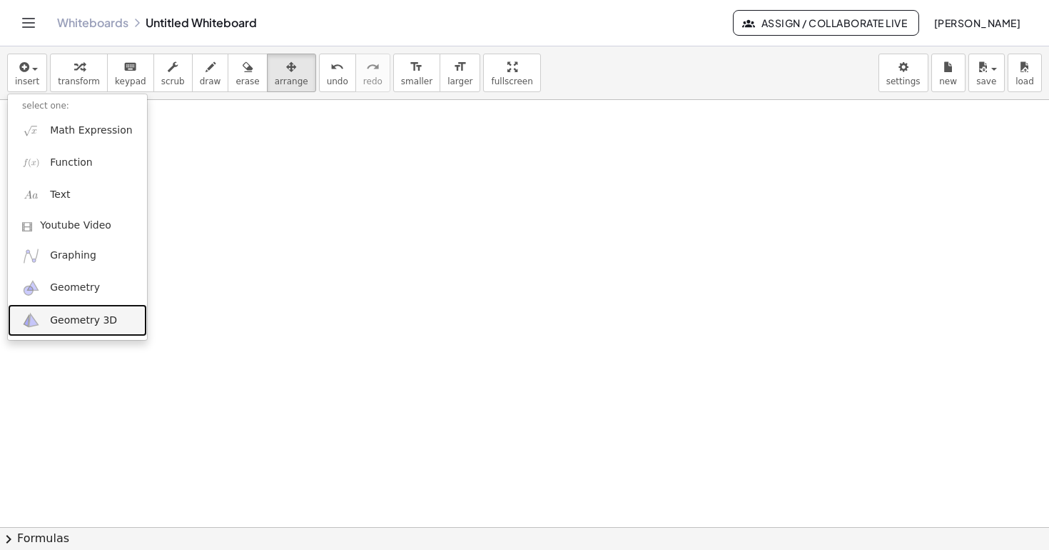
click at [69, 324] on span "Geometry 3D" at bounding box center [83, 320] width 67 height 14
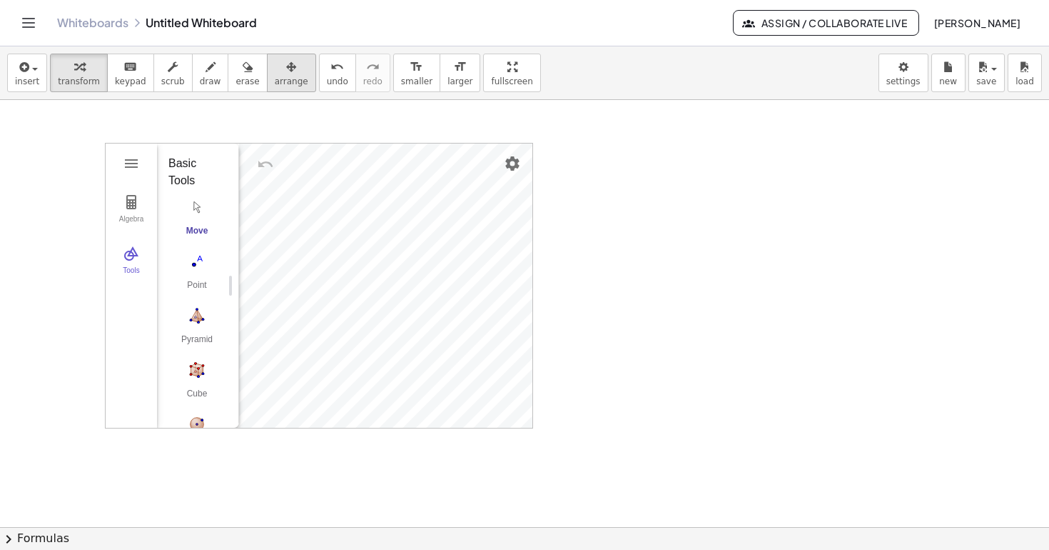
click at [286, 74] on icon "button" at bounding box center [291, 67] width 10 height 17
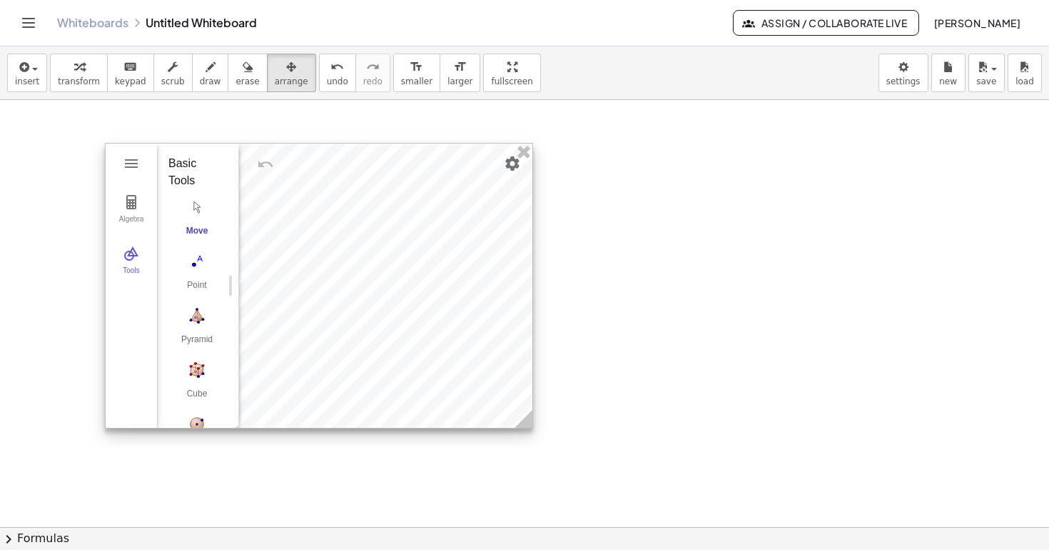
click at [310, 206] on div at bounding box center [319, 285] width 427 height 284
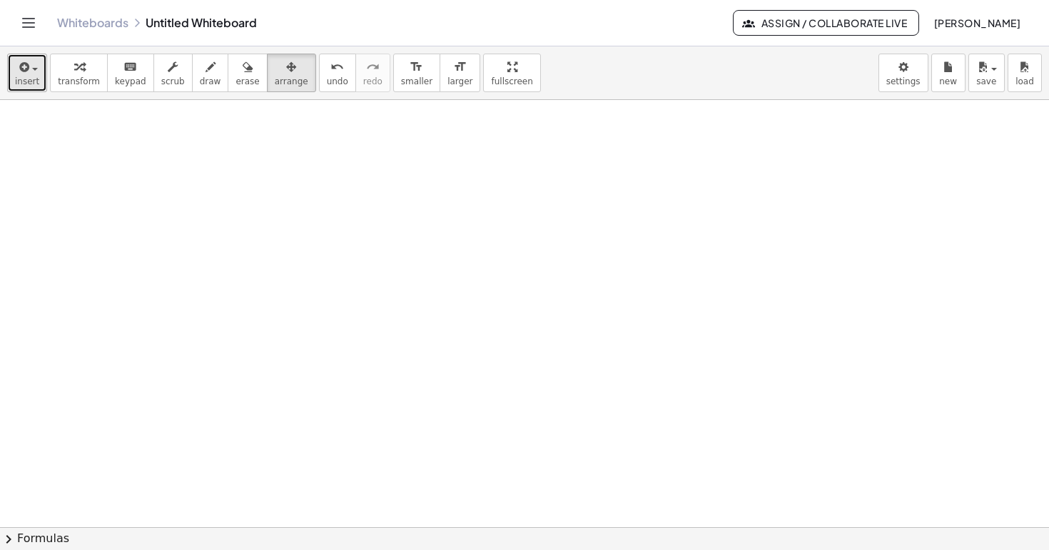
click at [25, 78] on span "insert" at bounding box center [27, 81] width 24 height 10
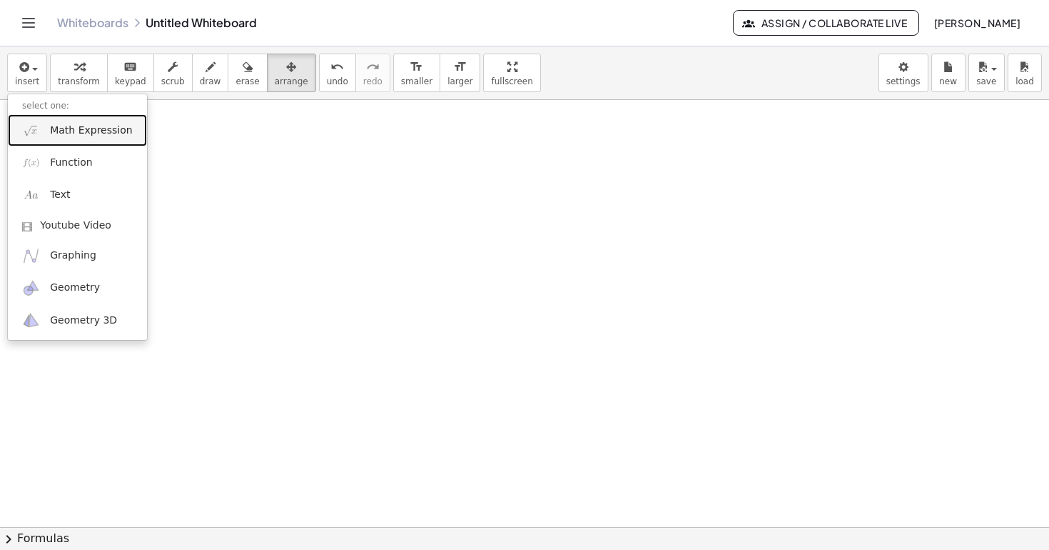
click at [91, 135] on span "Math Expression" at bounding box center [91, 130] width 82 height 14
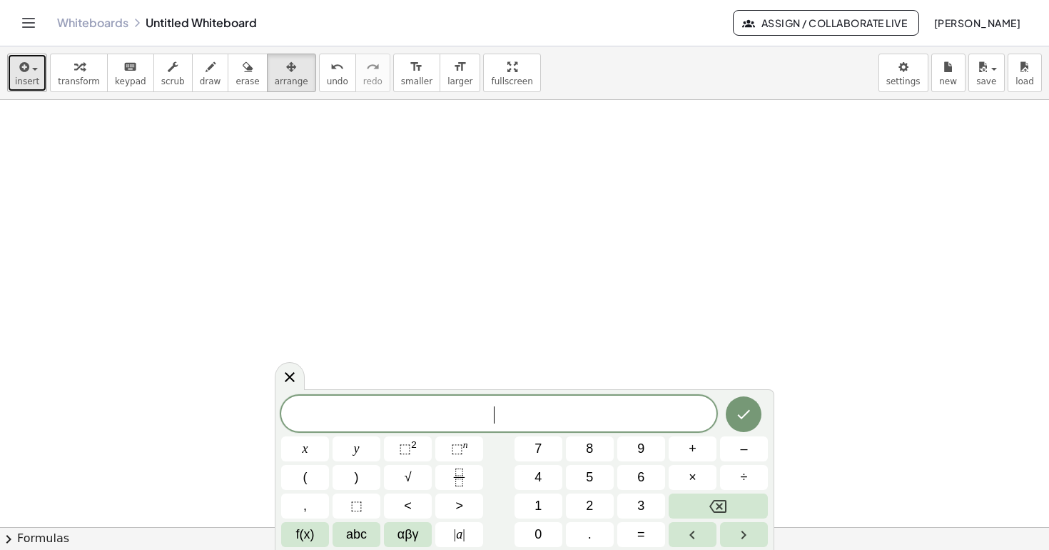
click at [27, 71] on icon "button" at bounding box center [22, 67] width 13 height 17
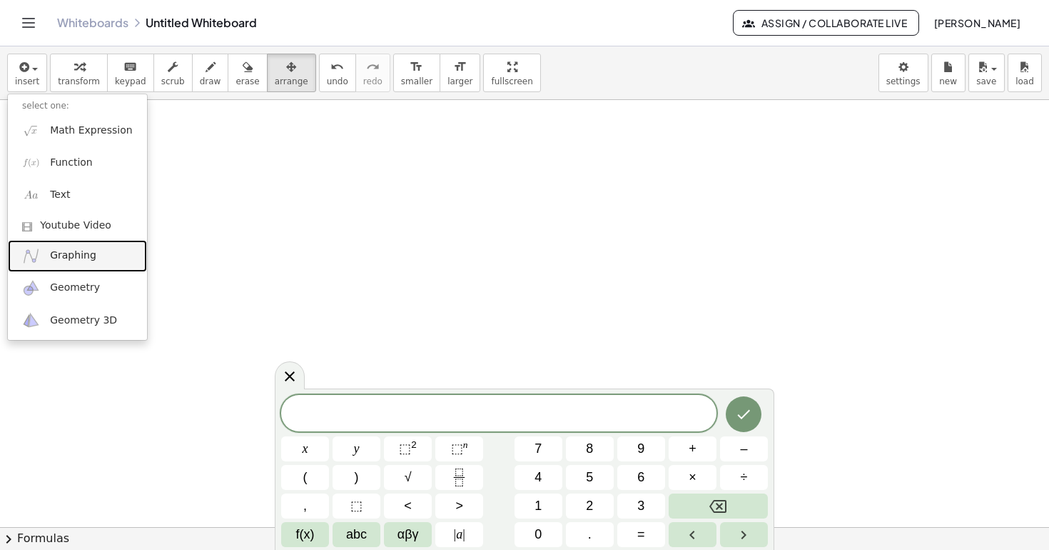
click at [76, 255] on span "Graphing" at bounding box center [73, 255] width 46 height 14
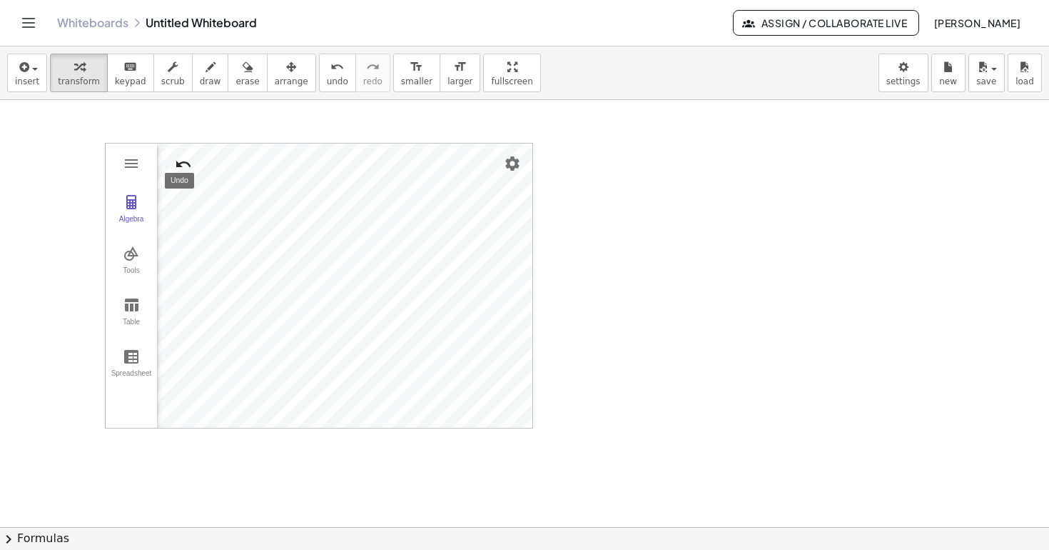
drag, startPoint x: 149, startPoint y: 151, endPoint x: 180, endPoint y: 153, distance: 30.8
click at [180, 153] on div "Algebra Tools Table Spreadsheet GeoGebra Graphing Calculator Basic Tools Move P…" at bounding box center [319, 286] width 428 height 286
click at [286, 74] on icon "button" at bounding box center [291, 67] width 10 height 17
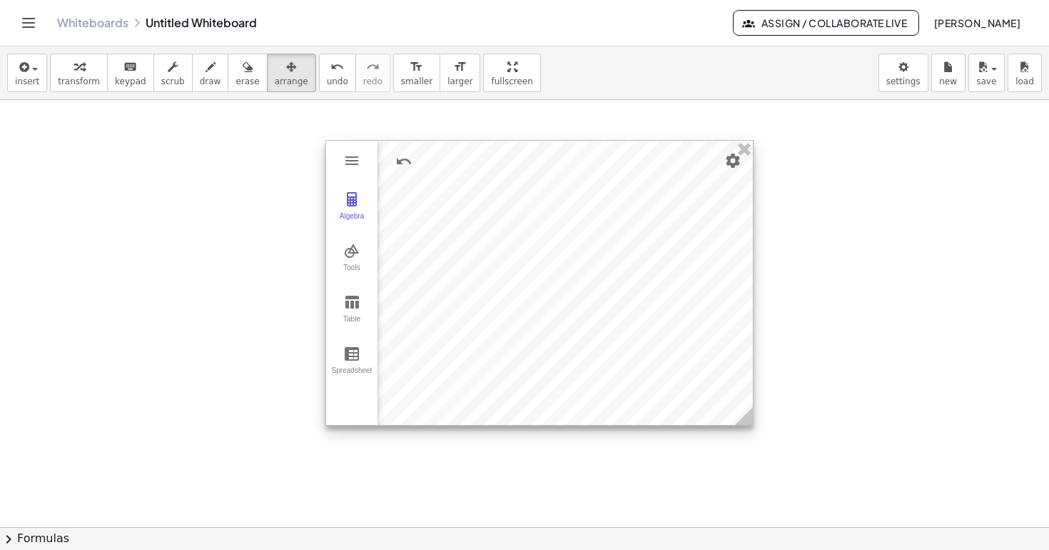
drag, startPoint x: 269, startPoint y: 176, endPoint x: 503, endPoint y: 174, distance: 233.4
click at [503, 174] on div at bounding box center [539, 283] width 427 height 284
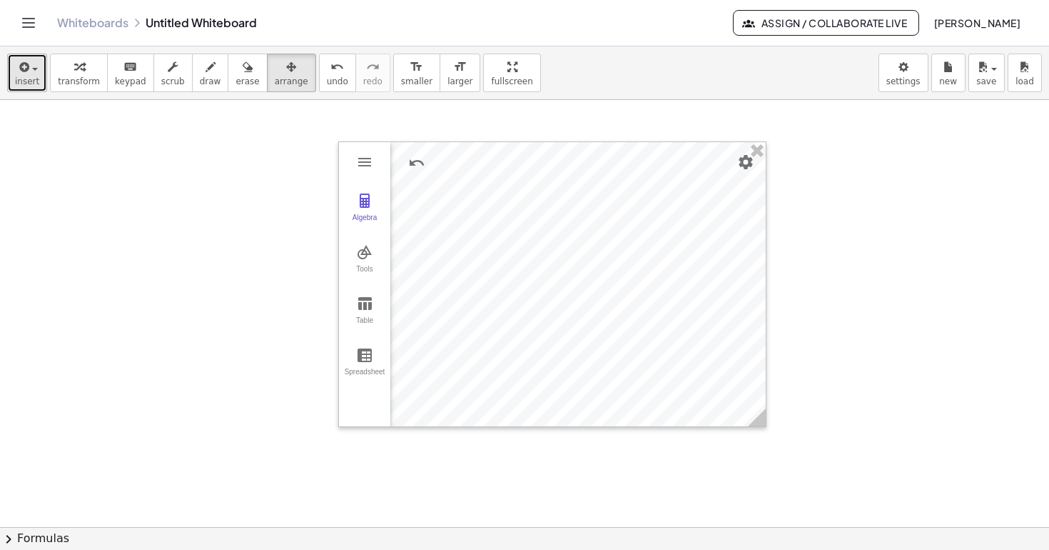
click at [28, 79] on span "insert" at bounding box center [27, 81] width 24 height 10
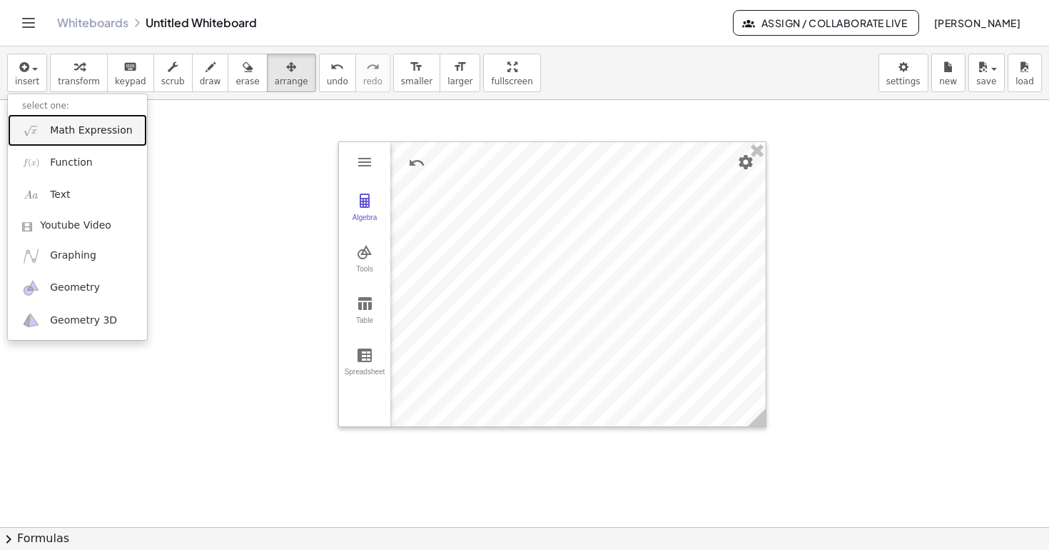
click at [71, 133] on span "Math Expression" at bounding box center [91, 130] width 82 height 14
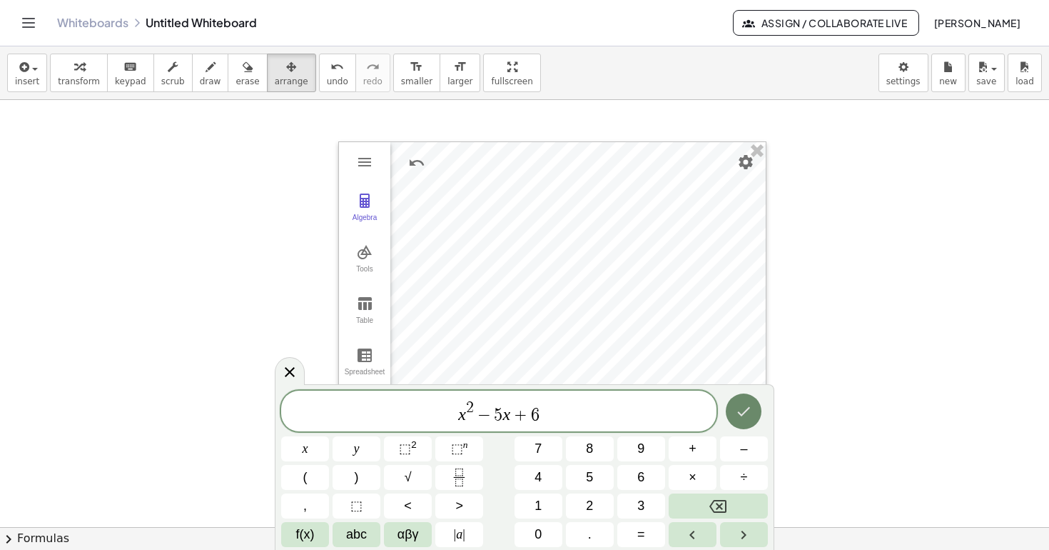
click at [742, 416] on icon "Done" at bounding box center [743, 411] width 17 height 17
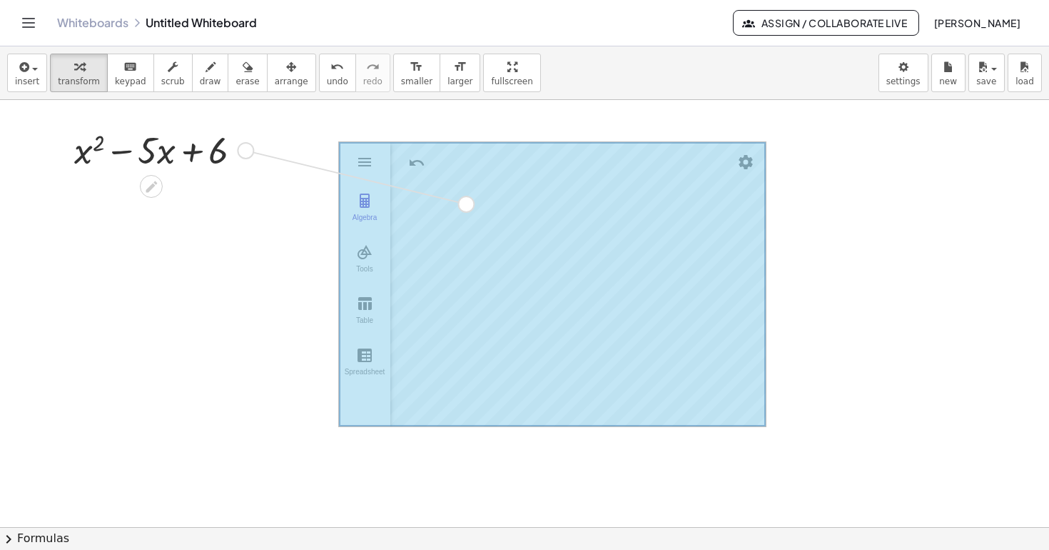
drag, startPoint x: 242, startPoint y: 153, endPoint x: 521, endPoint y: 229, distance: 289.4
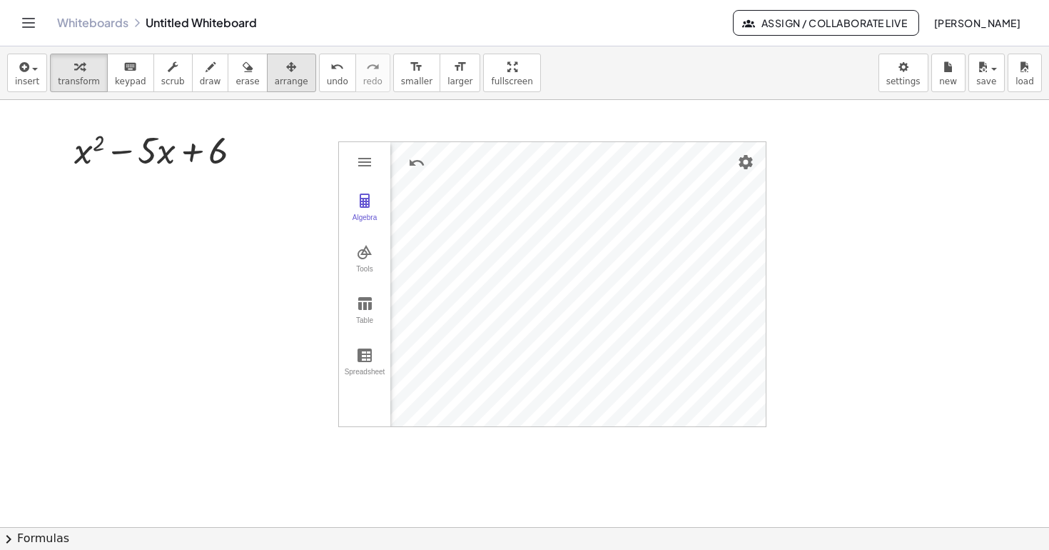
click at [286, 74] on icon "button" at bounding box center [291, 67] width 10 height 17
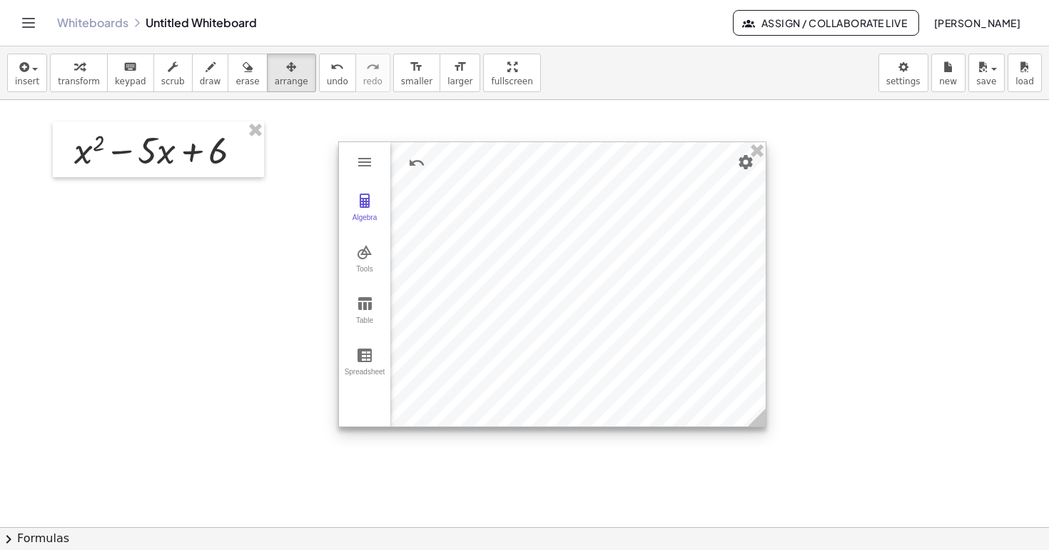
click at [649, 265] on div at bounding box center [552, 284] width 427 height 284
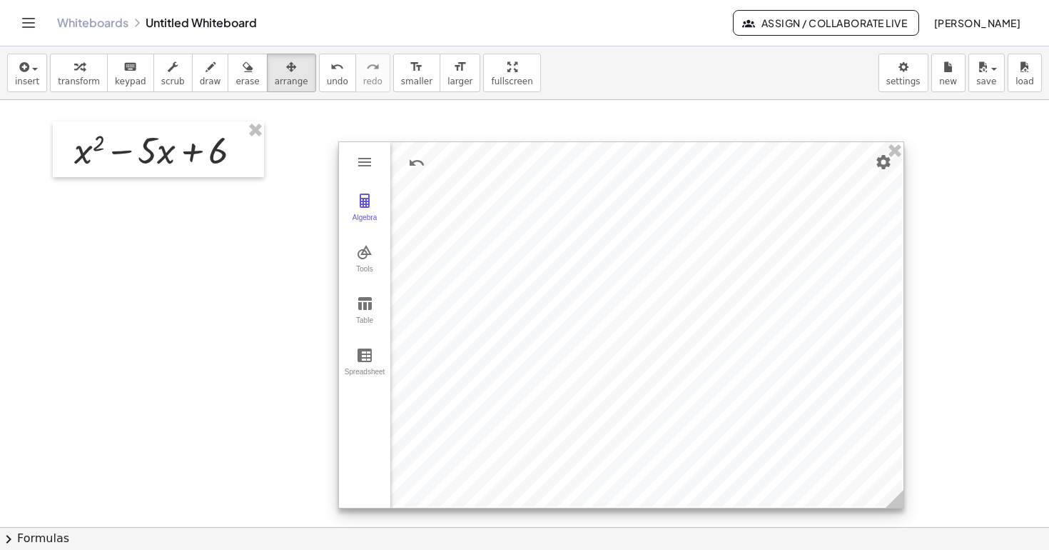
drag, startPoint x: 765, startPoint y: 422, endPoint x: 907, endPoint y: 505, distance: 163.8
click at [904, 505] on icon at bounding box center [895, 499] width 18 height 18
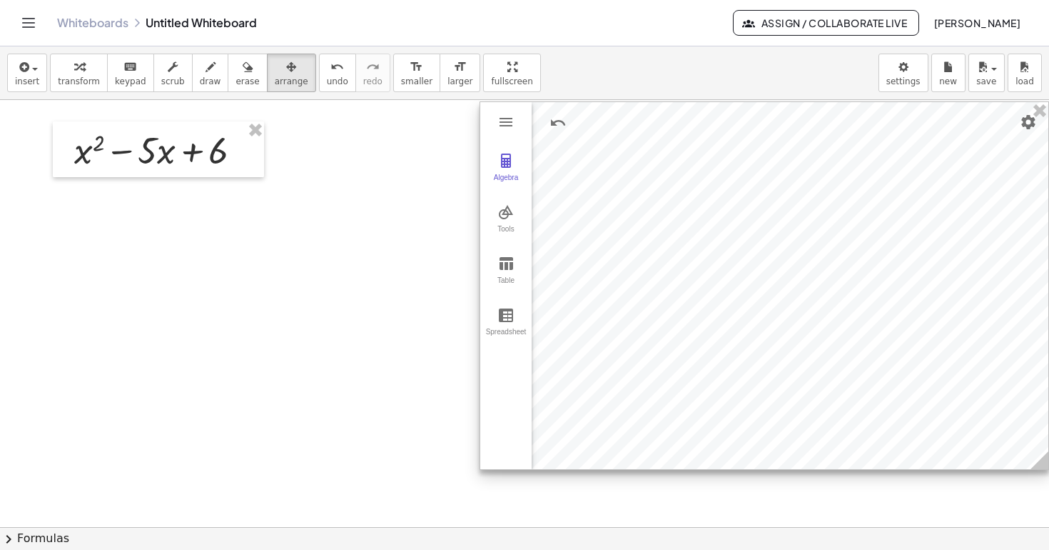
drag, startPoint x: 602, startPoint y: 192, endPoint x: 743, endPoint y: 152, distance: 146.9
click at [743, 152] on div at bounding box center [764, 285] width 568 height 367
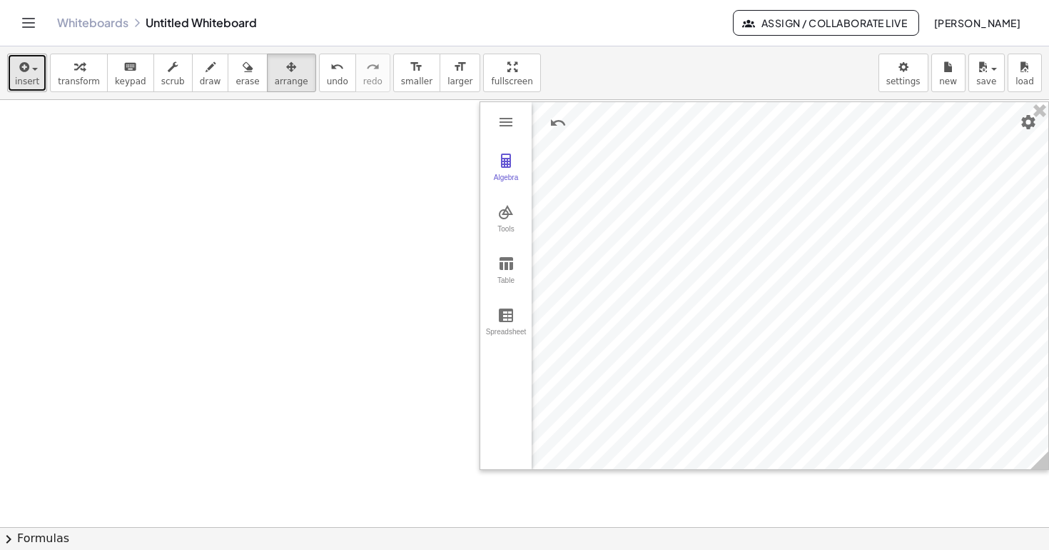
click at [26, 69] on icon "button" at bounding box center [22, 67] width 13 height 17
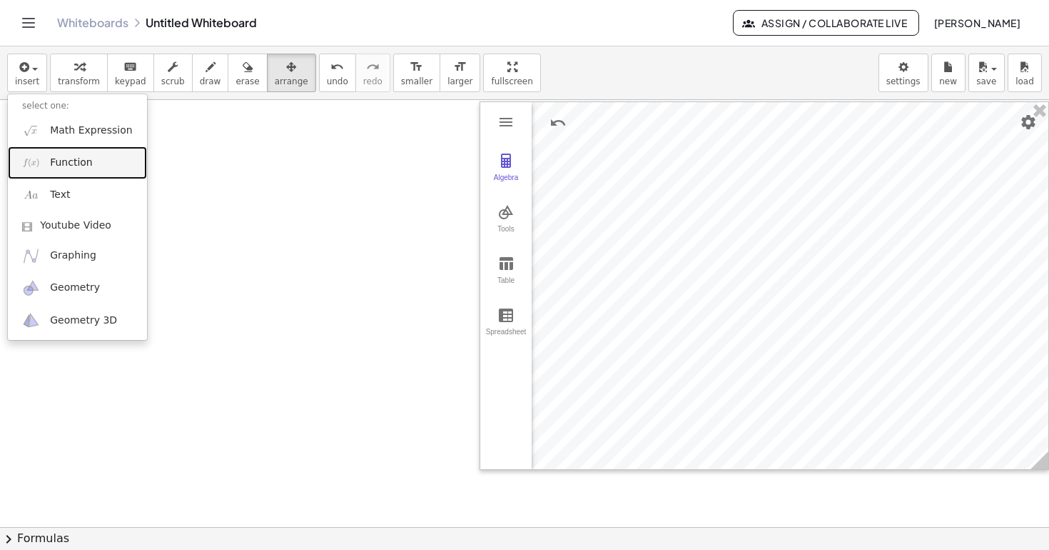
click at [59, 170] on link "Function" at bounding box center [77, 162] width 139 height 32
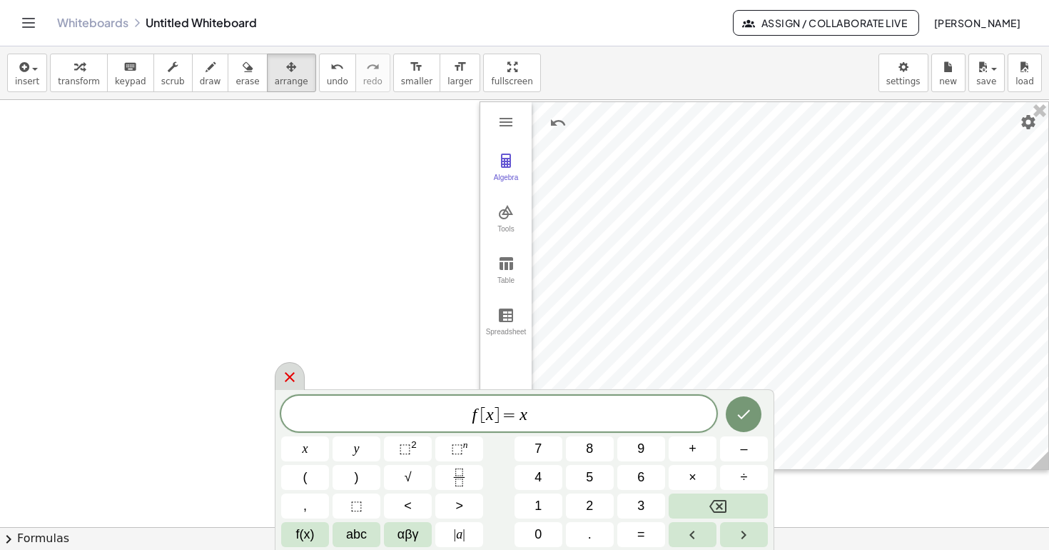
click at [288, 378] on icon at bounding box center [290, 377] width 10 height 10
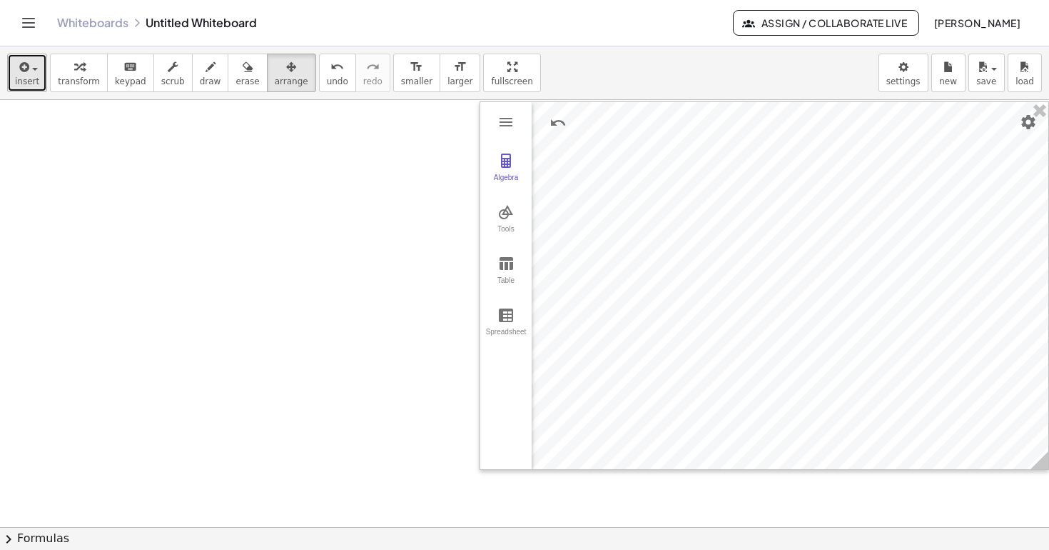
click at [31, 66] on div "button" at bounding box center [27, 66] width 24 height 17
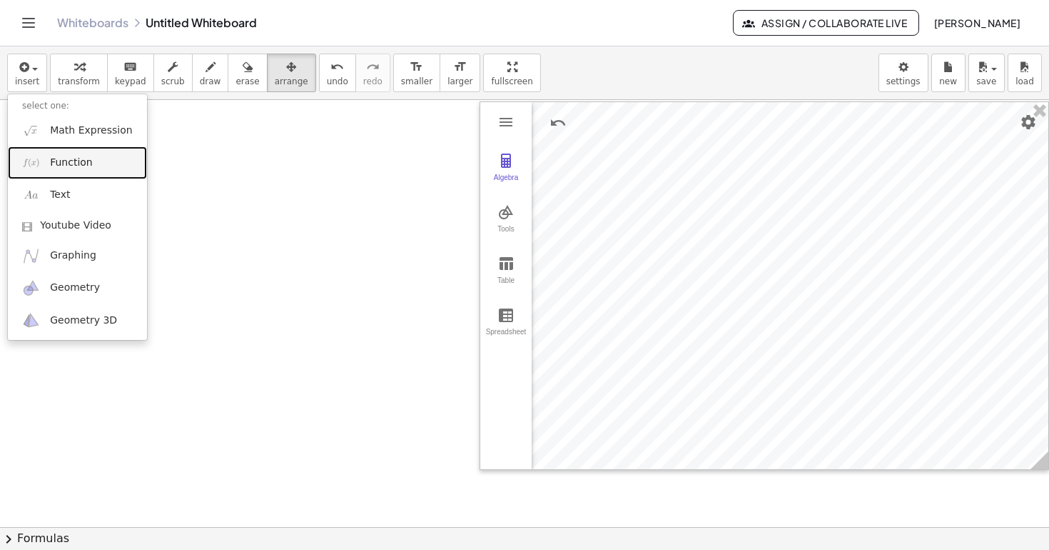
click at [64, 168] on span "Function" at bounding box center [71, 163] width 43 height 14
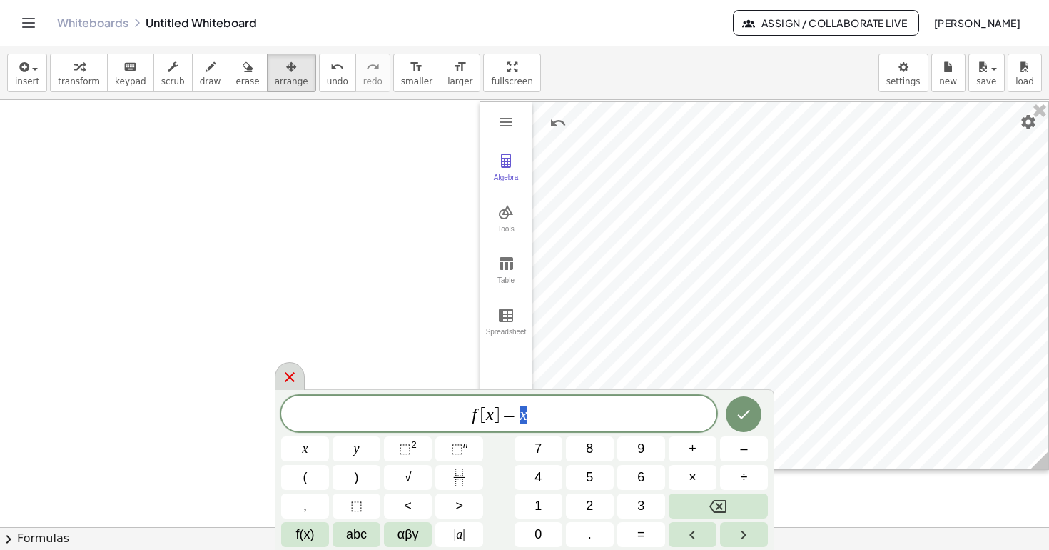
click at [293, 377] on icon at bounding box center [289, 376] width 17 height 17
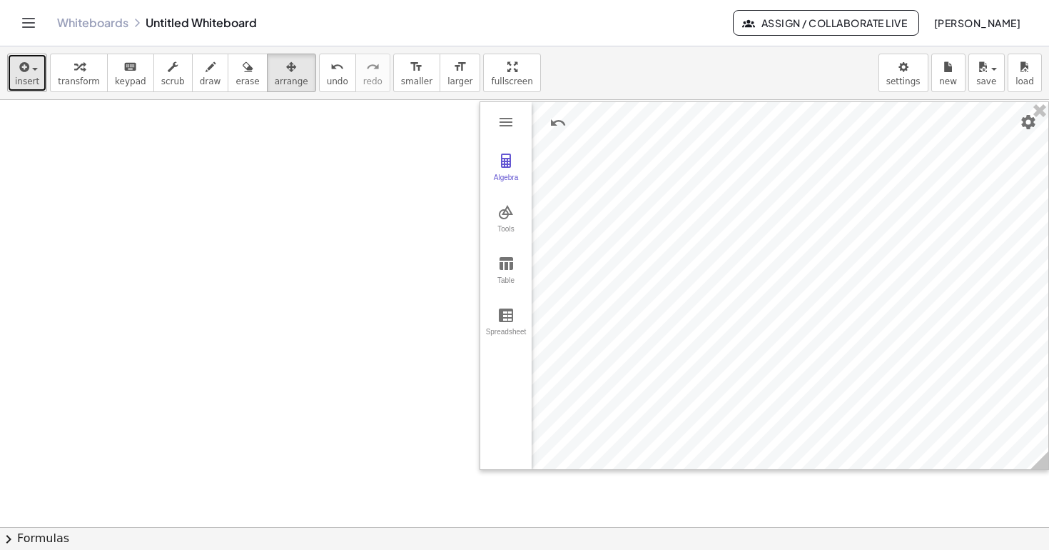
click at [21, 66] on icon "button" at bounding box center [22, 67] width 13 height 17
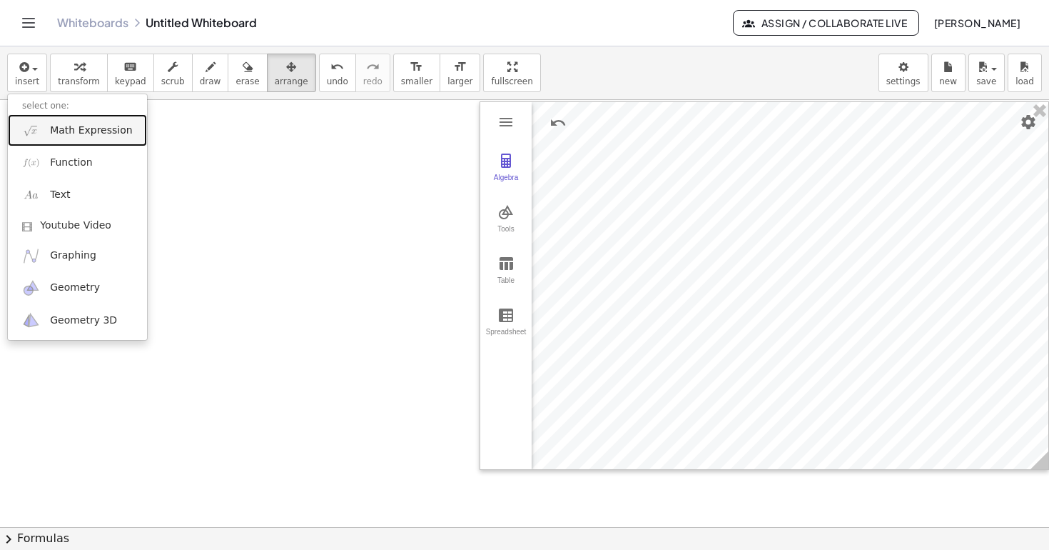
click at [54, 135] on span "Math Expression" at bounding box center [91, 130] width 82 height 14
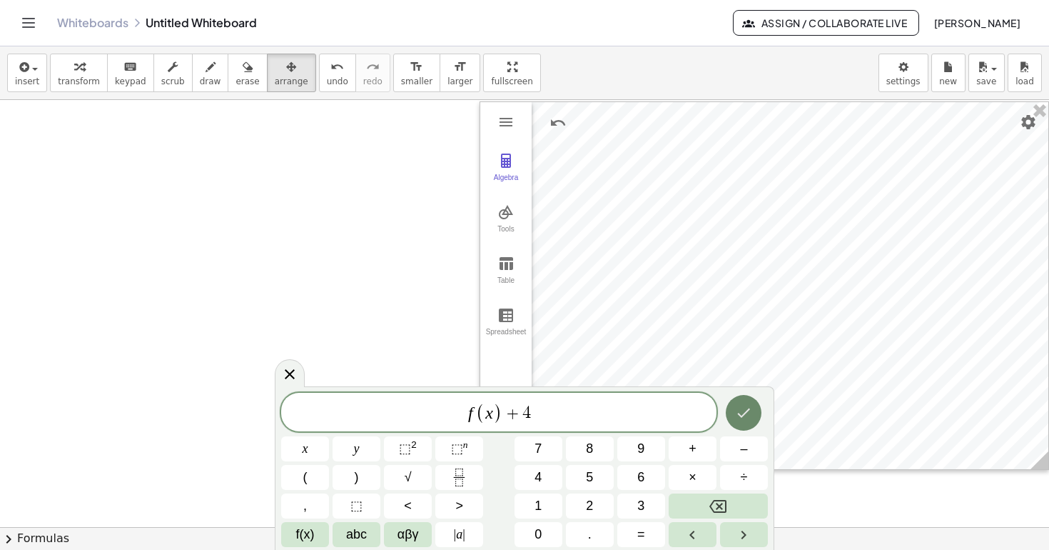
click at [745, 413] on icon "Done" at bounding box center [744, 412] width 13 height 9
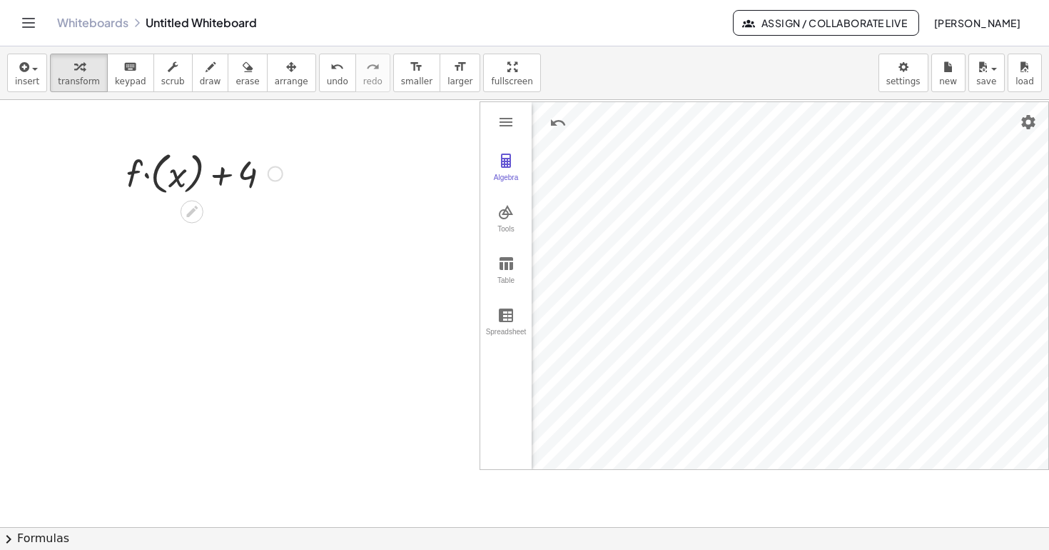
click at [148, 179] on div at bounding box center [204, 172] width 171 height 52
click at [286, 74] on icon "button" at bounding box center [291, 67] width 10 height 17
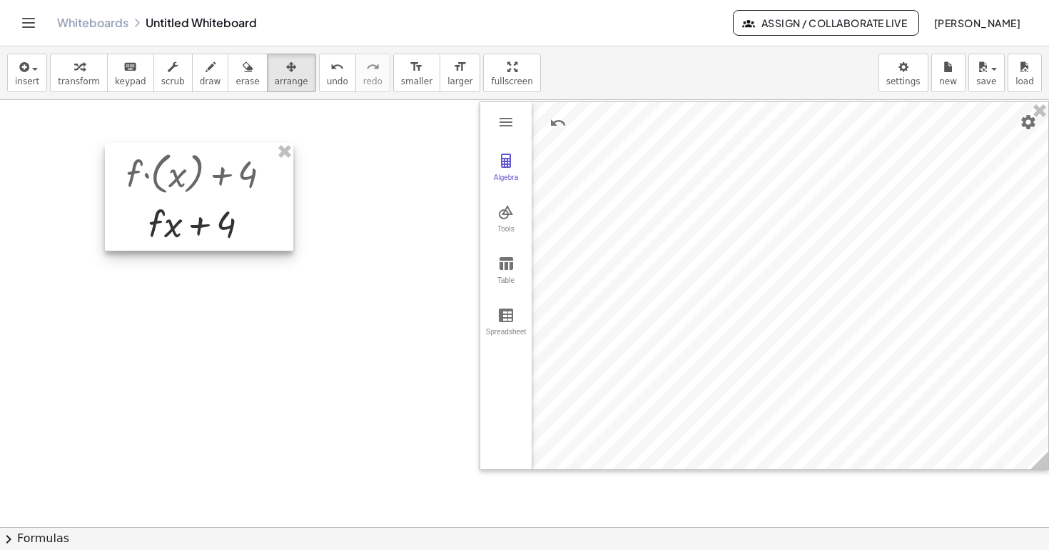
click at [204, 230] on div at bounding box center [199, 197] width 188 height 108
click at [221, 231] on div at bounding box center [199, 197] width 188 height 108
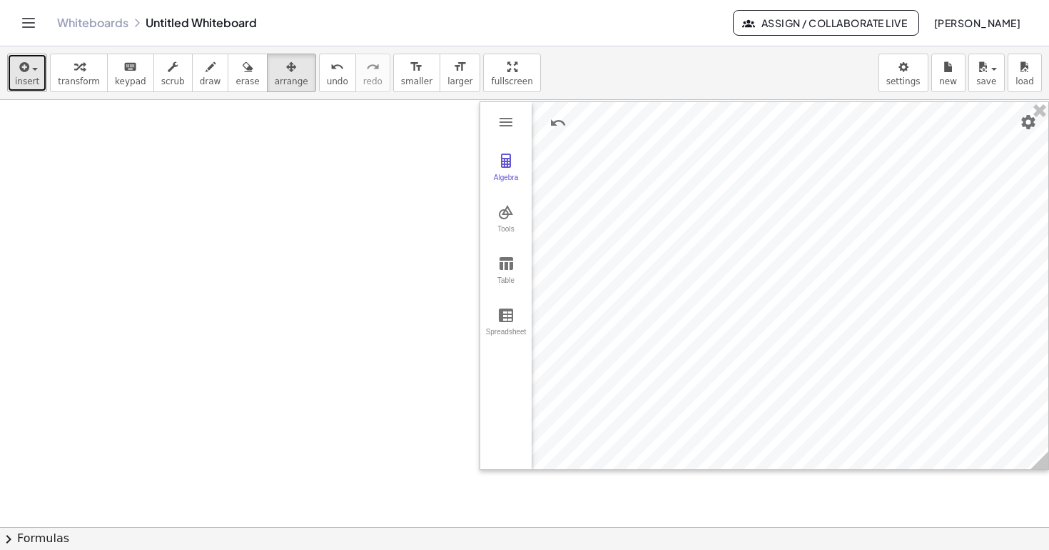
click at [33, 84] on span "insert" at bounding box center [27, 81] width 24 height 10
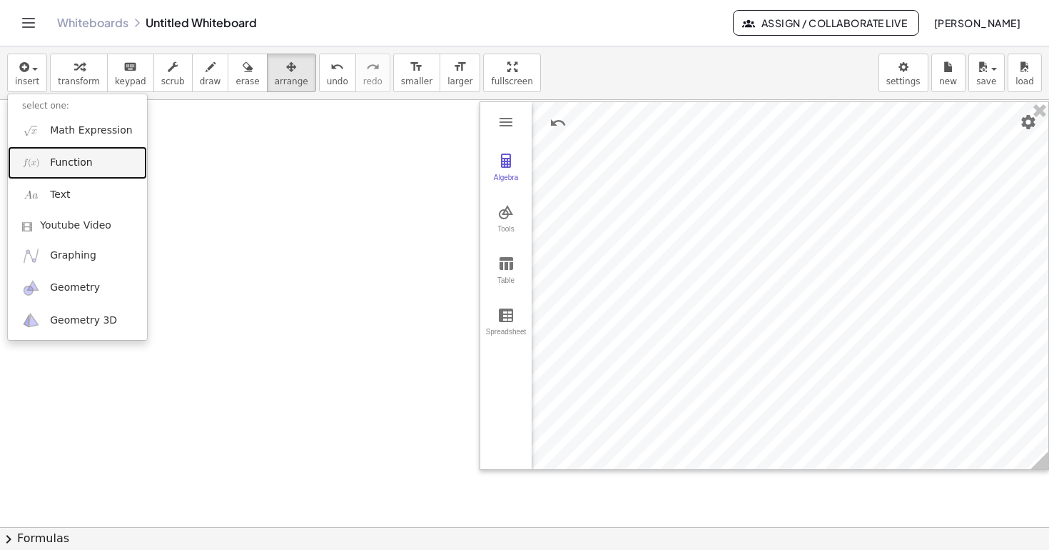
click at [54, 163] on span "Function" at bounding box center [71, 163] width 43 height 14
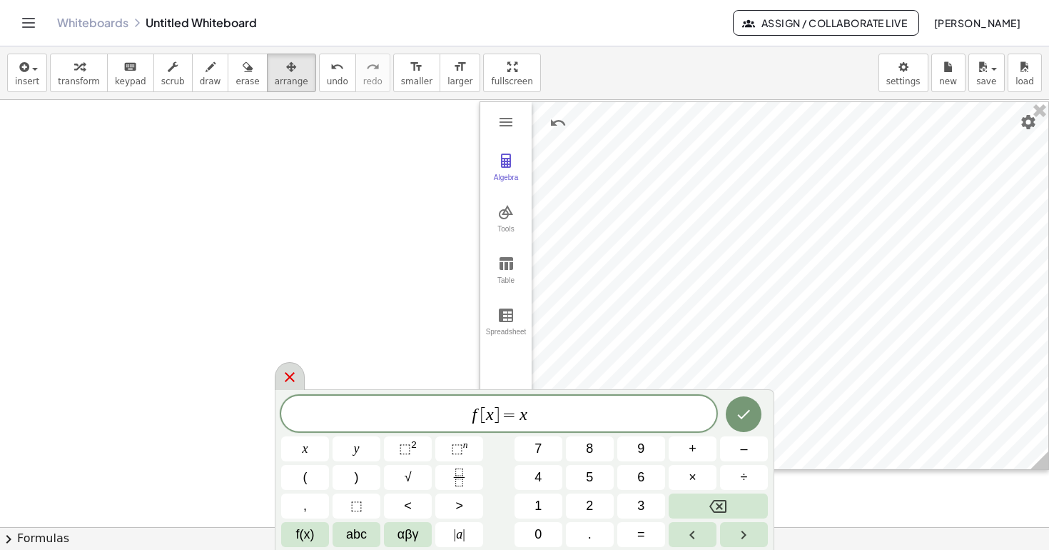
click at [291, 374] on icon at bounding box center [289, 376] width 17 height 17
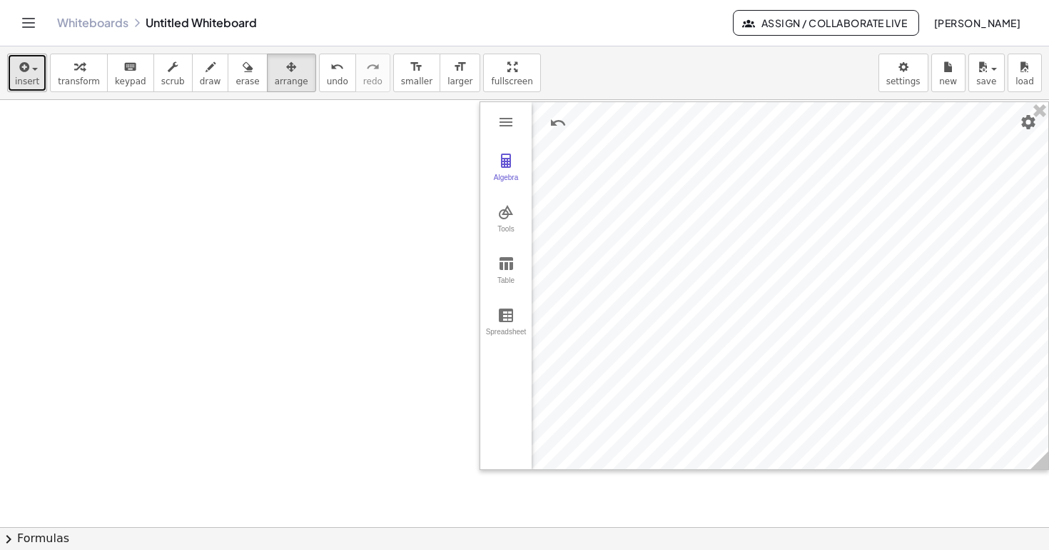
click at [27, 73] on icon "button" at bounding box center [22, 67] width 13 height 17
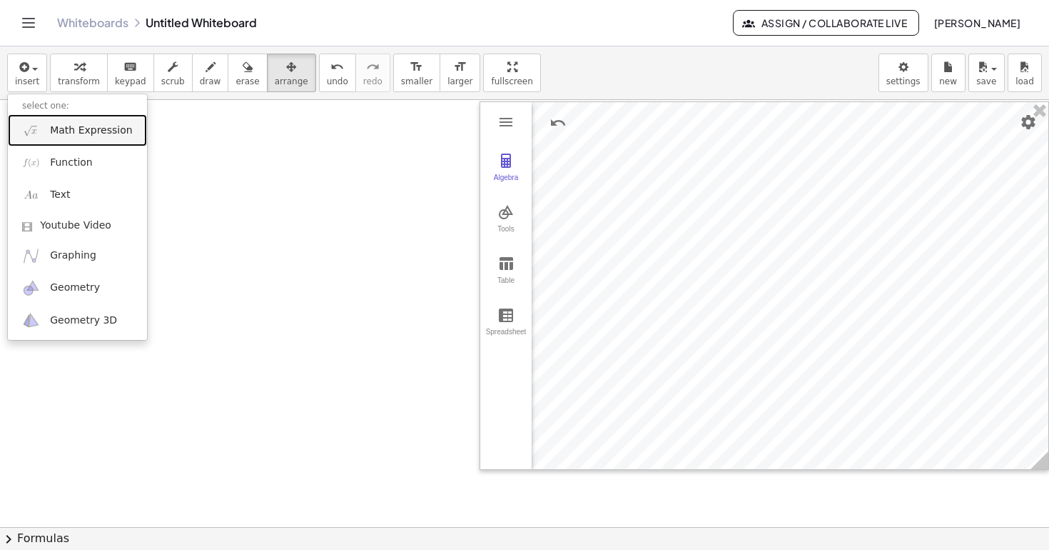
click at [51, 133] on span "Math Expression" at bounding box center [91, 130] width 82 height 14
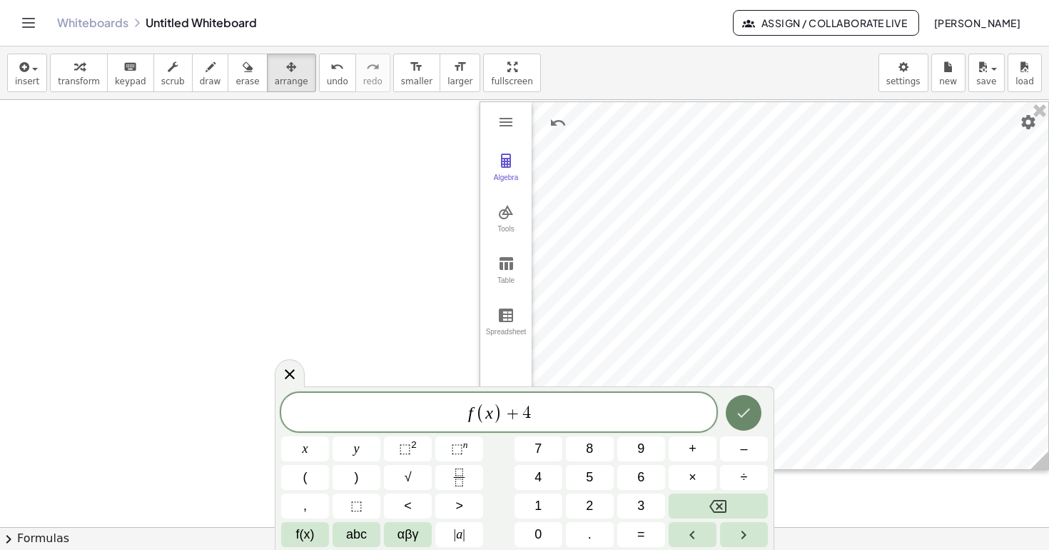
click at [746, 416] on icon "Done" at bounding box center [743, 412] width 17 height 17
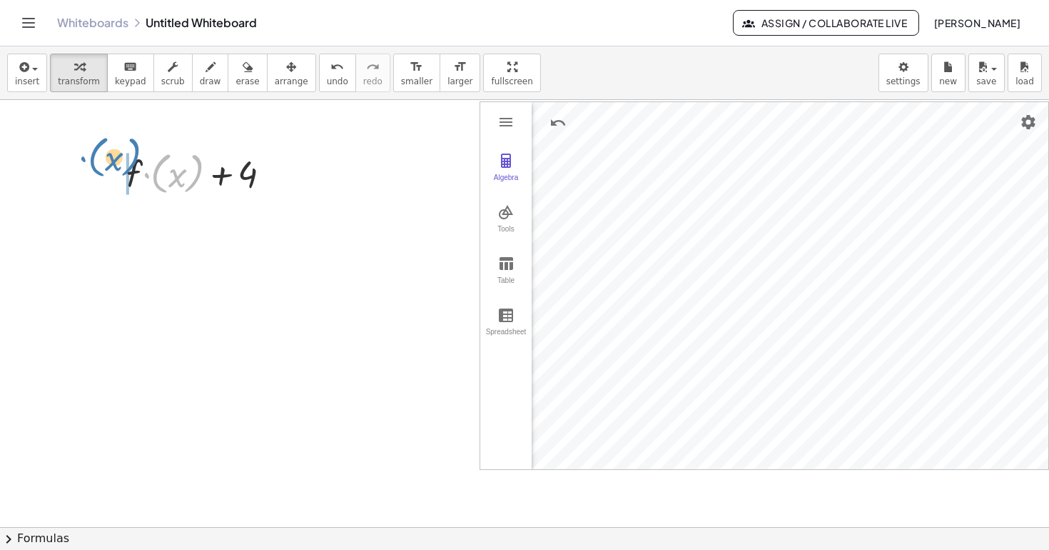
drag, startPoint x: 202, startPoint y: 181, endPoint x: 224, endPoint y: 176, distance: 22.9
click at [224, 176] on div at bounding box center [204, 172] width 171 height 52
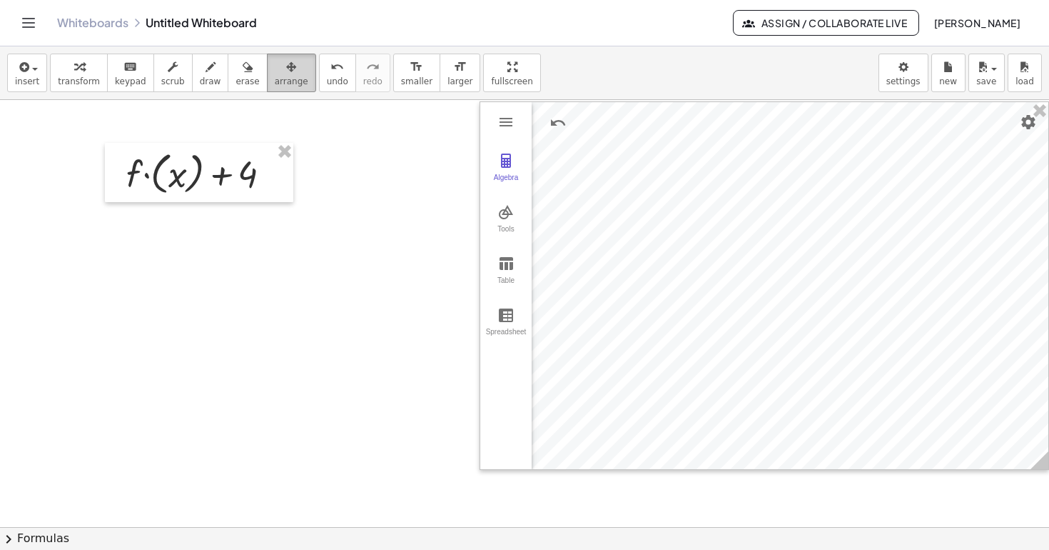
click at [277, 79] on span "arrange" at bounding box center [292, 81] width 34 height 10
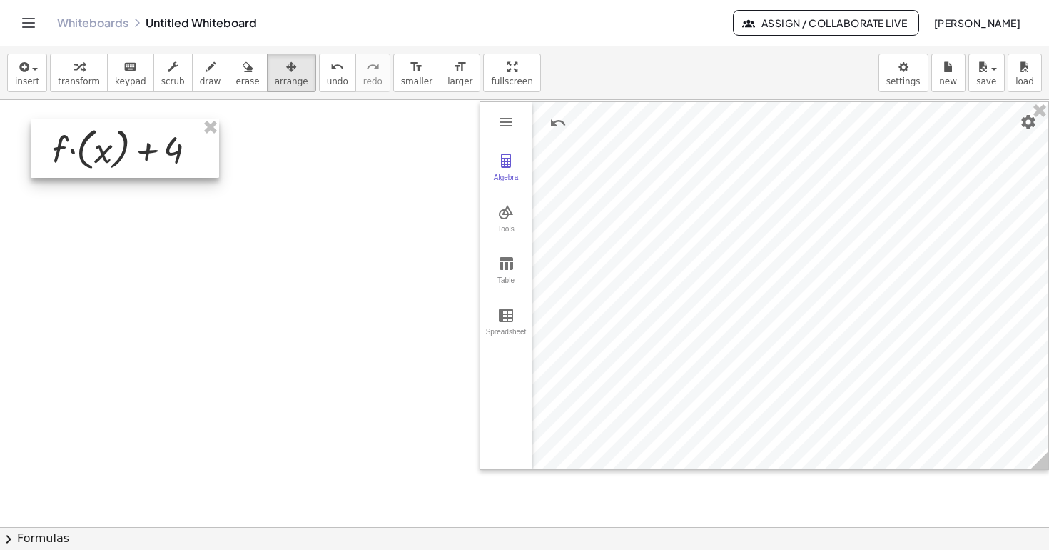
drag, startPoint x: 215, startPoint y: 163, endPoint x: 139, endPoint y: 139, distance: 79.5
click at [139, 139] on div at bounding box center [125, 147] width 188 height 59
click at [31, 72] on div "button" at bounding box center [27, 66] width 24 height 17
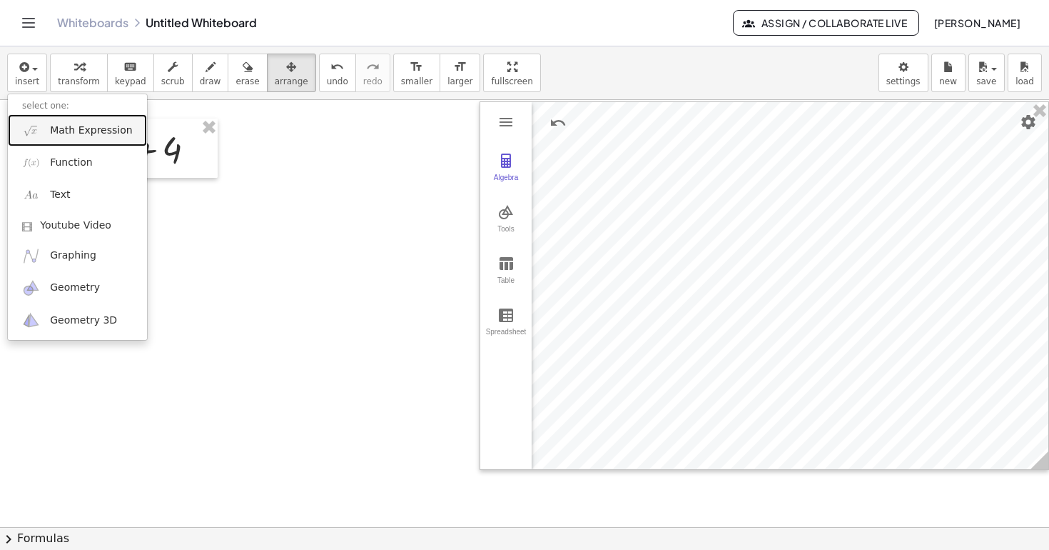
click at [88, 137] on span "Math Expression" at bounding box center [91, 130] width 82 height 14
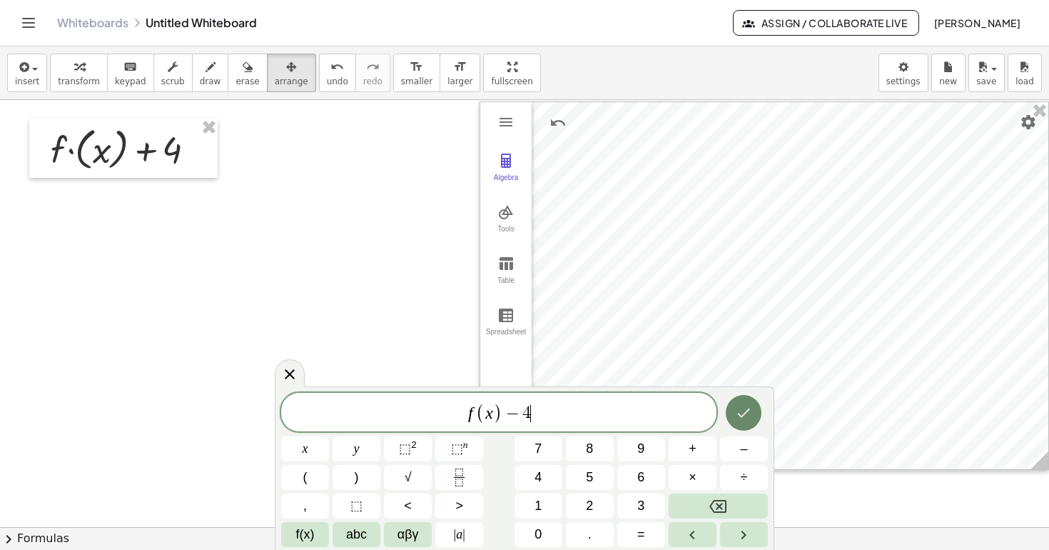
click at [750, 414] on icon "Done" at bounding box center [743, 412] width 17 height 17
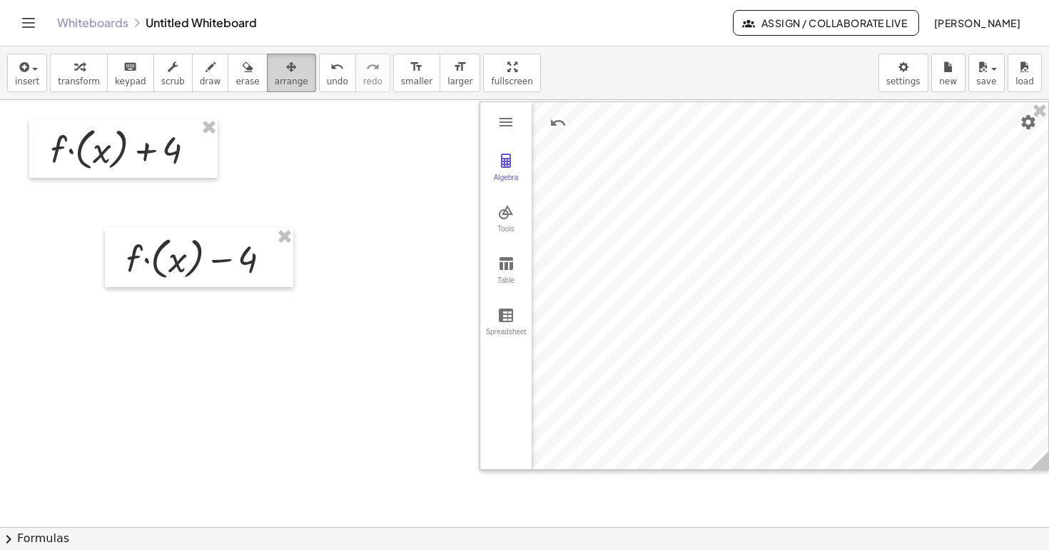
click at [286, 82] on span "arrange" at bounding box center [292, 81] width 34 height 10
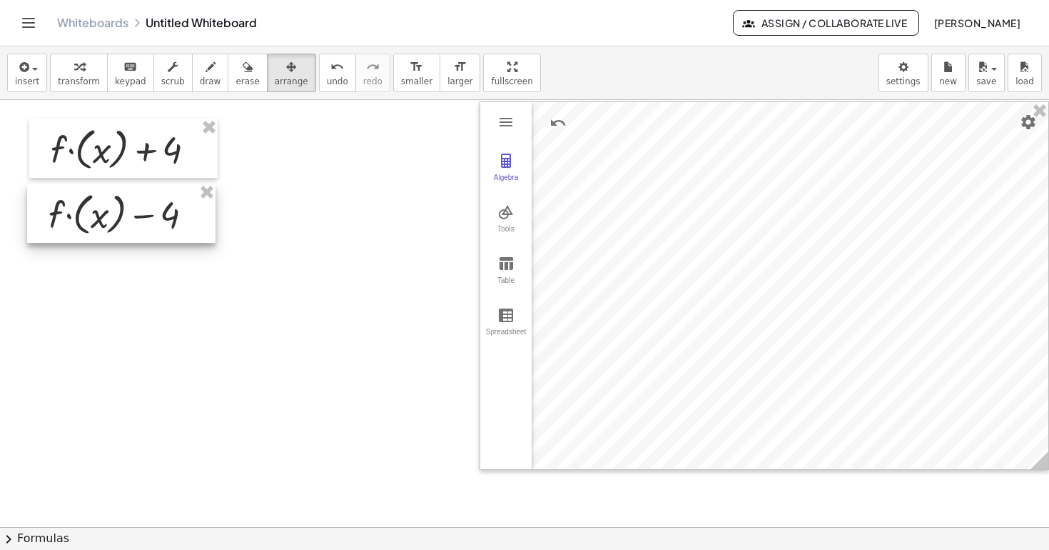
drag, startPoint x: 215, startPoint y: 260, endPoint x: 137, endPoint y: 216, distance: 89.5
click at [137, 216] on div at bounding box center [121, 212] width 188 height 59
click at [27, 79] on span "insert" at bounding box center [27, 81] width 24 height 10
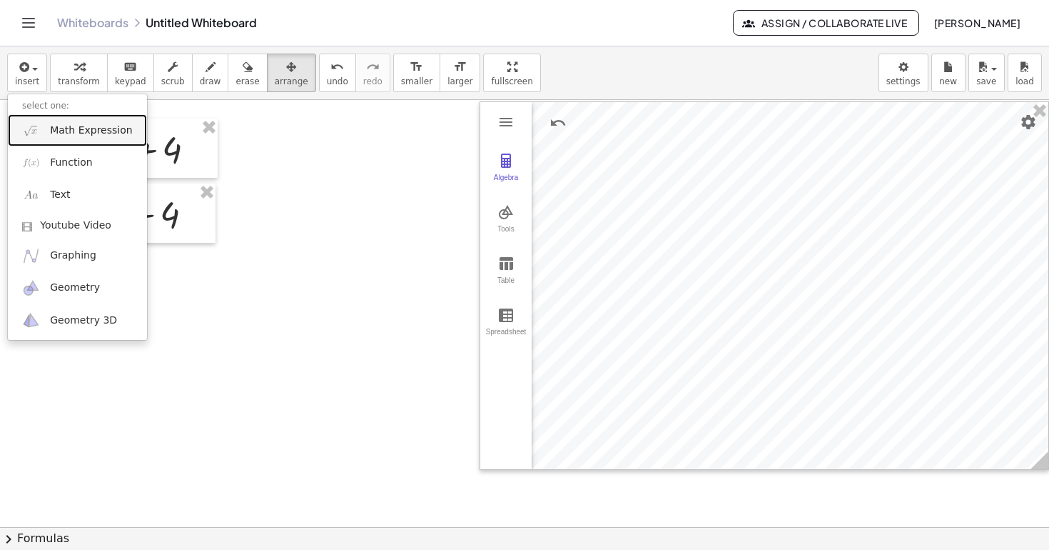
click at [84, 136] on span "Math Expression" at bounding box center [91, 130] width 82 height 14
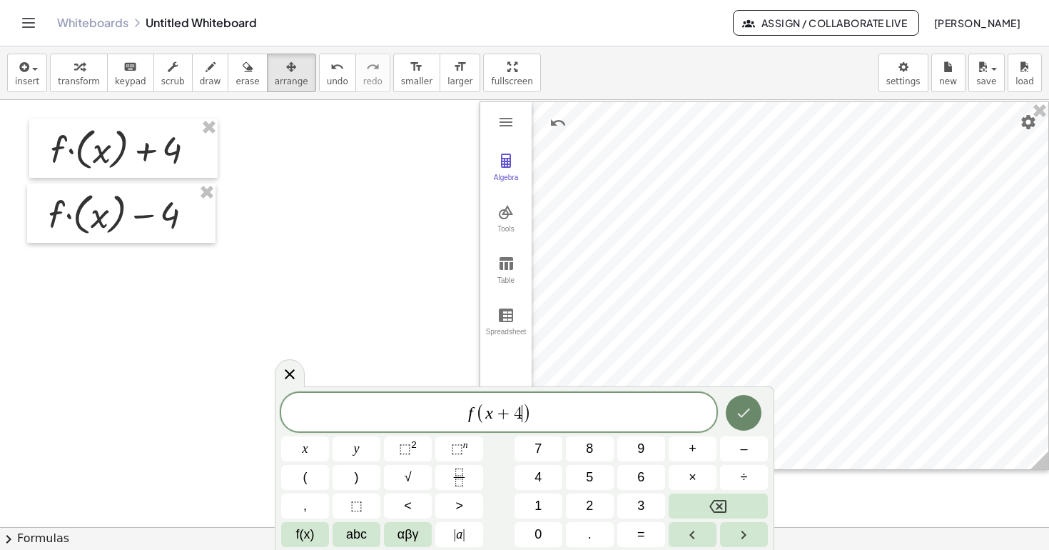
click at [745, 418] on icon "Done" at bounding box center [743, 412] width 17 height 17
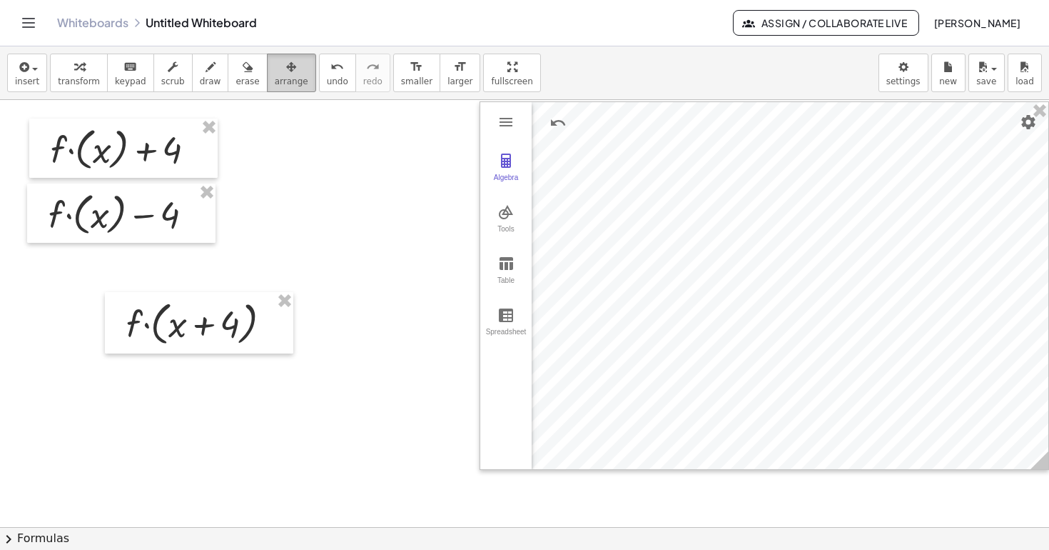
click at [283, 78] on span "arrange" at bounding box center [292, 81] width 34 height 10
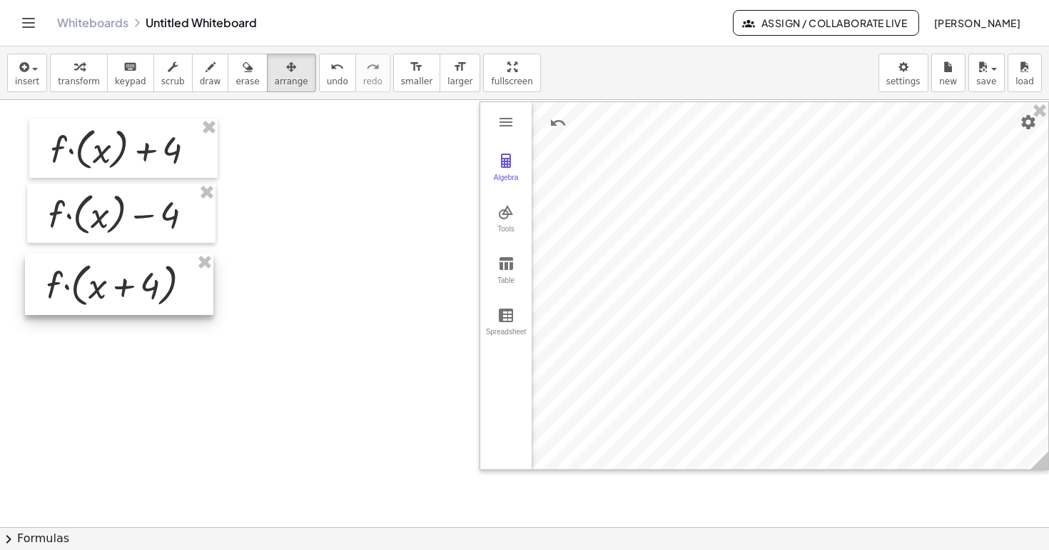
drag, startPoint x: 213, startPoint y: 327, endPoint x: 133, endPoint y: 288, distance: 88.8
click at [133, 288] on div at bounding box center [119, 283] width 188 height 61
click at [333, 277] on div at bounding box center [524, 527] width 1049 height 854
click at [26, 86] on span "insert" at bounding box center [27, 81] width 24 height 10
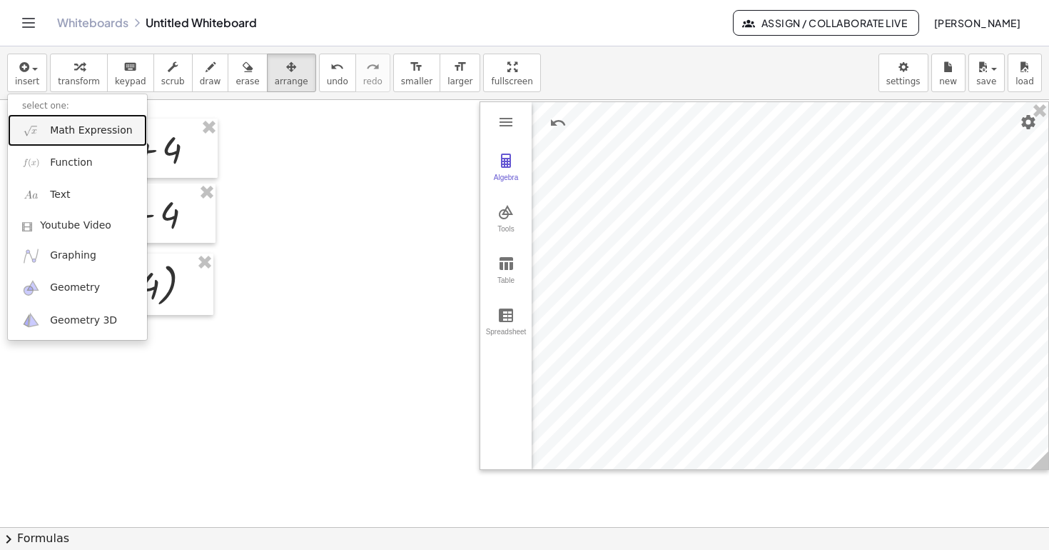
click at [80, 130] on span "Math Expression" at bounding box center [91, 130] width 82 height 14
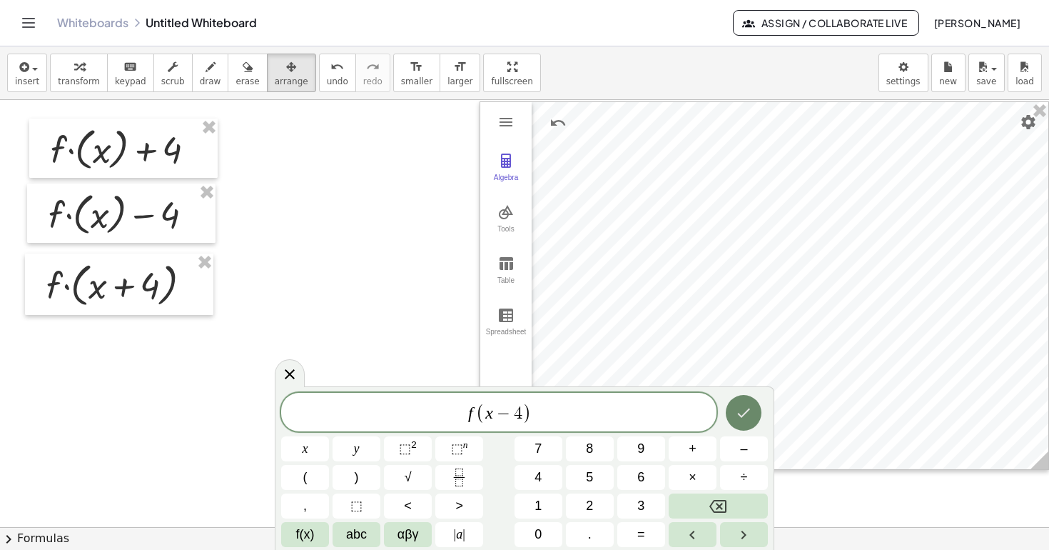
click at [744, 417] on icon "Done" at bounding box center [743, 412] width 17 height 17
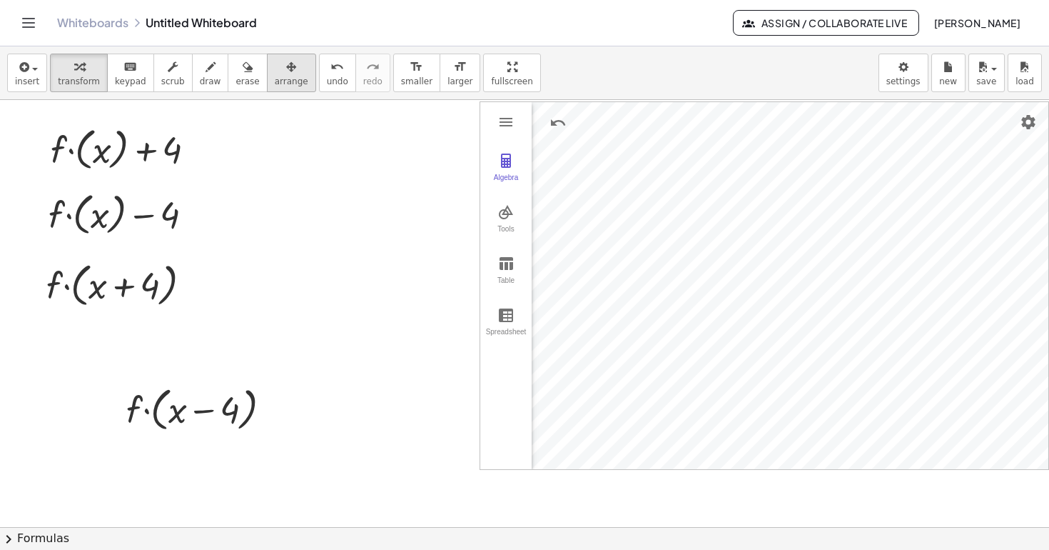
click at [286, 74] on icon "button" at bounding box center [291, 67] width 10 height 17
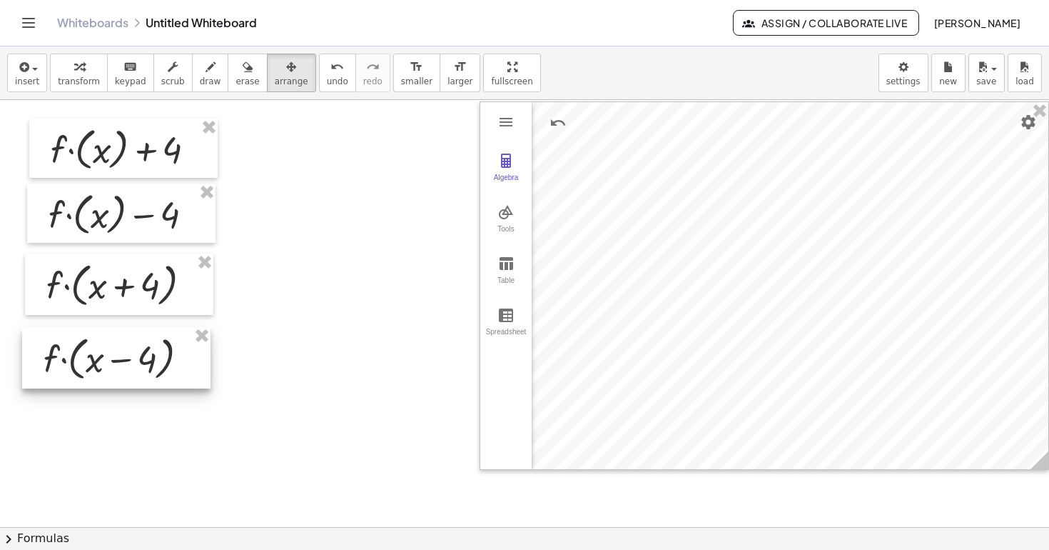
drag, startPoint x: 192, startPoint y: 406, endPoint x: 109, endPoint y: 355, distance: 97.5
click at [109, 355] on div at bounding box center [116, 357] width 188 height 61
click at [319, 264] on div at bounding box center [524, 527] width 1049 height 854
click at [284, 82] on span "arrange" at bounding box center [292, 81] width 34 height 10
click at [79, 82] on span "transform" at bounding box center [79, 81] width 42 height 10
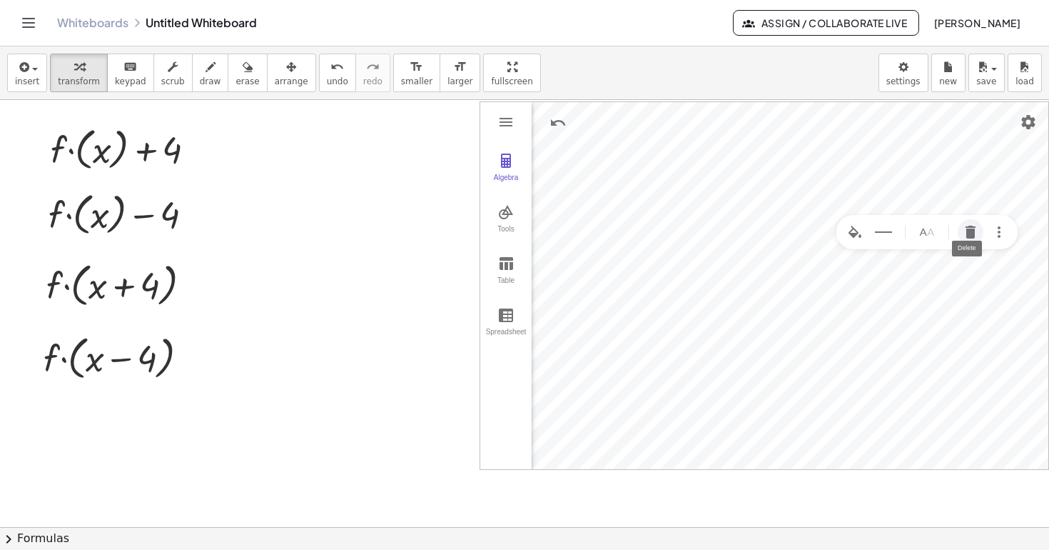
click at [974, 232] on img "Delete" at bounding box center [970, 231] width 17 height 17
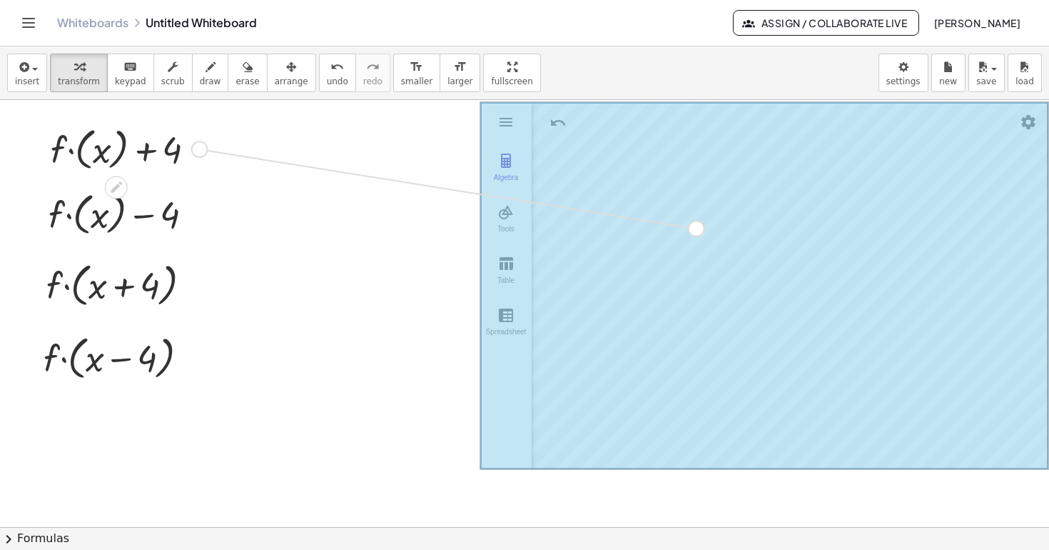
drag, startPoint x: 198, startPoint y: 152, endPoint x: 701, endPoint y: 231, distance: 509.4
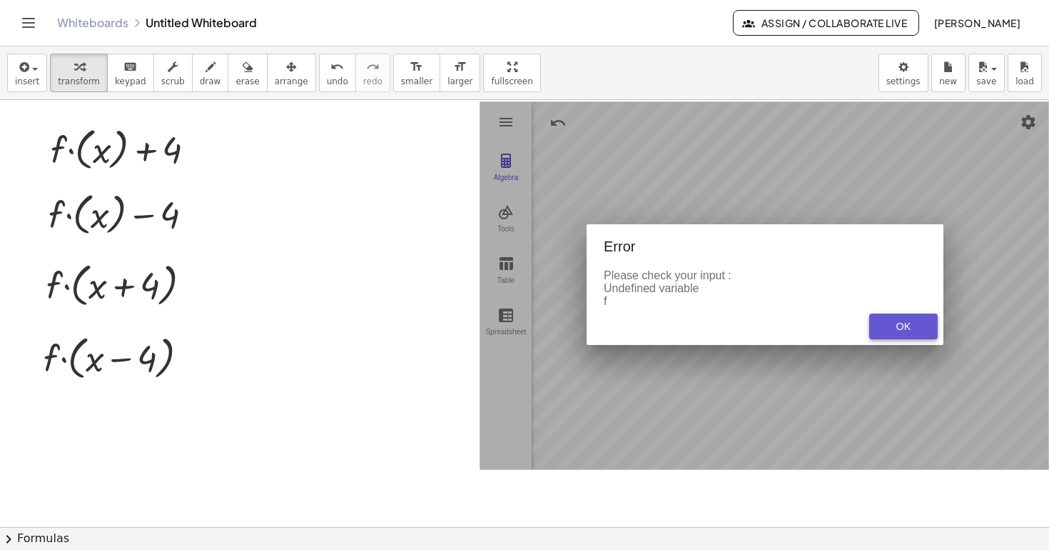
click at [903, 332] on div "OK" at bounding box center [904, 325] width 46 height 11
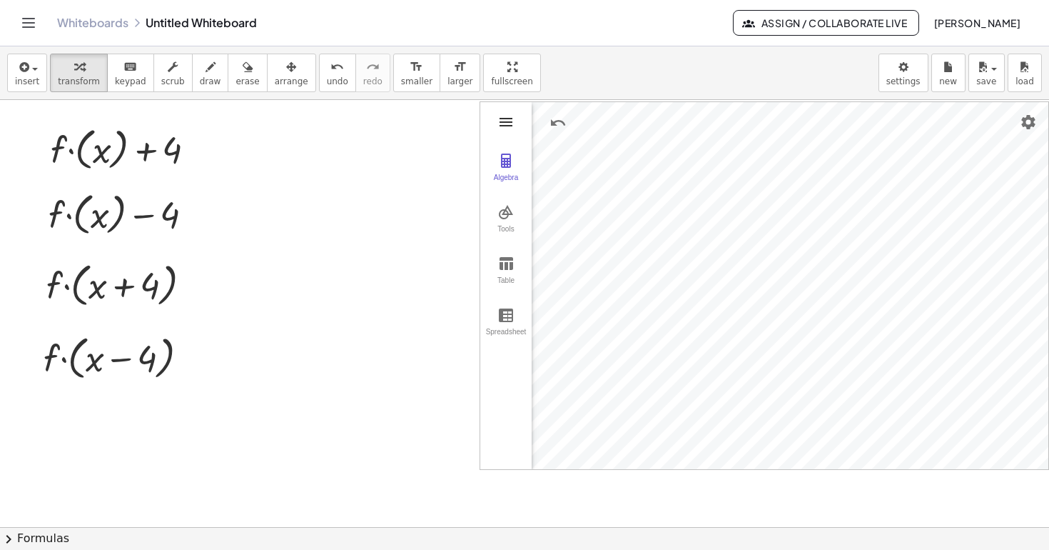
click at [501, 121] on img "Graphing Calculator" at bounding box center [506, 121] width 17 height 17
click at [507, 123] on img "Graphing Calculator" at bounding box center [506, 121] width 17 height 17
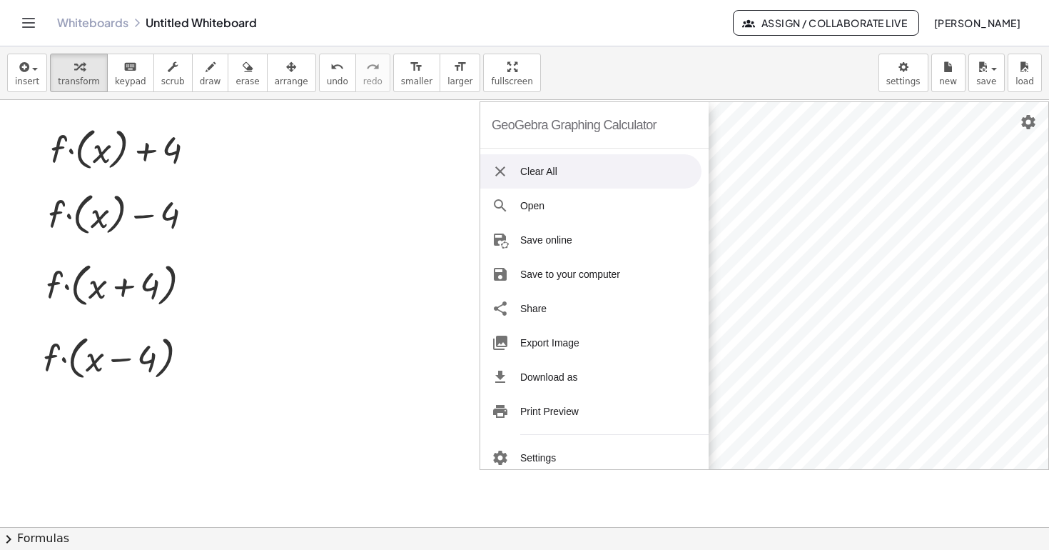
click at [506, 123] on div "GeoGebra Graphing Calculator" at bounding box center [574, 125] width 165 height 46
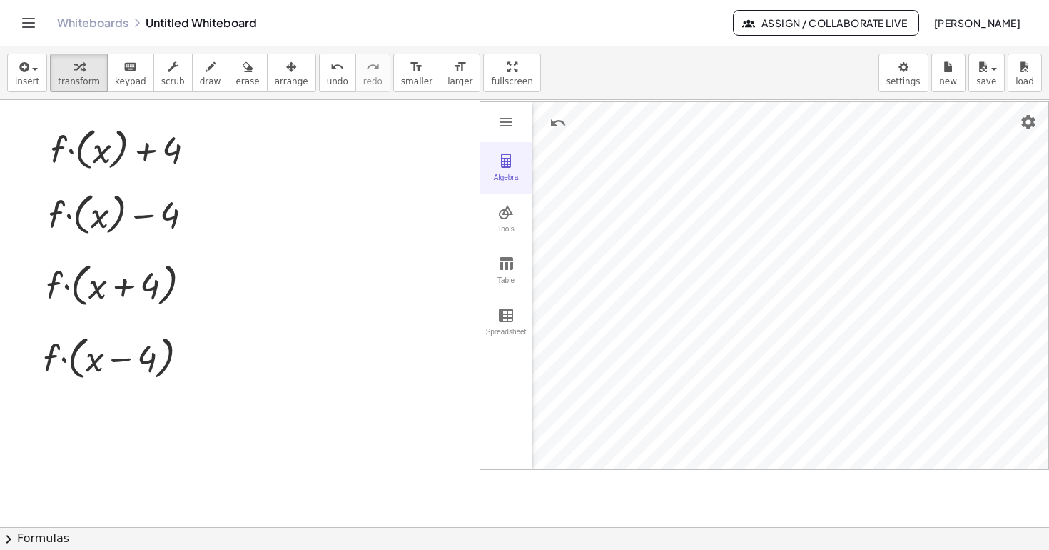
click at [505, 161] on img "Graphing Calculator" at bounding box center [506, 160] width 17 height 17
drag, startPoint x: 611, startPoint y: 176, endPoint x: 688, endPoint y: 193, distance: 79.1
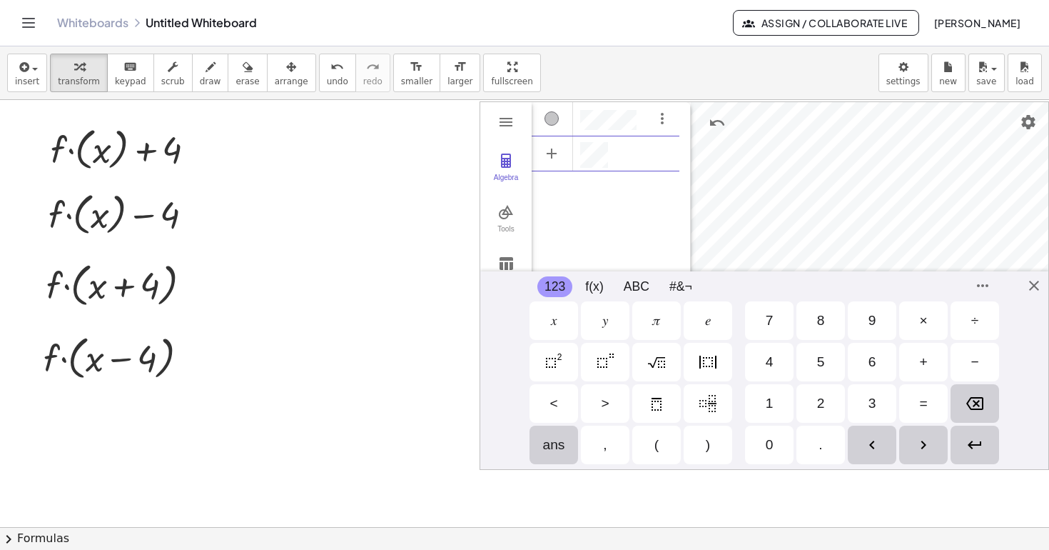
scroll to position [8, 0]
click at [591, 208] on div "GeoGebra Graphing Calculator" at bounding box center [606, 205] width 148 height 206
click at [642, 186] on div "Algebra" at bounding box center [630, 185] width 96 height 26
click at [582, 182] on img "Algebra" at bounding box center [590, 184] width 17 height 17
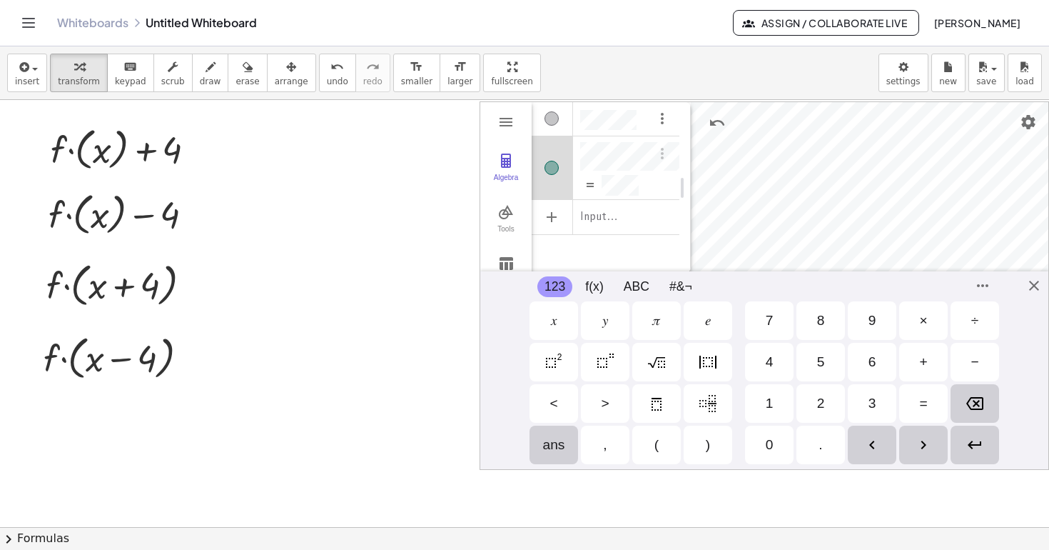
click at [593, 182] on img "Algebra" at bounding box center [590, 184] width 17 height 17
click at [663, 149] on img "Options" at bounding box center [662, 153] width 17 height 17
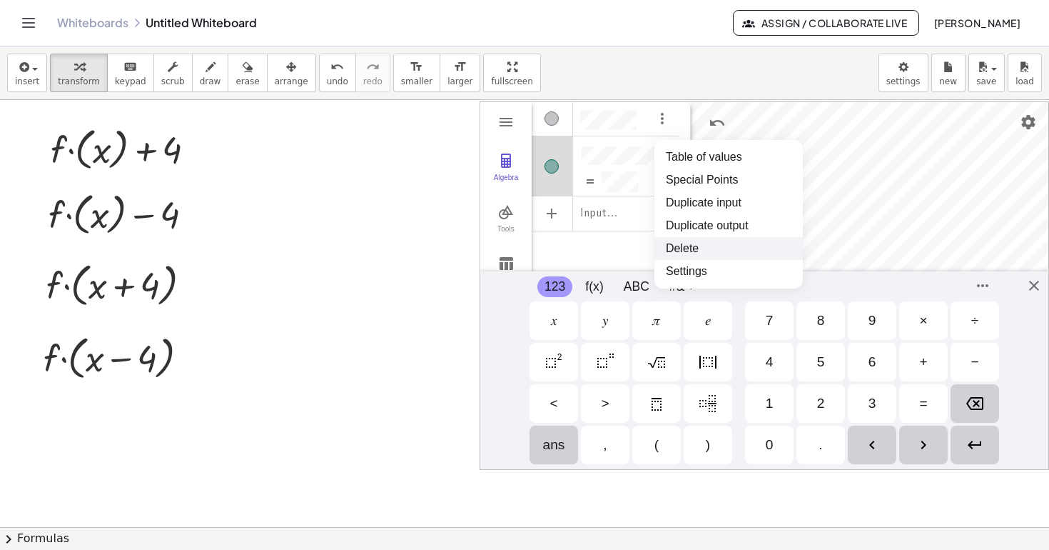
scroll to position [17, 0]
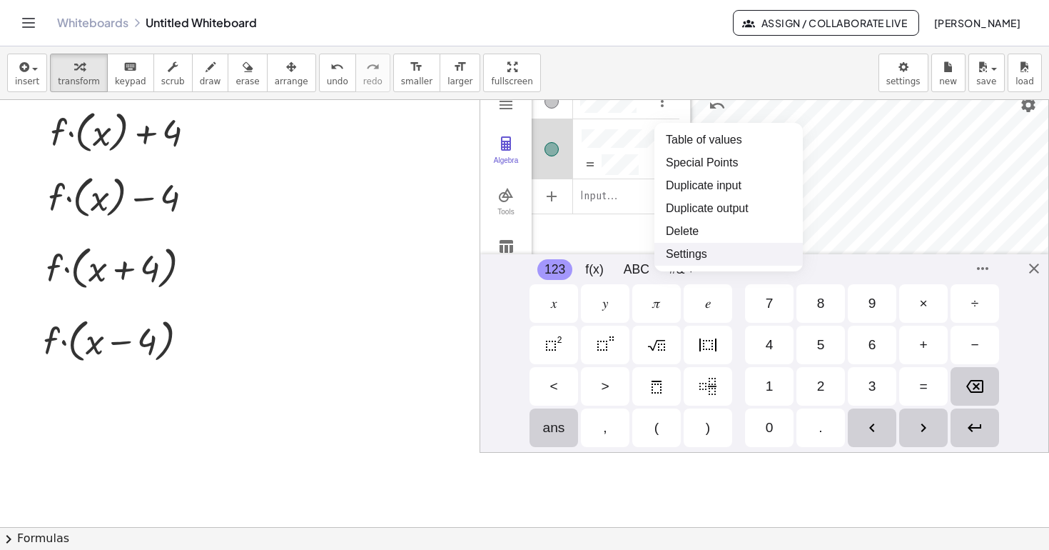
click at [680, 253] on li "Settings" at bounding box center [729, 254] width 148 height 23
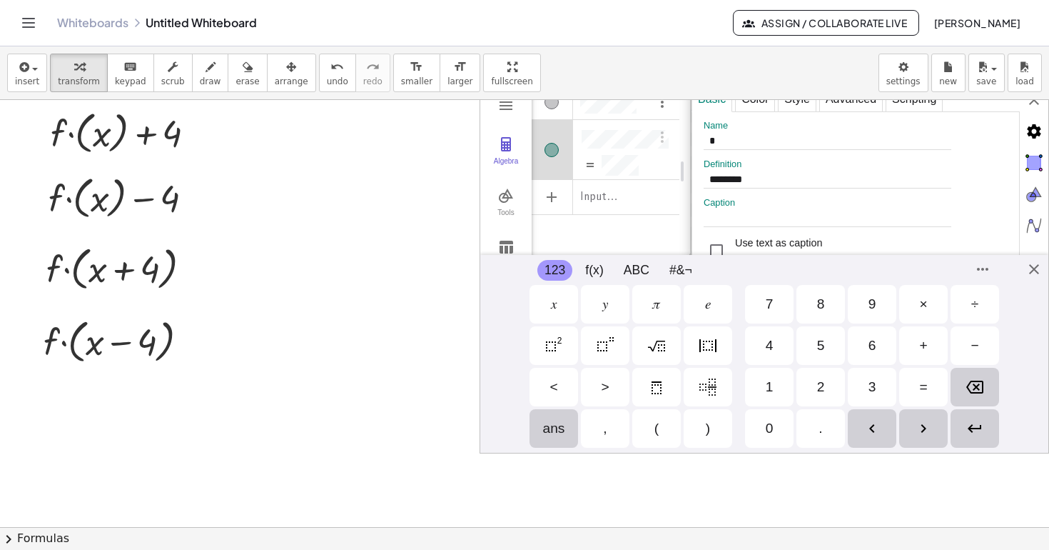
scroll to position [0, 0]
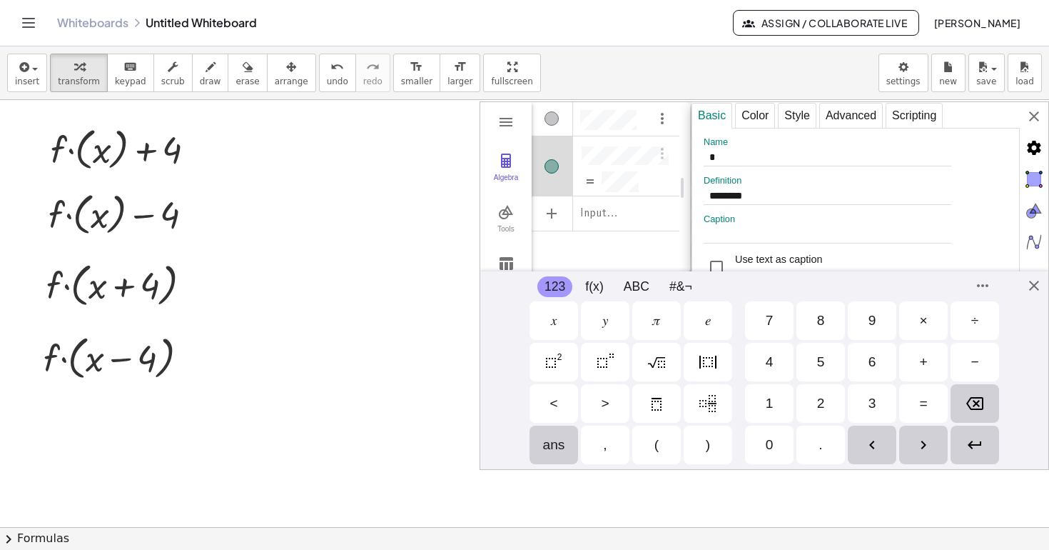
click at [635, 229] on div "Input…" at bounding box center [606, 213] width 148 height 34
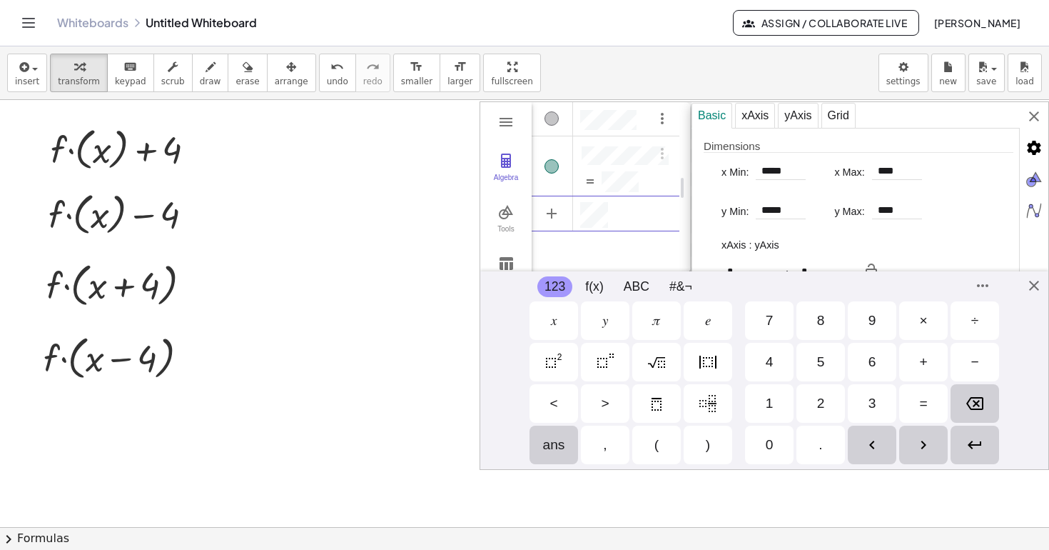
scroll to position [8, 0]
click at [1039, 116] on div "Basic xAxis yAxis Grid Dimensions x Min: ***** x Max: **** y Min: ***** y Max: …" at bounding box center [870, 187] width 357 height 171
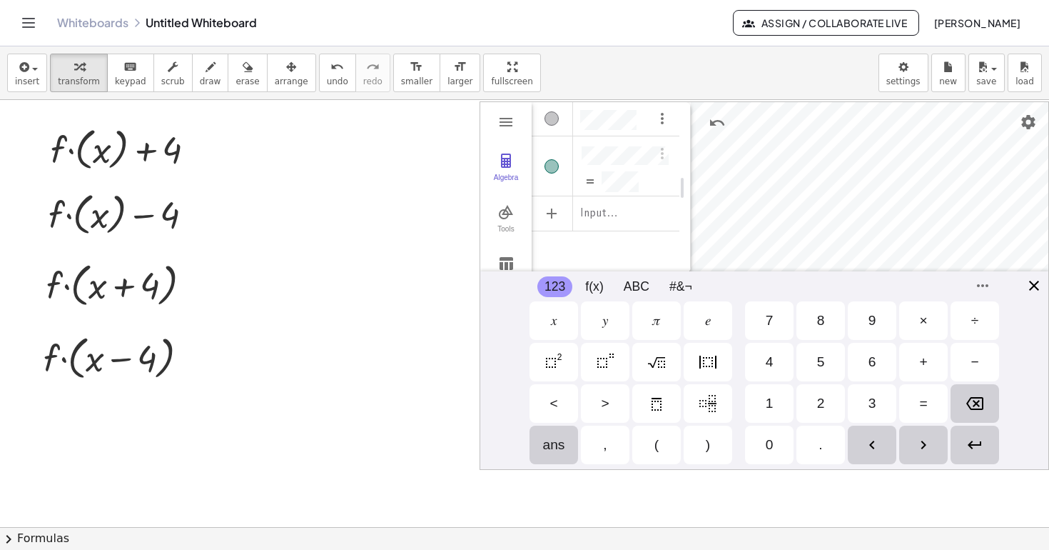
click at [1035, 288] on div "GeoGebra Graphing Calculator Clear All Open Save online Save to your computer S…" at bounding box center [765, 285] width 570 height 368
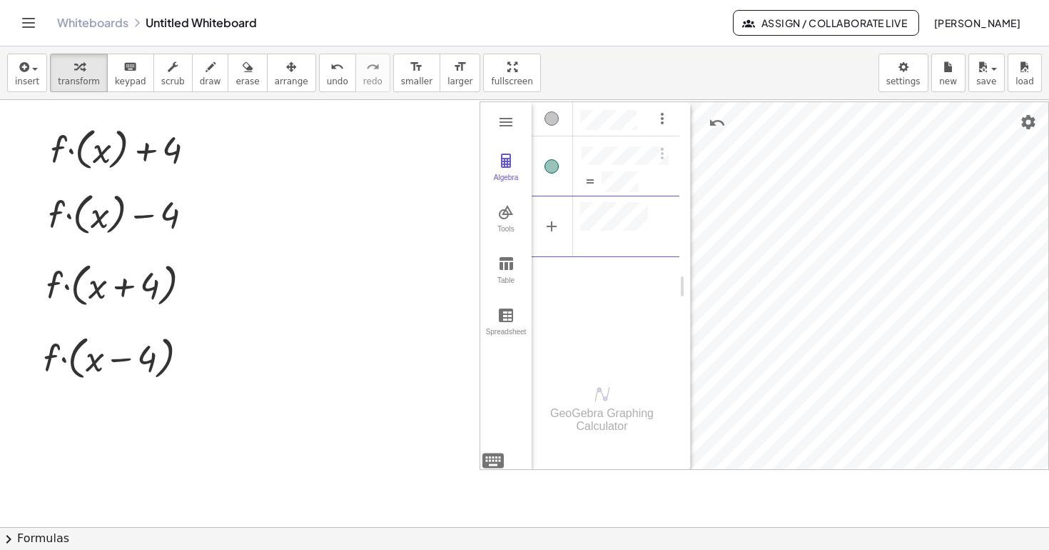
click at [565, 330] on div "Algebra" at bounding box center [606, 233] width 148 height 264
click at [591, 268] on div "Algebra" at bounding box center [606, 233] width 148 height 264
click at [609, 277] on div "Algebra" at bounding box center [606, 233] width 148 height 264
click at [605, 256] on div "Algebra" at bounding box center [606, 226] width 148 height 61
click at [605, 271] on div "Algebra" at bounding box center [606, 233] width 148 height 264
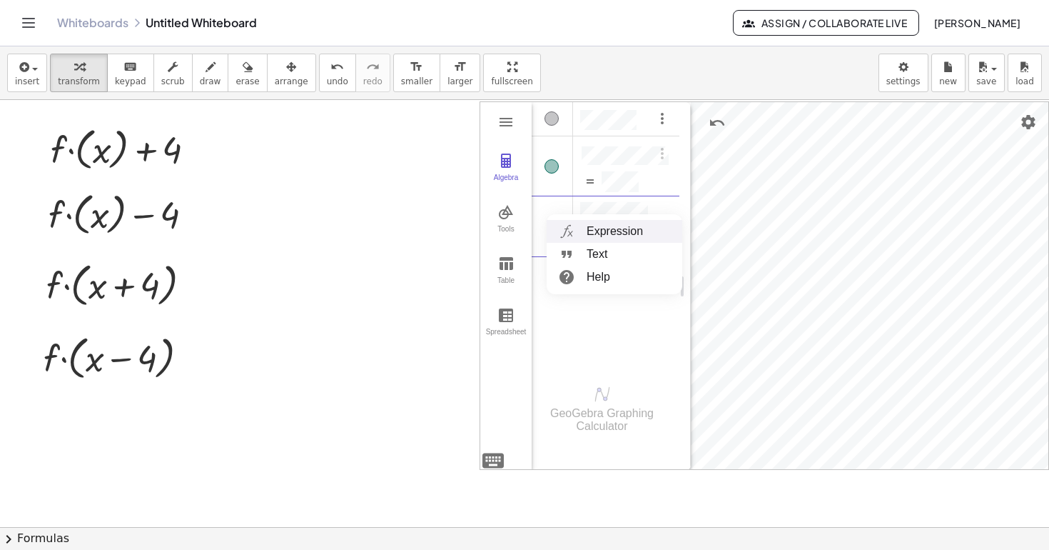
click at [582, 233] on li "Expression" at bounding box center [615, 231] width 136 height 23
click at [611, 252] on div "Algebra" at bounding box center [606, 233] width 148 height 264
click at [596, 238] on div "Algebra" at bounding box center [606, 233] width 148 height 264
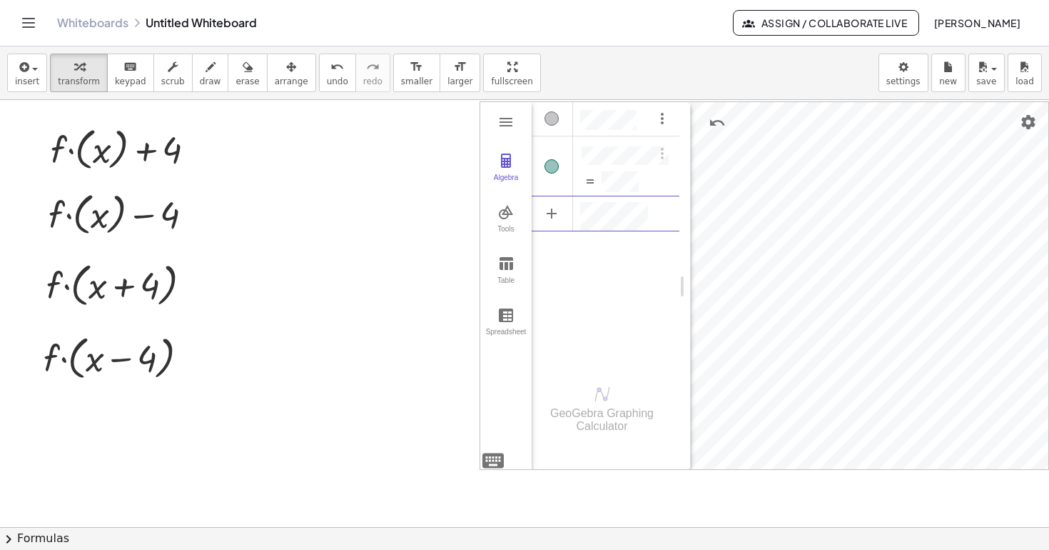
click at [596, 238] on div "Algebra" at bounding box center [606, 233] width 148 height 264
click at [660, 122] on img "Options" at bounding box center [662, 118] width 17 height 17
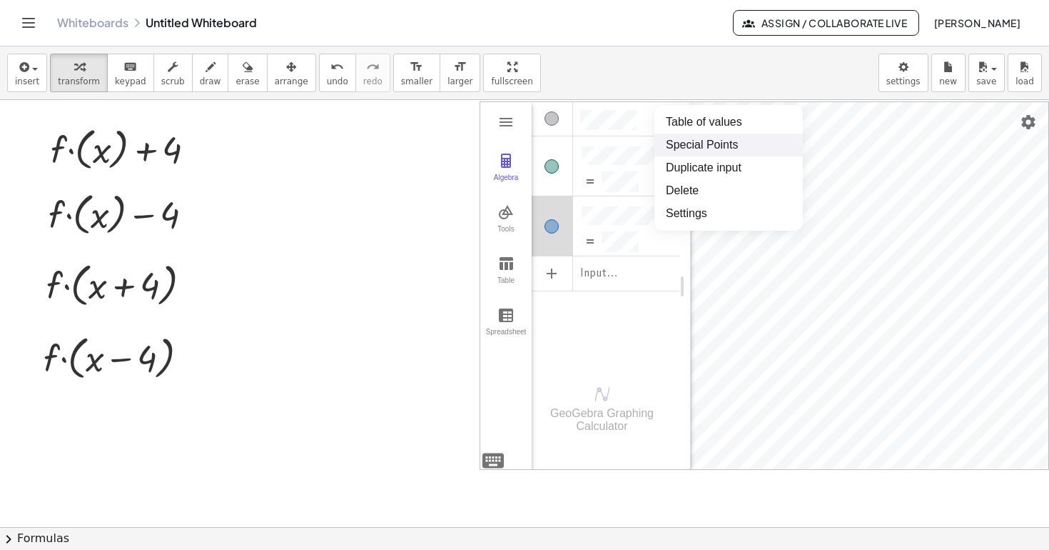
click at [573, 268] on div "Input…" at bounding box center [606, 272] width 148 height 32
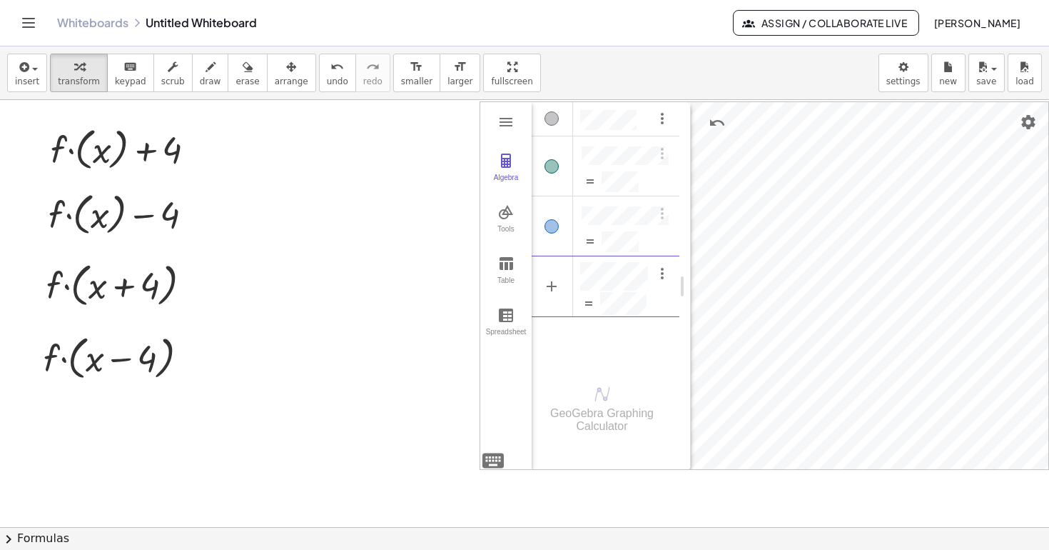
click at [564, 333] on div "Algebra" at bounding box center [606, 233] width 148 height 264
click at [607, 333] on div "Algebra" at bounding box center [606, 233] width 148 height 264
click at [638, 330] on div "Algebra" at bounding box center [606, 233] width 148 height 264
click at [647, 291] on div "Algebra" at bounding box center [629, 304] width 99 height 26
click at [638, 359] on div "Algebra" at bounding box center [606, 233] width 148 height 264
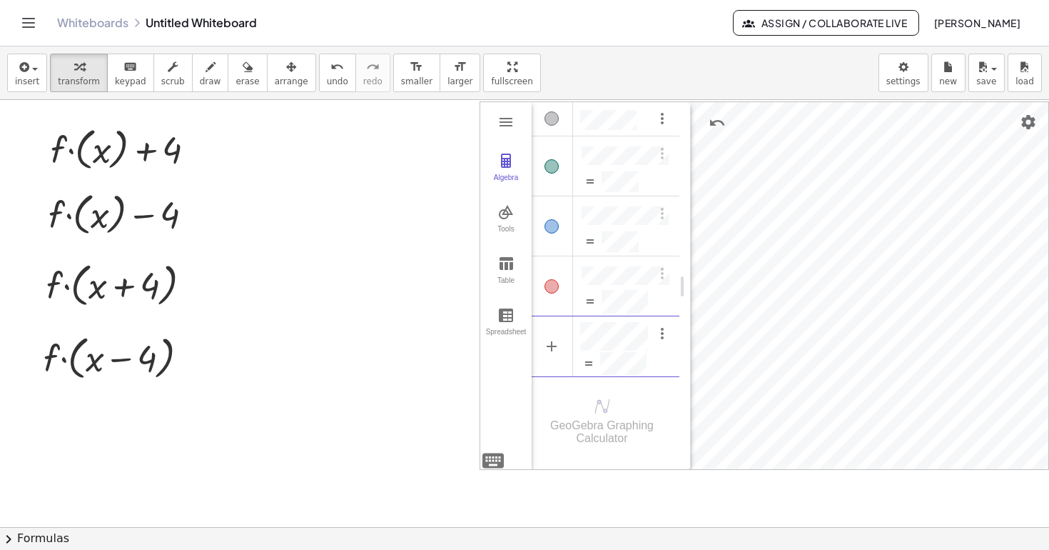
scroll to position [12, 0]
